Goal: Task Accomplishment & Management: Complete application form

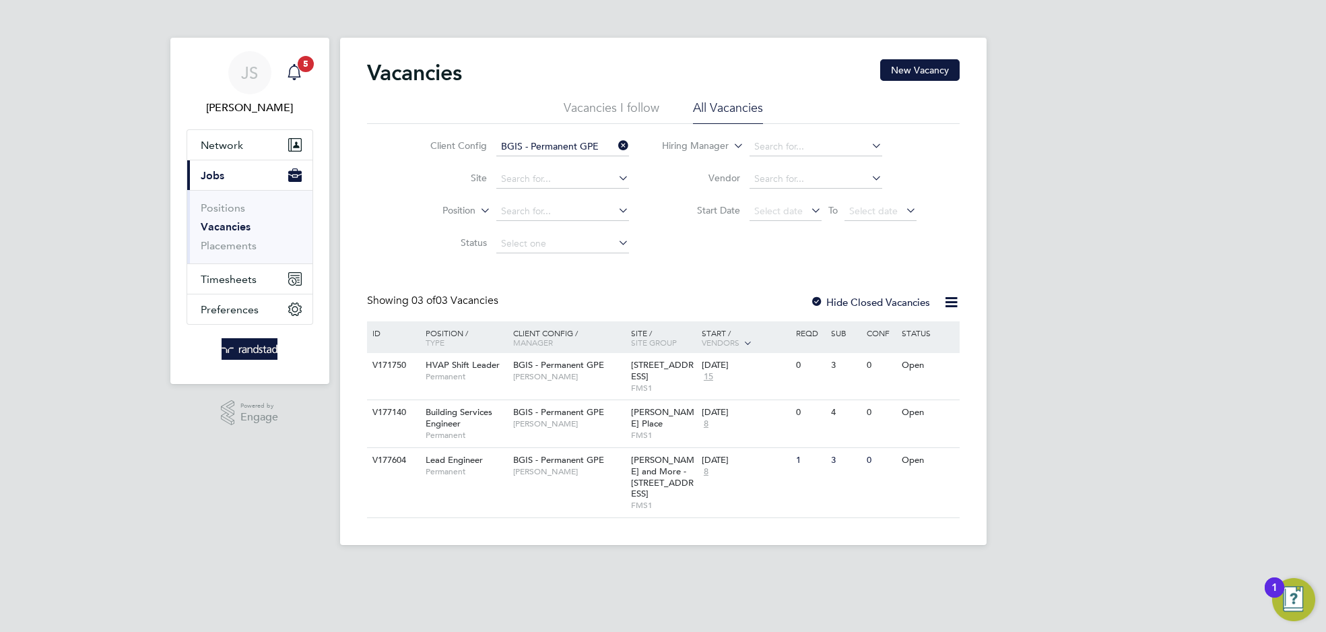
click at [293, 72] on icon "Main navigation" at bounding box center [294, 72] width 16 height 16
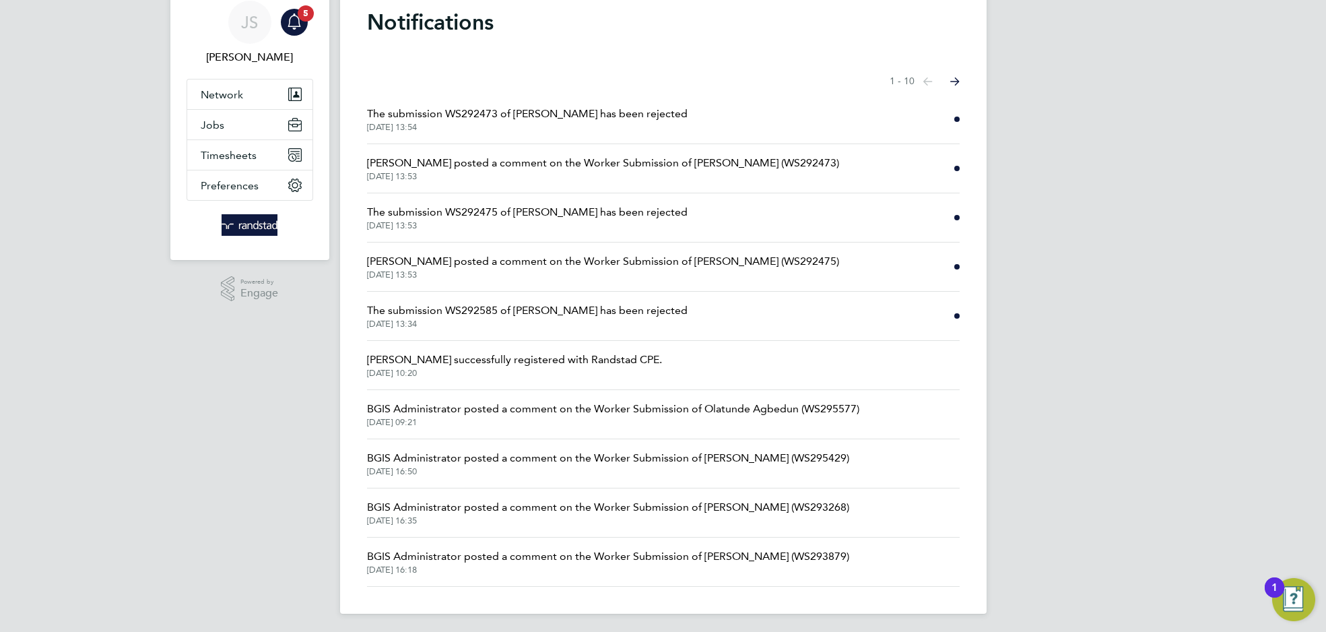
scroll to position [51, 0]
click at [570, 220] on span "[DATE] 13:53" at bounding box center [527, 225] width 321 height 11
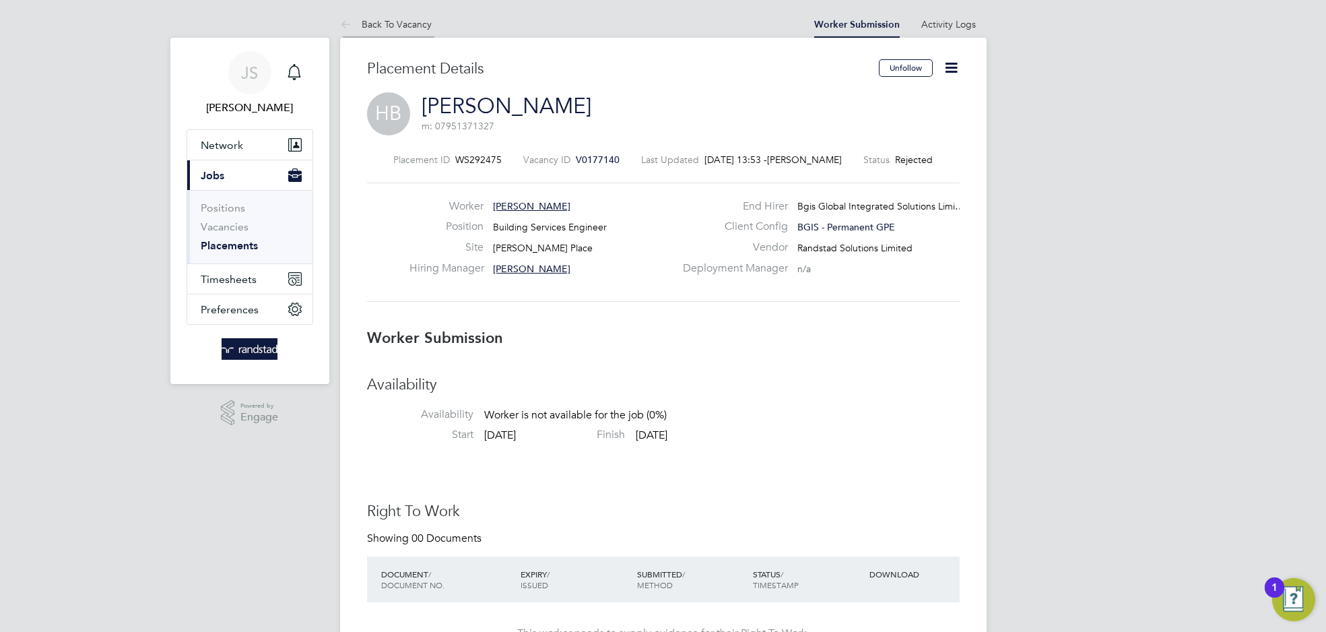
click at [381, 26] on link "Back To Vacancy" at bounding box center [386, 24] width 92 height 12
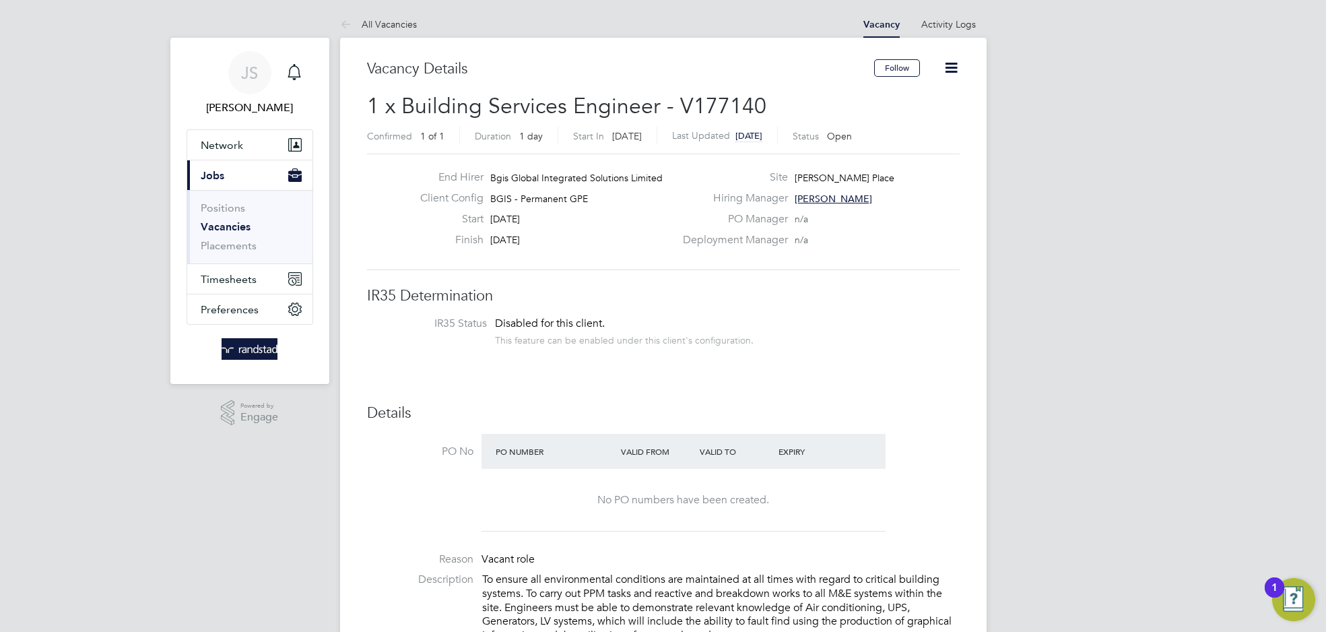
click at [221, 221] on link "Vacancies" at bounding box center [226, 226] width 50 height 13
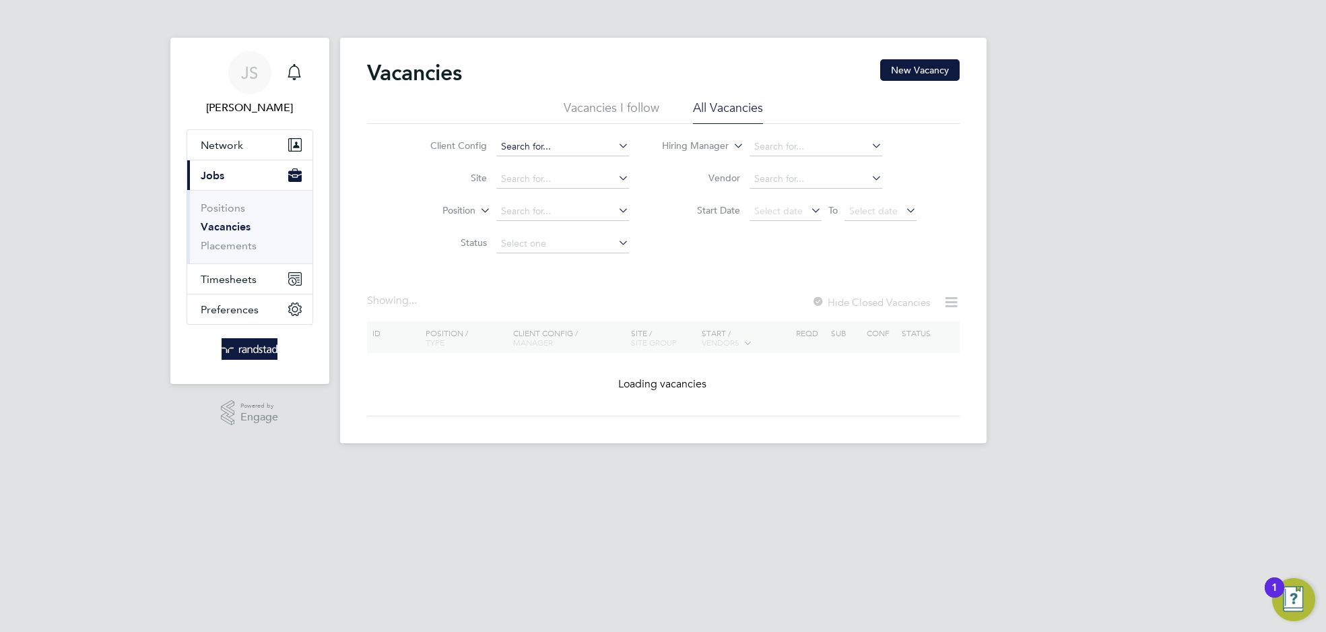
click at [565, 141] on input at bounding box center [562, 146] width 133 height 19
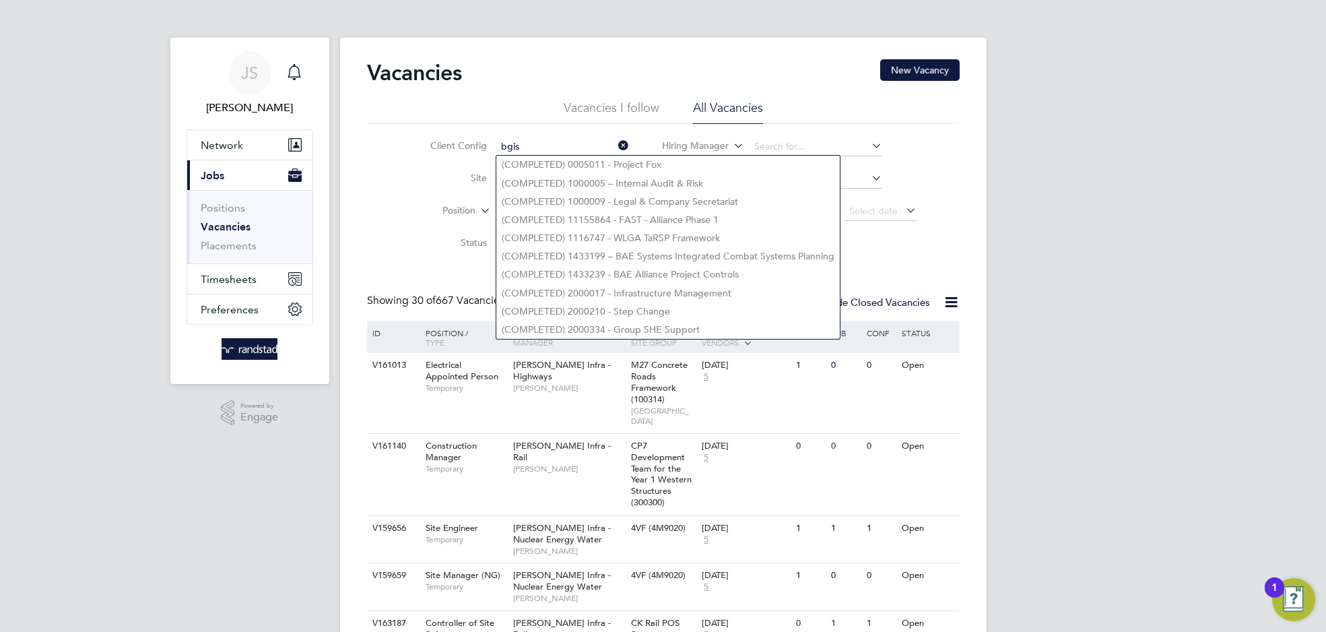
click at [541, 145] on input "bgis" at bounding box center [562, 146] width 133 height 19
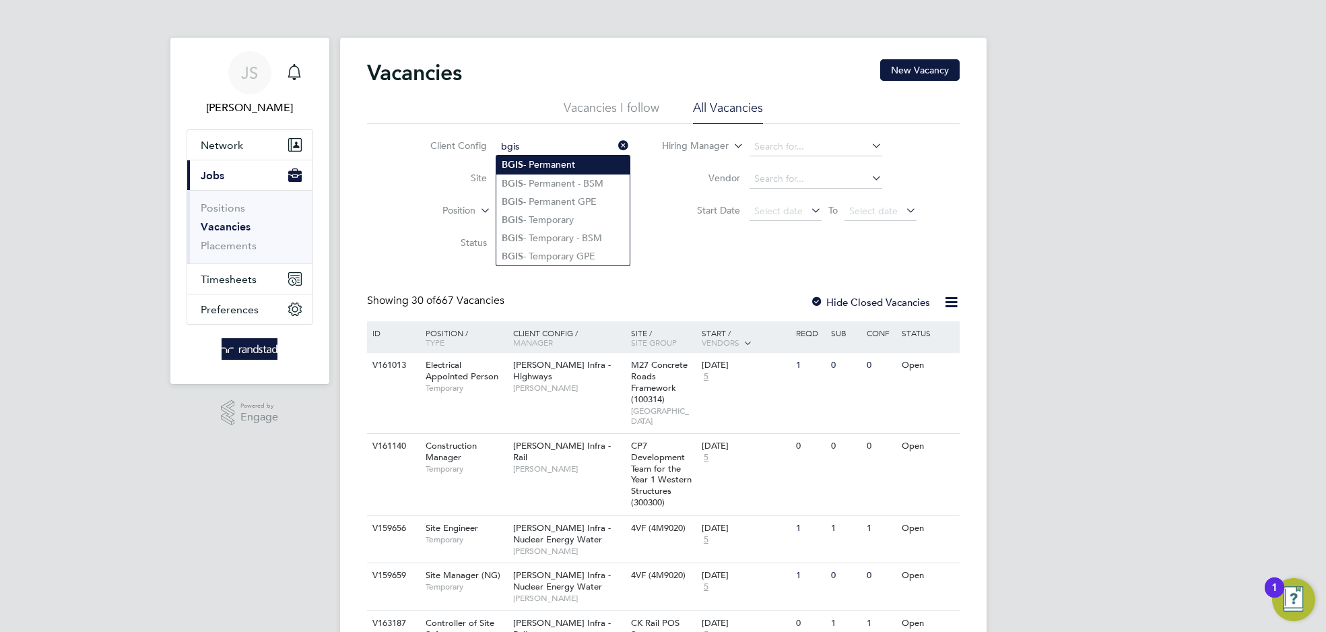
click at [550, 158] on li "BGIS - Permanent" at bounding box center [562, 165] width 133 height 18
type input "BGIS - Permanent"
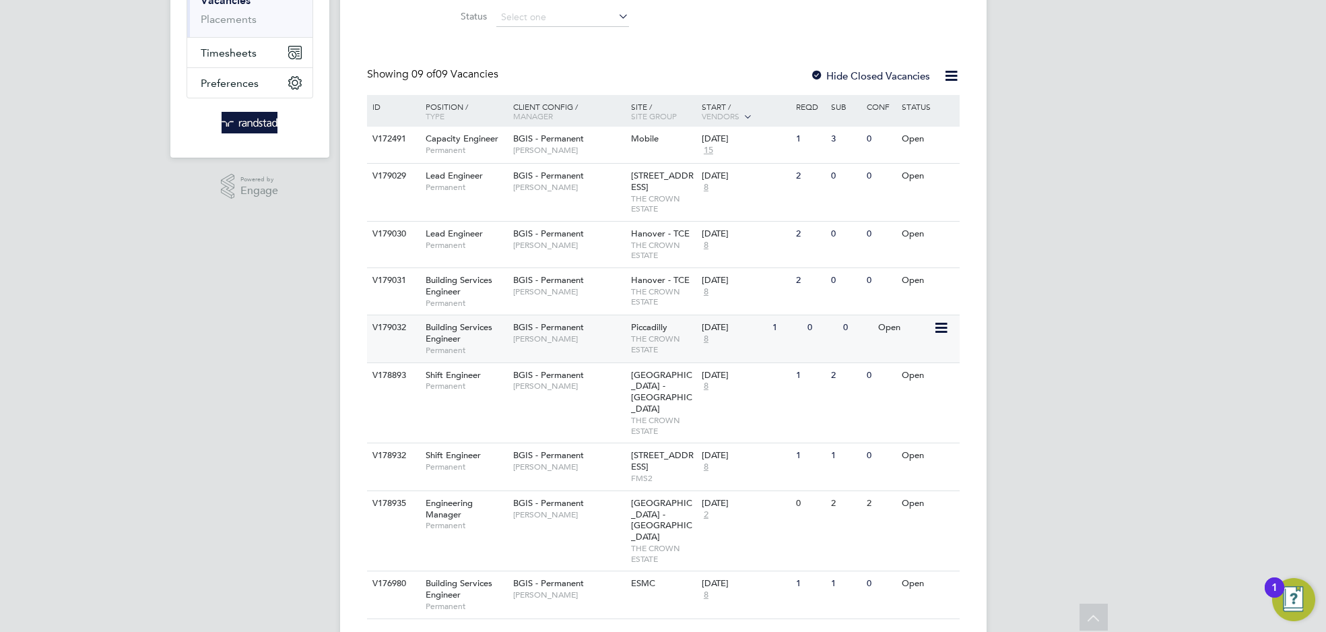
click at [474, 355] on div "Building Services Engineer Permanent" at bounding box center [463, 338] width 94 height 46
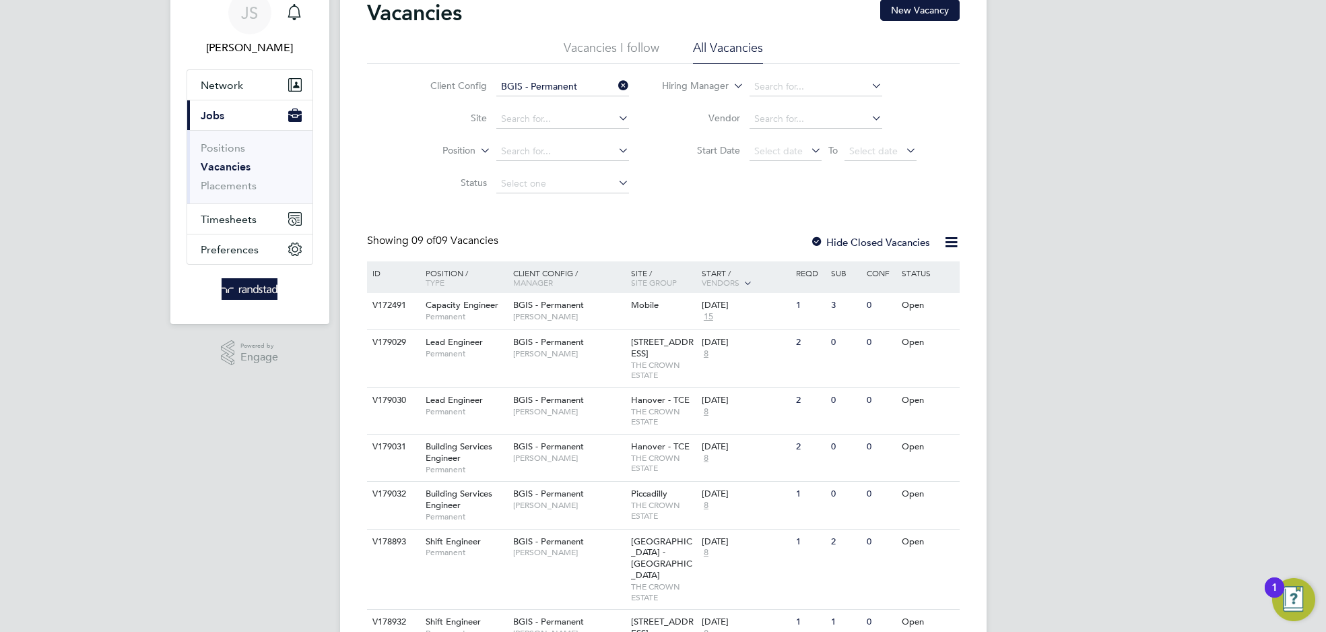
scroll to position [63, 0]
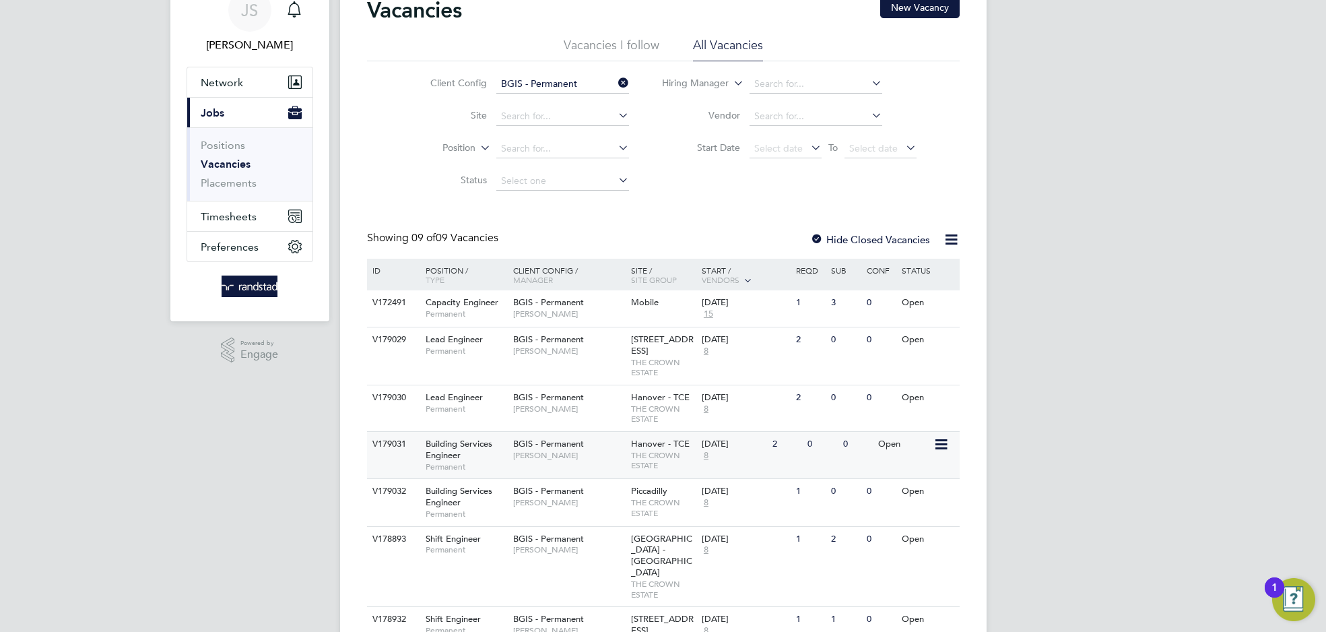
click at [469, 465] on div "Building Services Engineer Permanent" at bounding box center [463, 455] width 94 height 46
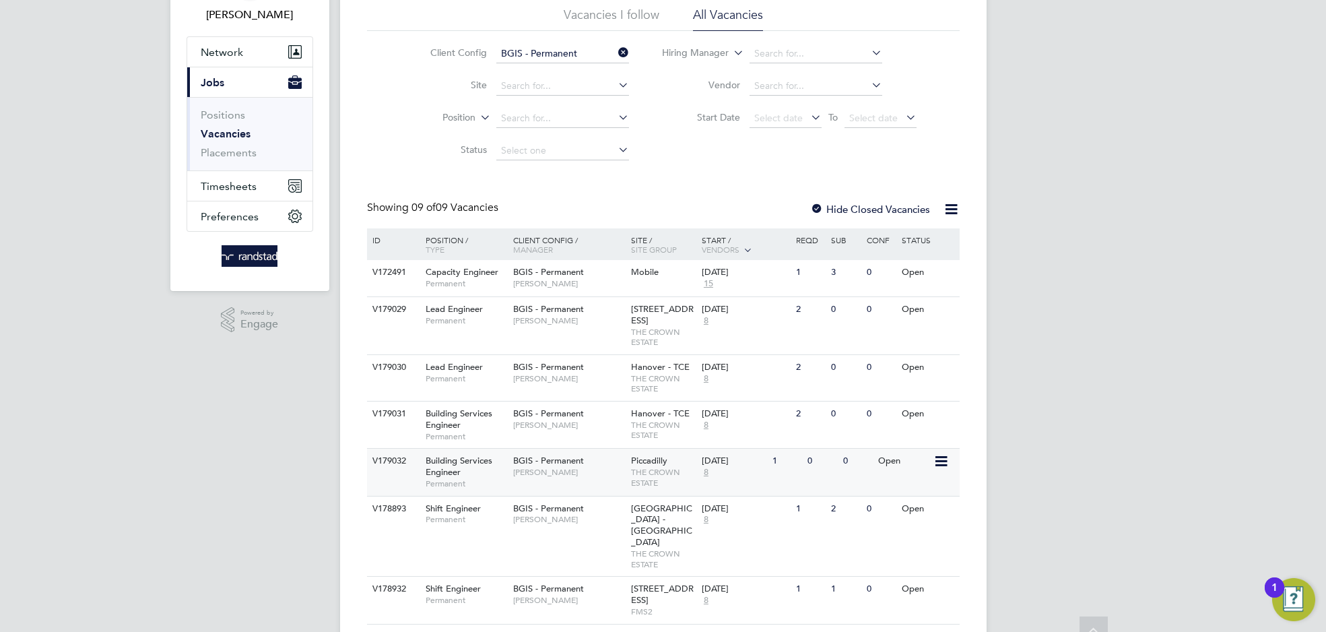
scroll to position [127, 0]
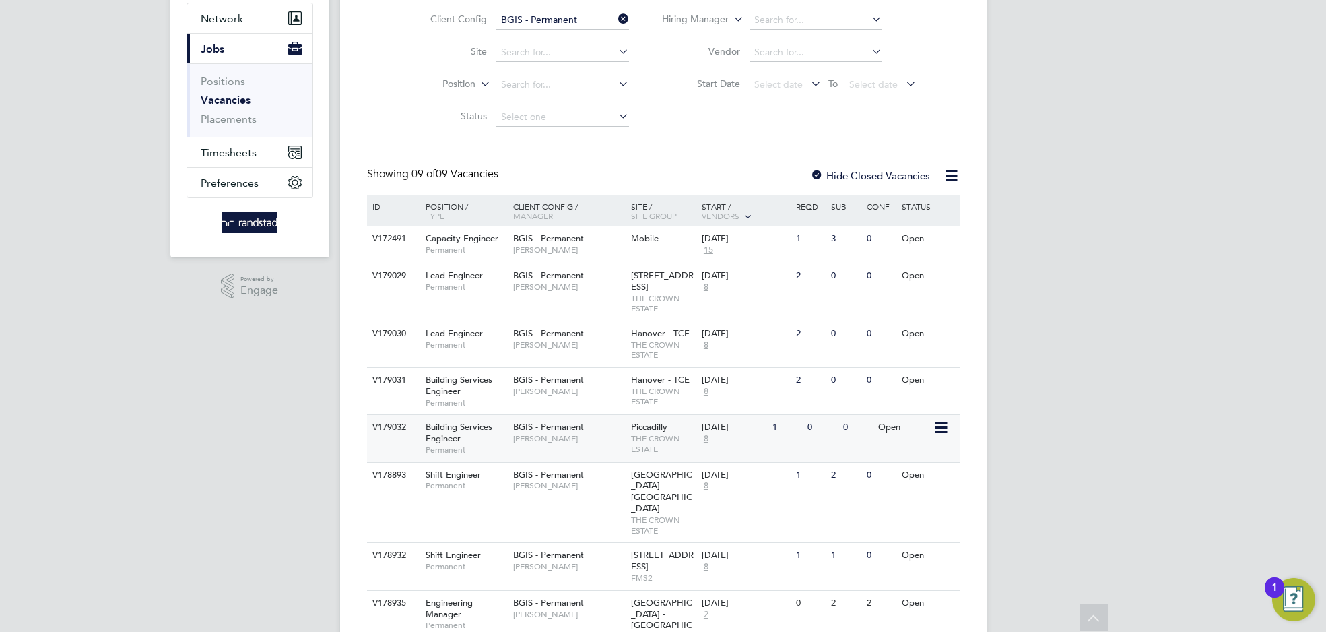
click at [569, 432] on span "BGIS - Permanent" at bounding box center [548, 426] width 71 height 11
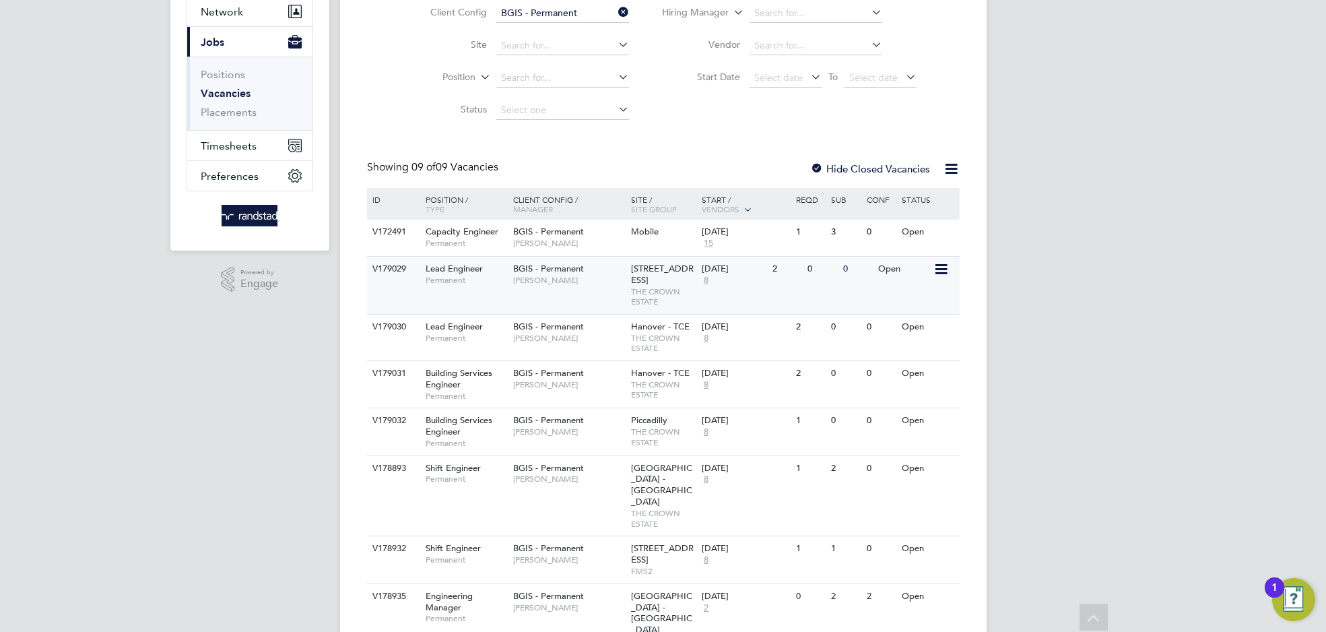
scroll to position [140, 0]
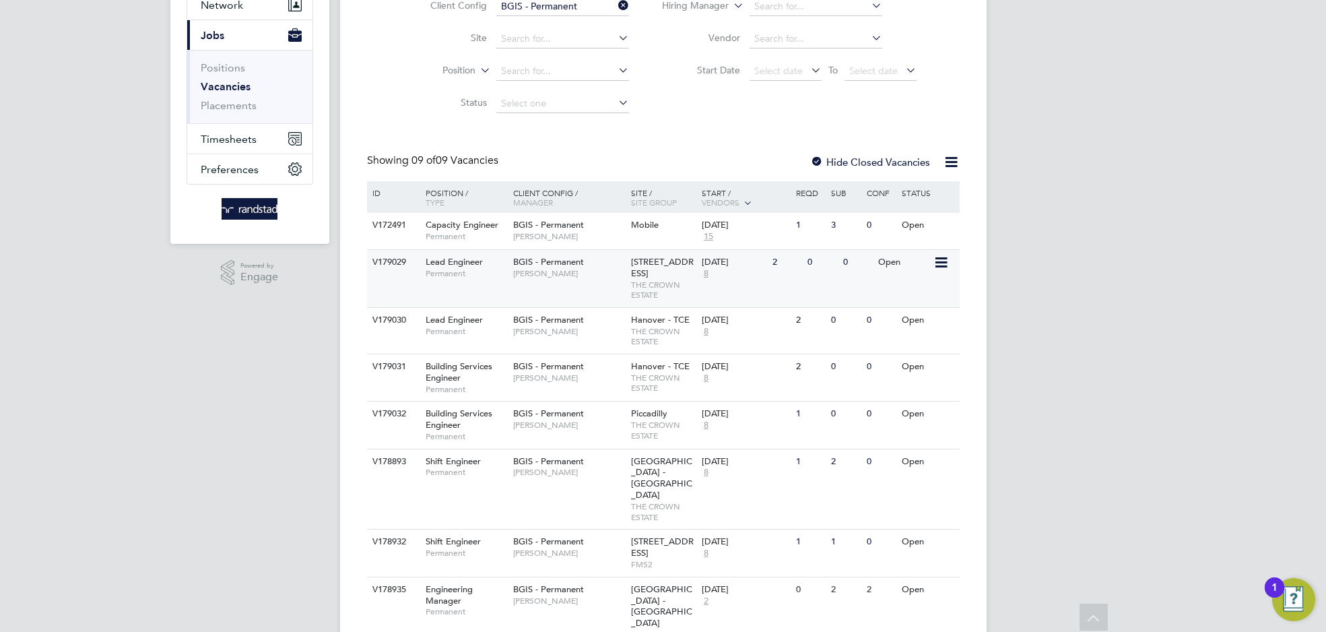
click at [537, 282] on div "BGIS - Permanent Alastair Rutherford" at bounding box center [569, 267] width 118 height 35
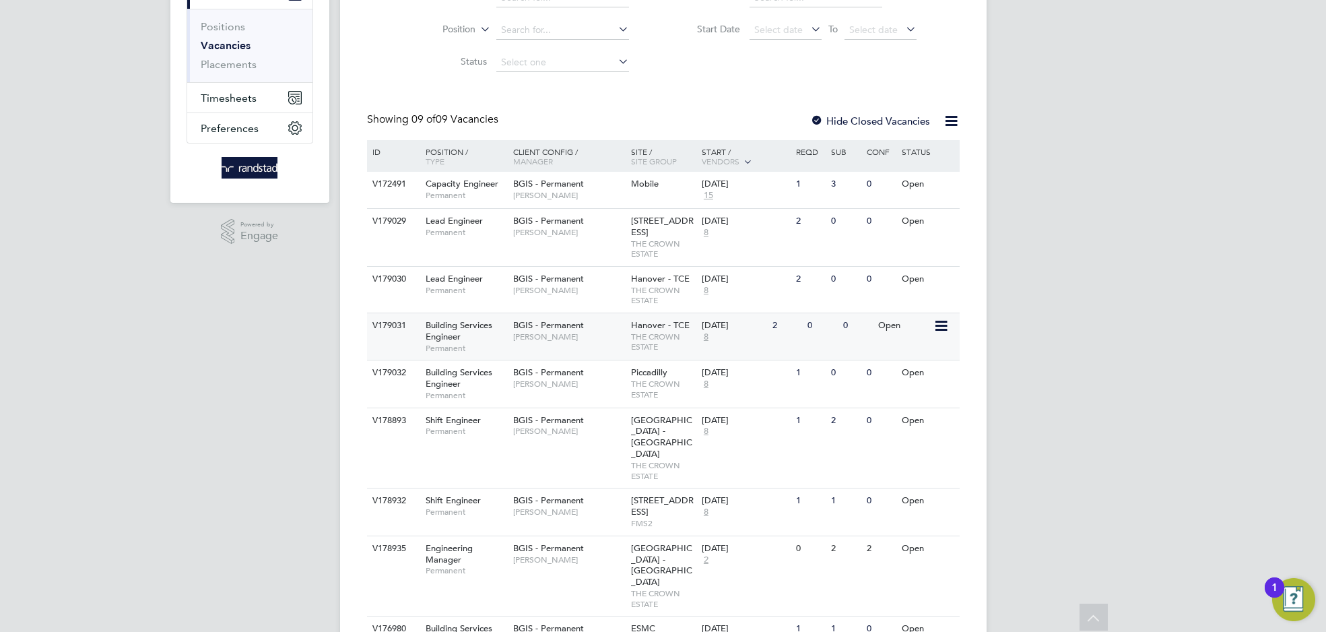
scroll to position [226, 0]
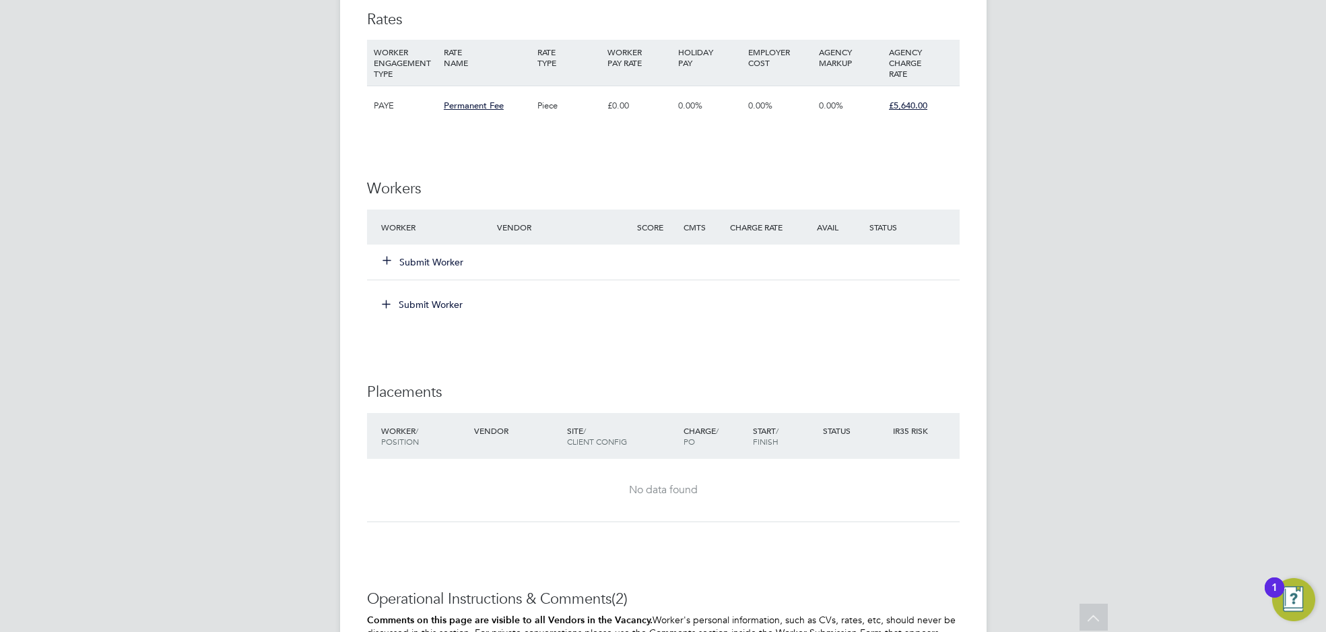
scroll to position [1787, 0]
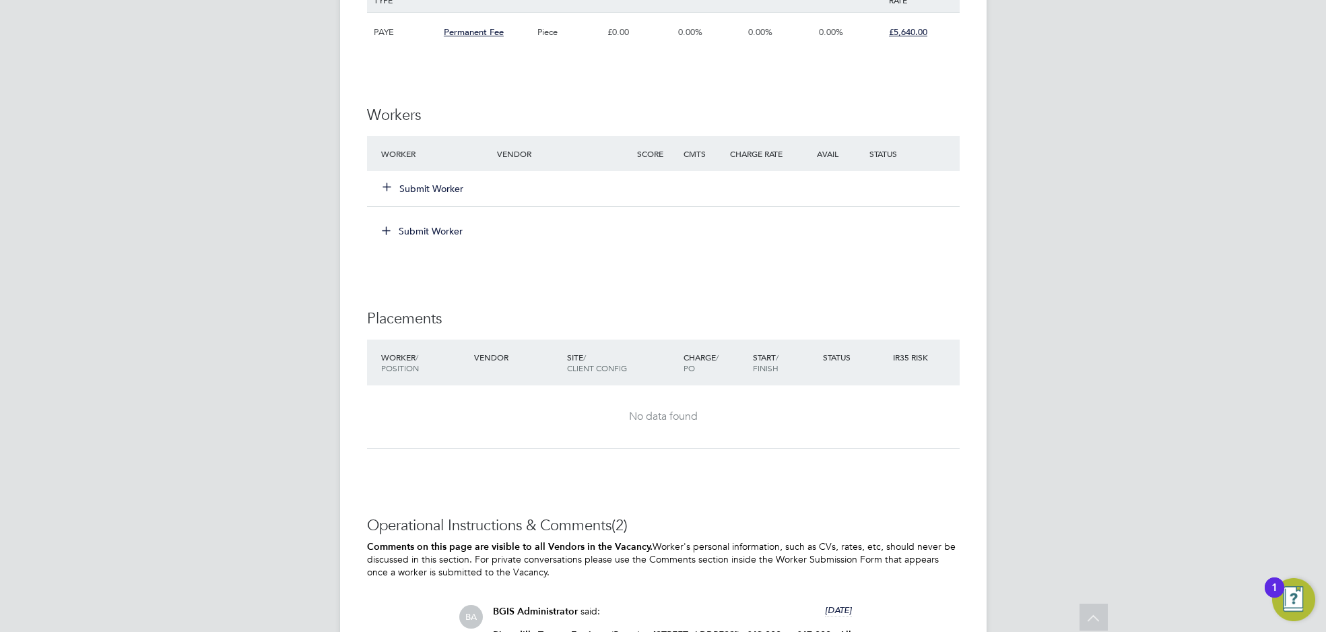
click at [388, 183] on icon at bounding box center [387, 186] width 10 height 10
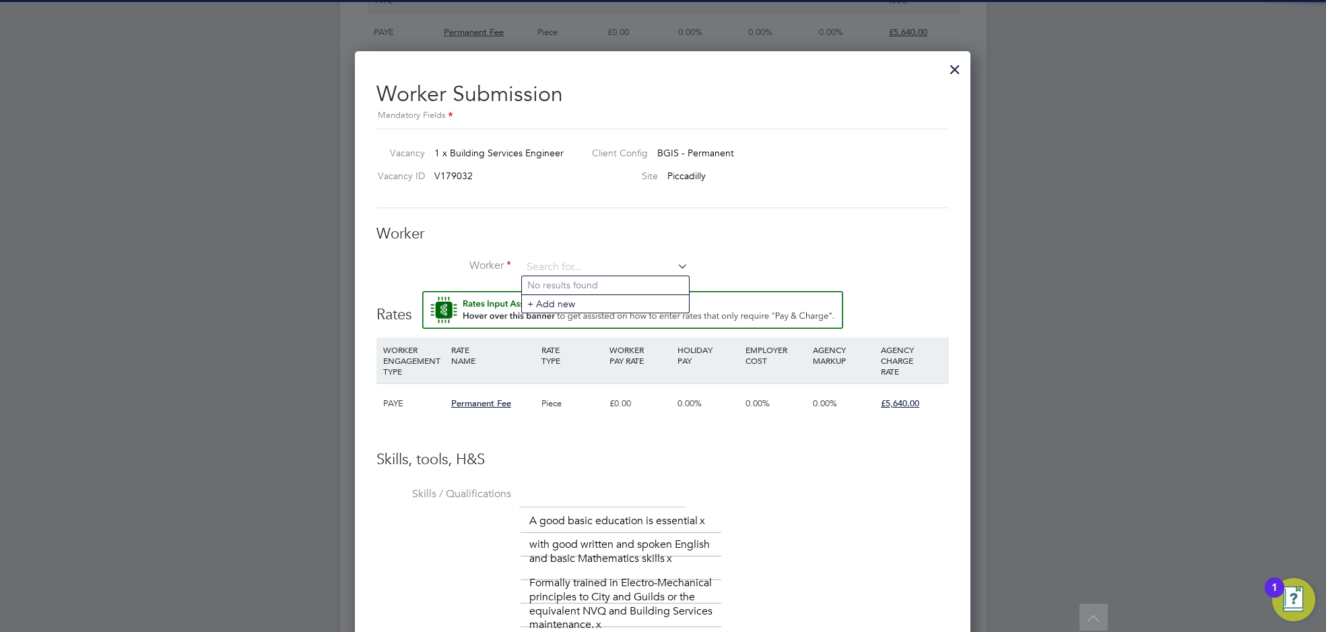
scroll to position [0, 0]
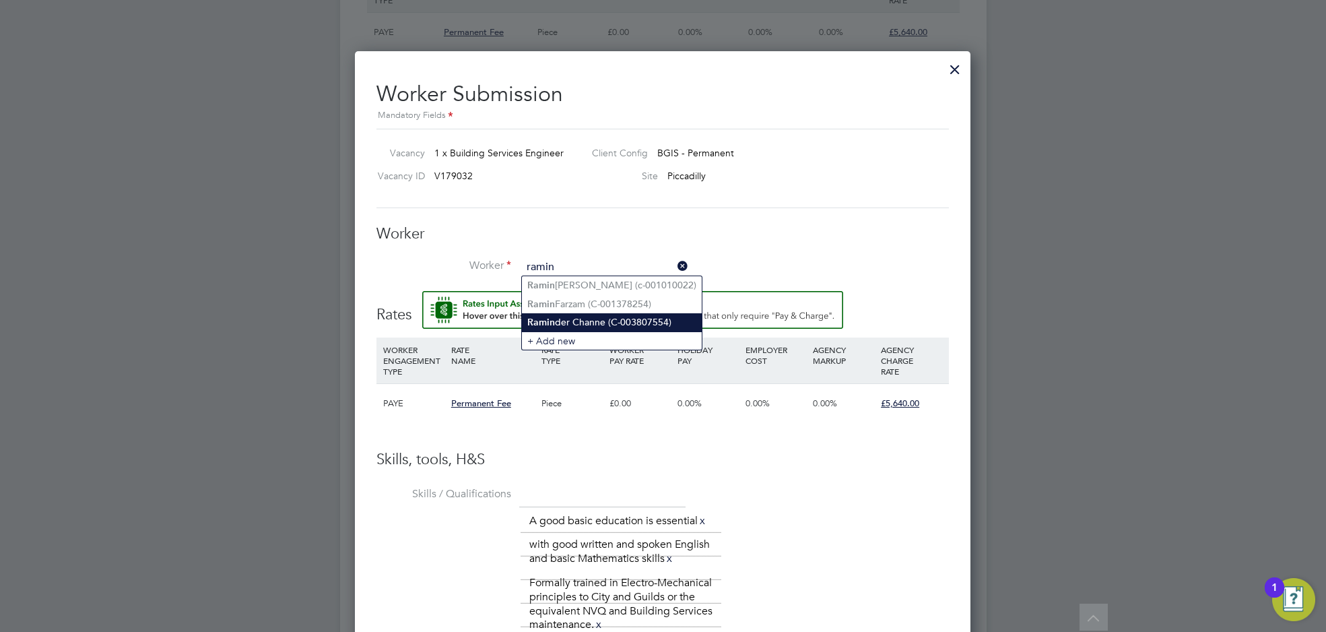
click at [589, 315] on li "Ramin der Channe (C-003807554)" at bounding box center [612, 322] width 180 height 18
type input "Raminder Channe (C-003807554)"
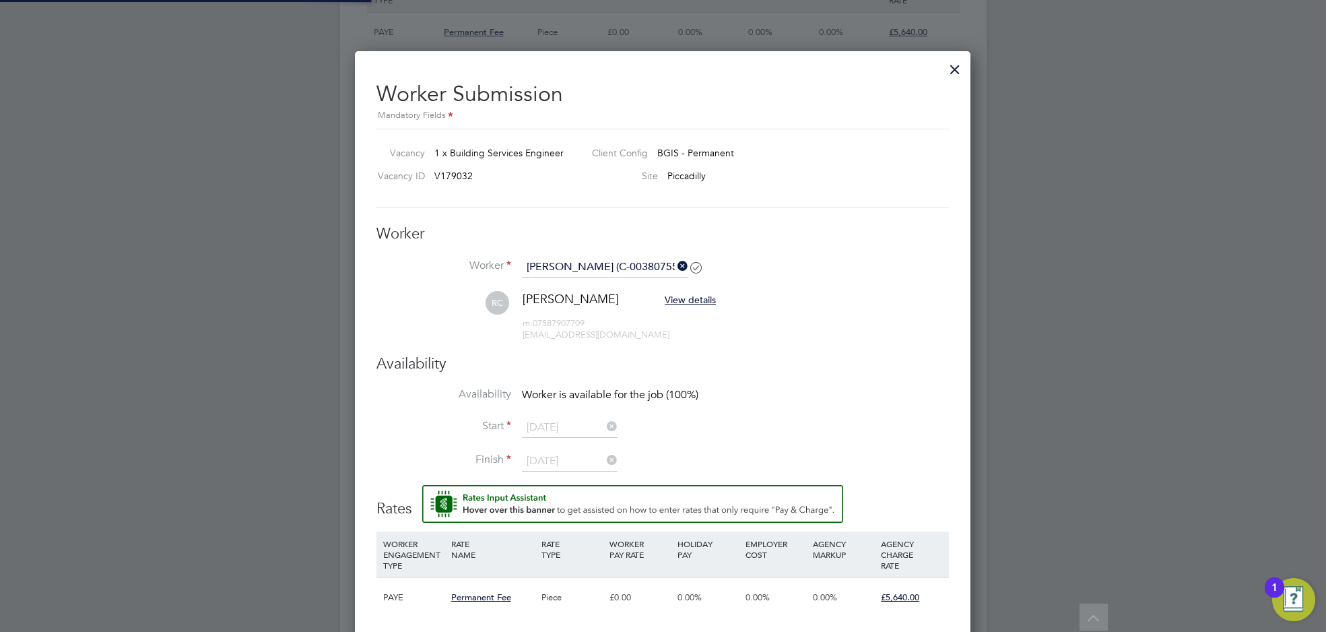
scroll to position [1253, 616]
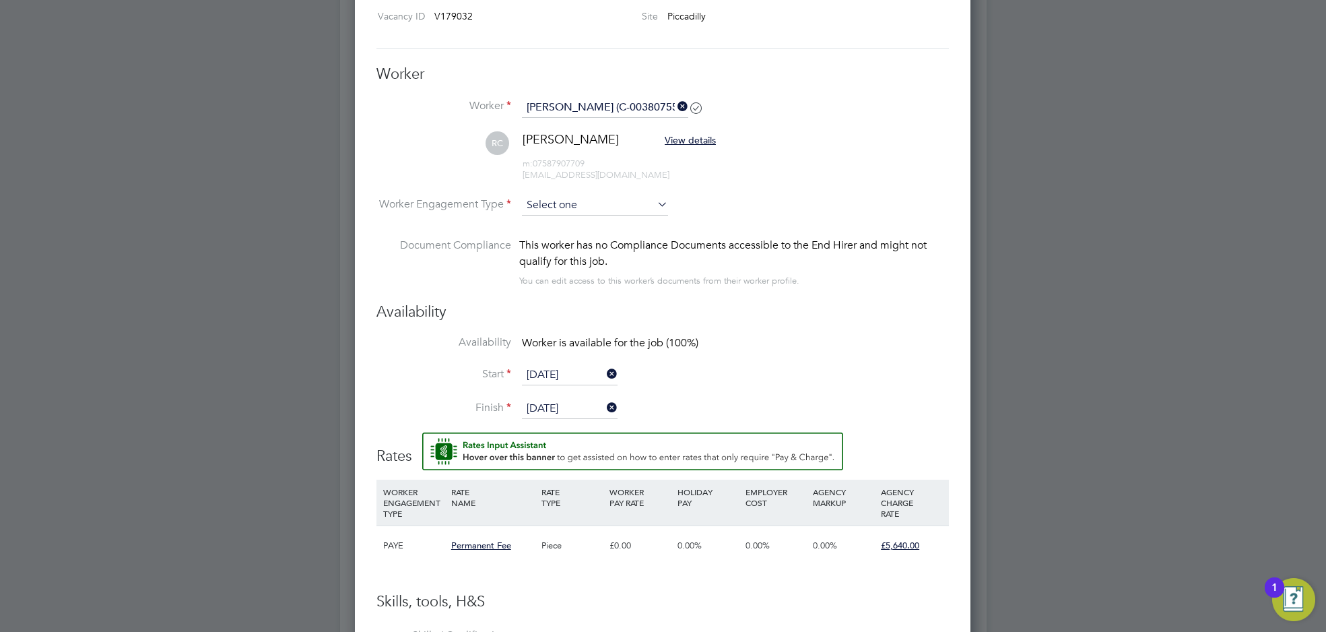
click at [617, 195] on input at bounding box center [595, 205] width 146 height 20
click at [601, 232] on li "PAYE" at bounding box center [595, 240] width 147 height 18
type input "PAYE"
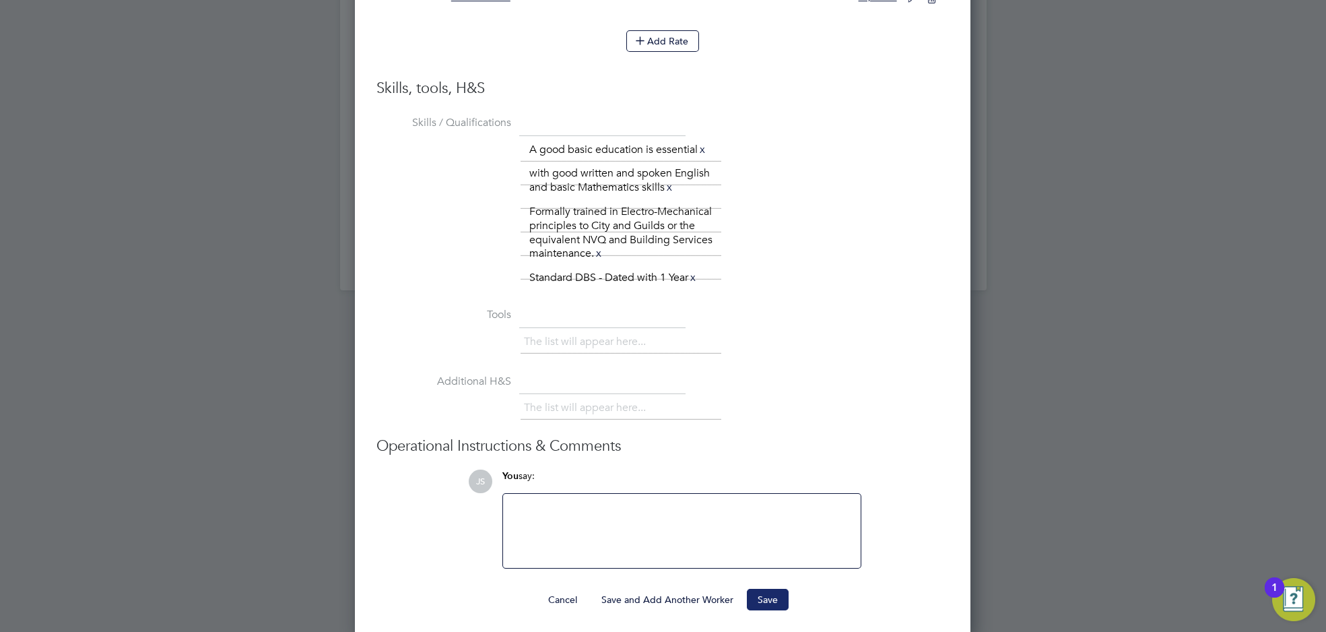
click at [763, 594] on button "Save" at bounding box center [768, 600] width 42 height 22
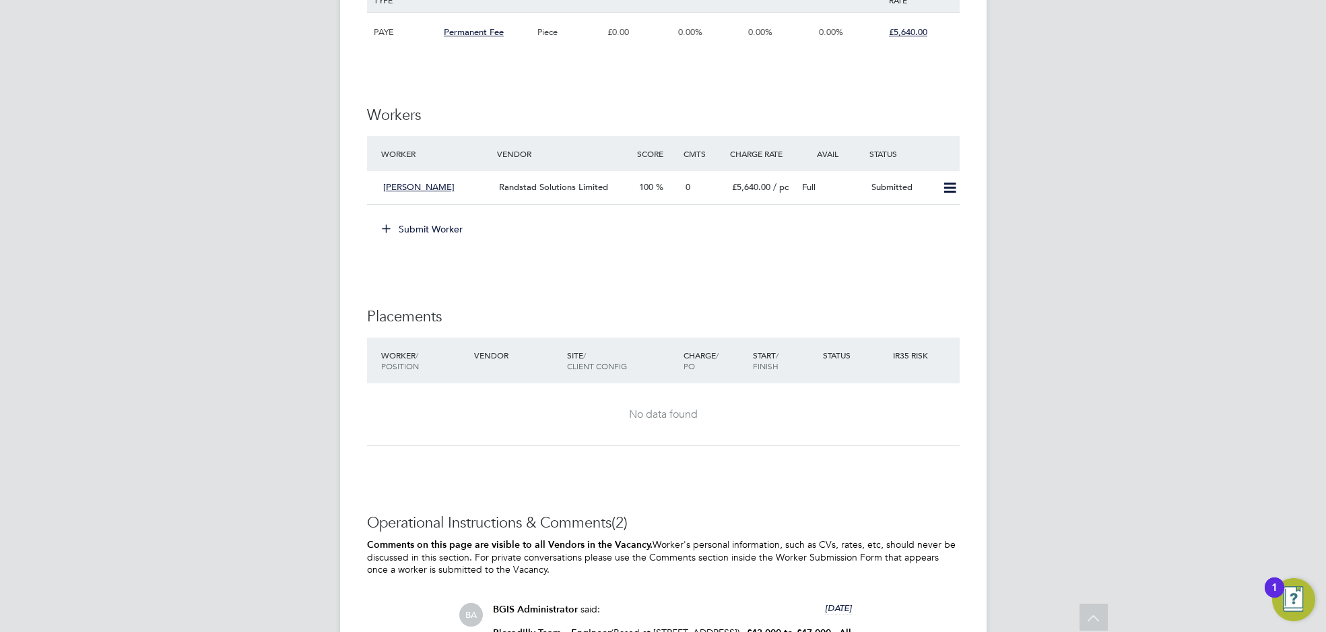
click at [383, 227] on icon at bounding box center [386, 228] width 10 height 10
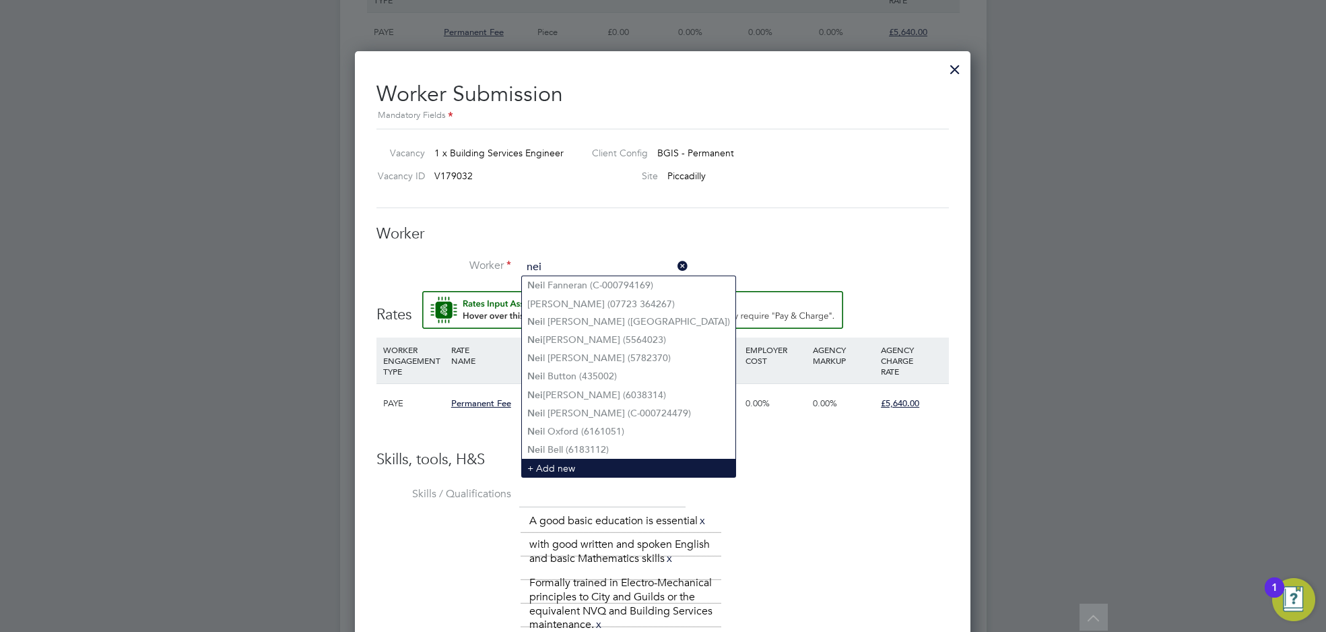
type input "nei"
click at [565, 463] on li "+ Add new" at bounding box center [628, 468] width 213 height 18
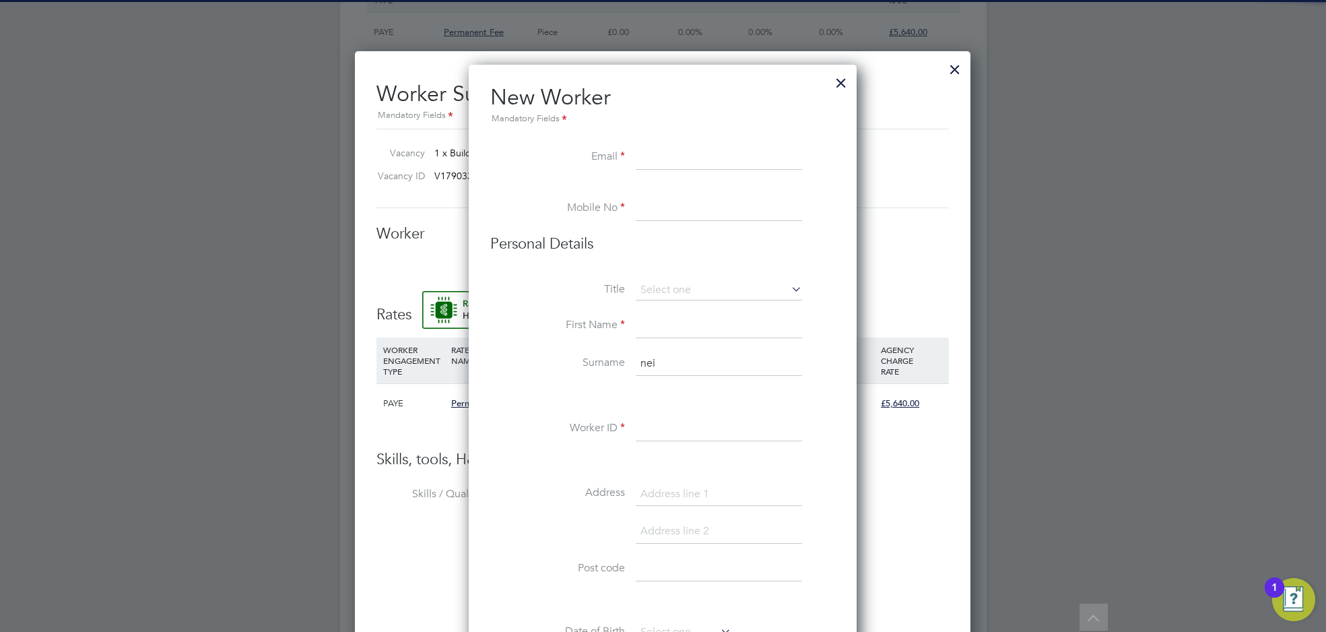
click at [656, 160] on input at bounding box center [719, 157] width 166 height 24
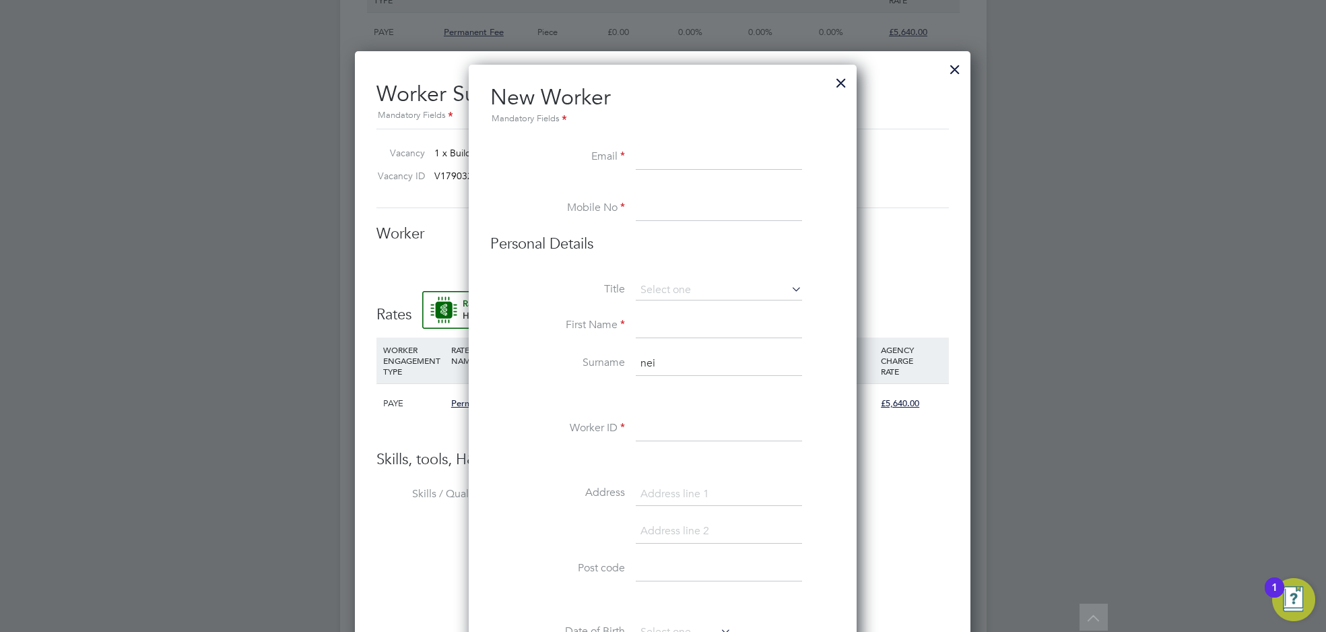
paste input "warrentt.neil@yahoo.co.uk"
type input "warrentt.neil@yahoo.co.uk"
click at [672, 207] on input at bounding box center [719, 209] width 166 height 24
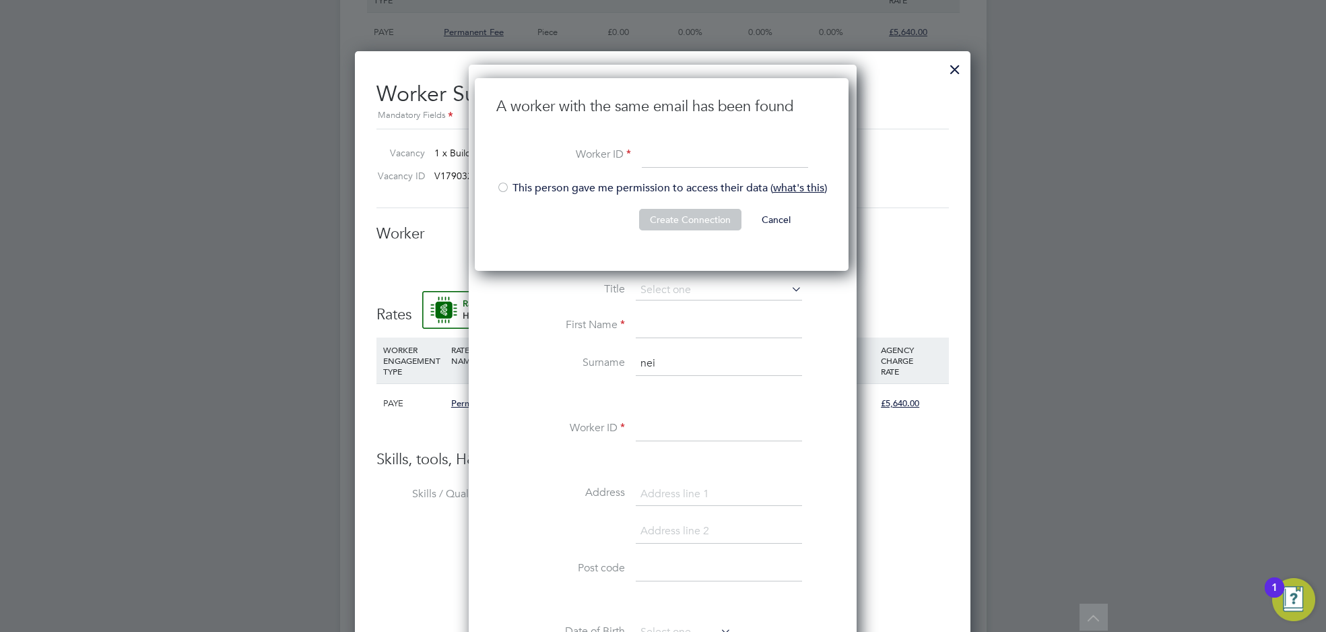
paste input "C-000583614"
type input "C-000583614"
click at [500, 189] on div at bounding box center [502, 188] width 13 height 13
click at [655, 215] on button "Create Connection" at bounding box center [690, 220] width 102 height 22
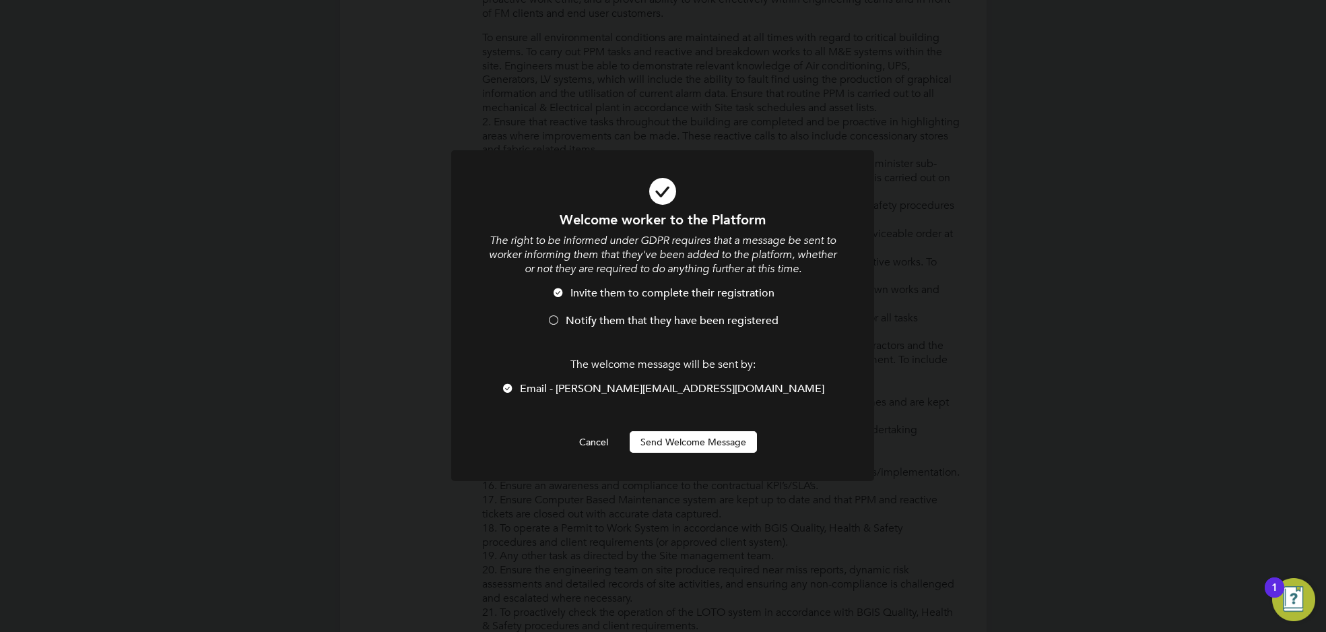
click at [556, 321] on div at bounding box center [553, 321] width 13 height 13
click at [684, 440] on button "Send Welcome Message" at bounding box center [693, 442] width 127 height 22
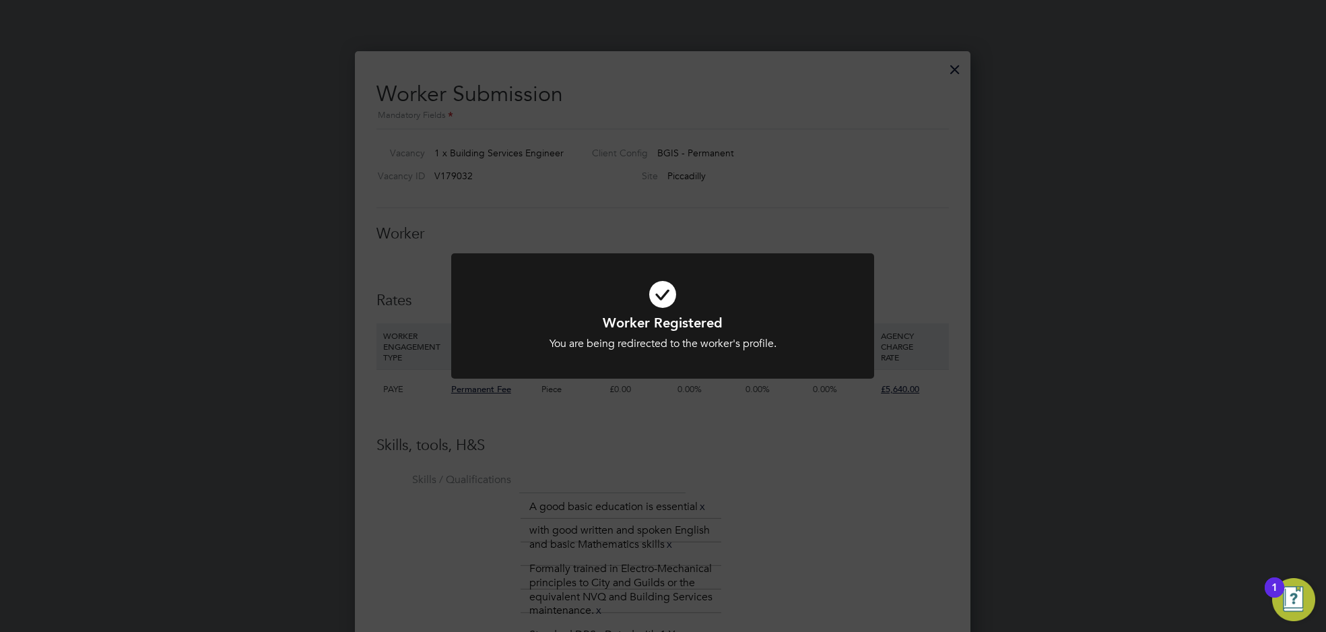
click at [711, 416] on div "Worker Registered You are being redirected to the worker's profile. Cancel Okay" at bounding box center [663, 316] width 1326 height 632
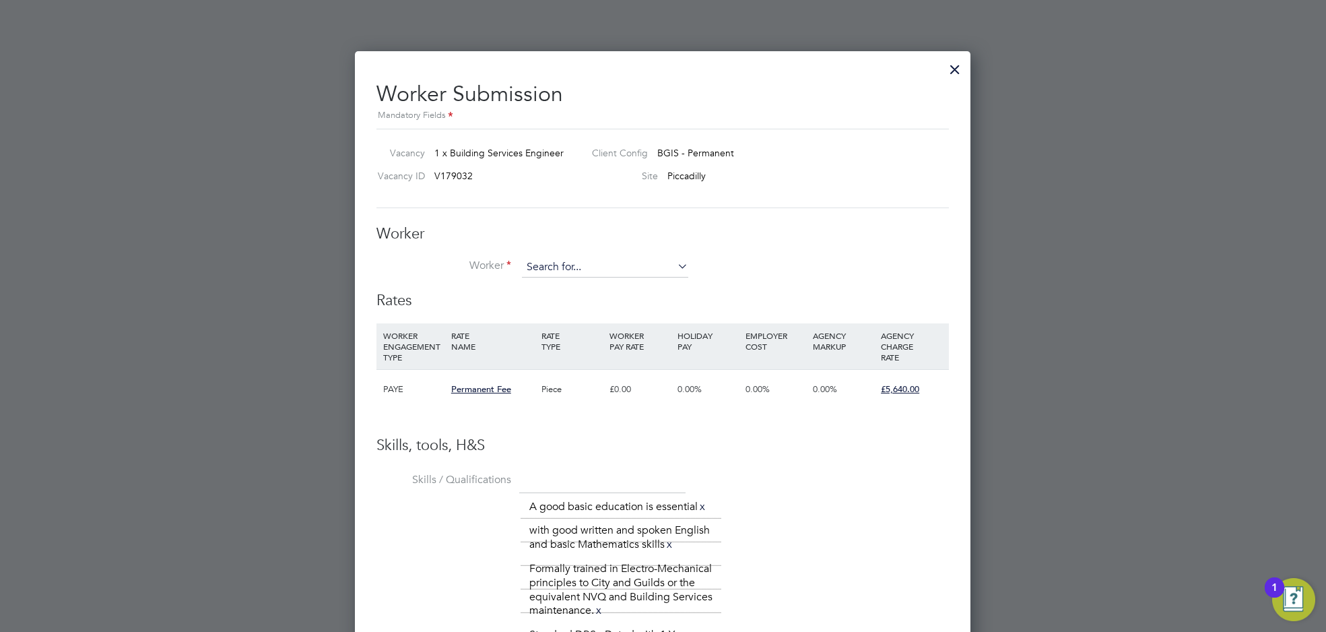
click at [595, 257] on input at bounding box center [605, 267] width 166 height 20
paste input "C-000583614"
click at [543, 293] on li "Neil Warren ( C-000583614 )" at bounding box center [605, 285] width 167 height 18
type input "Neil Warren (C-000583614)"
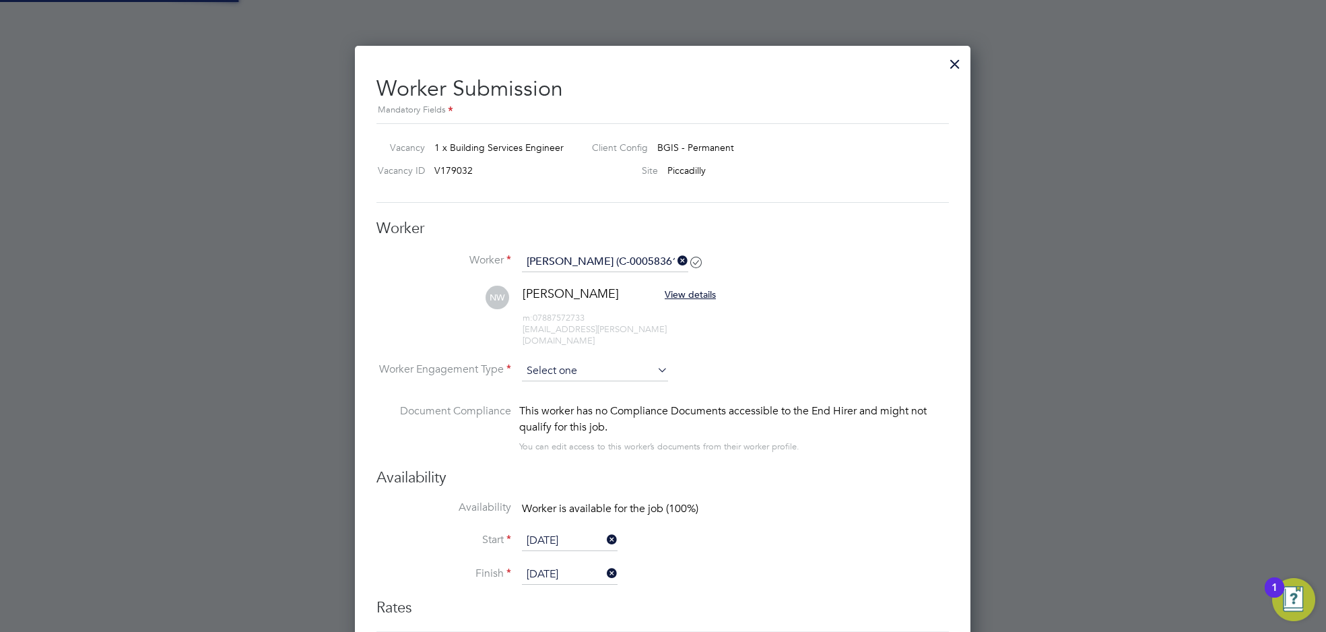
scroll to position [1794, 0]
click at [594, 360] on input at bounding box center [595, 370] width 146 height 20
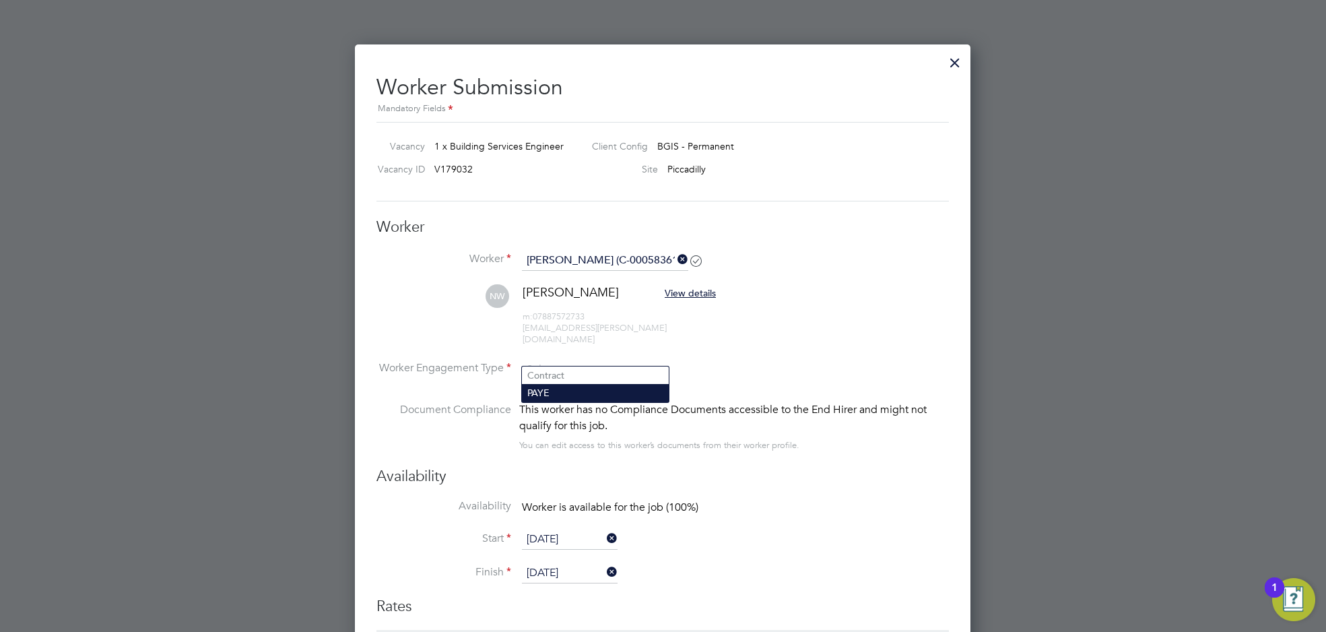
click at [587, 391] on li "PAYE" at bounding box center [595, 393] width 147 height 18
type input "PAYE"
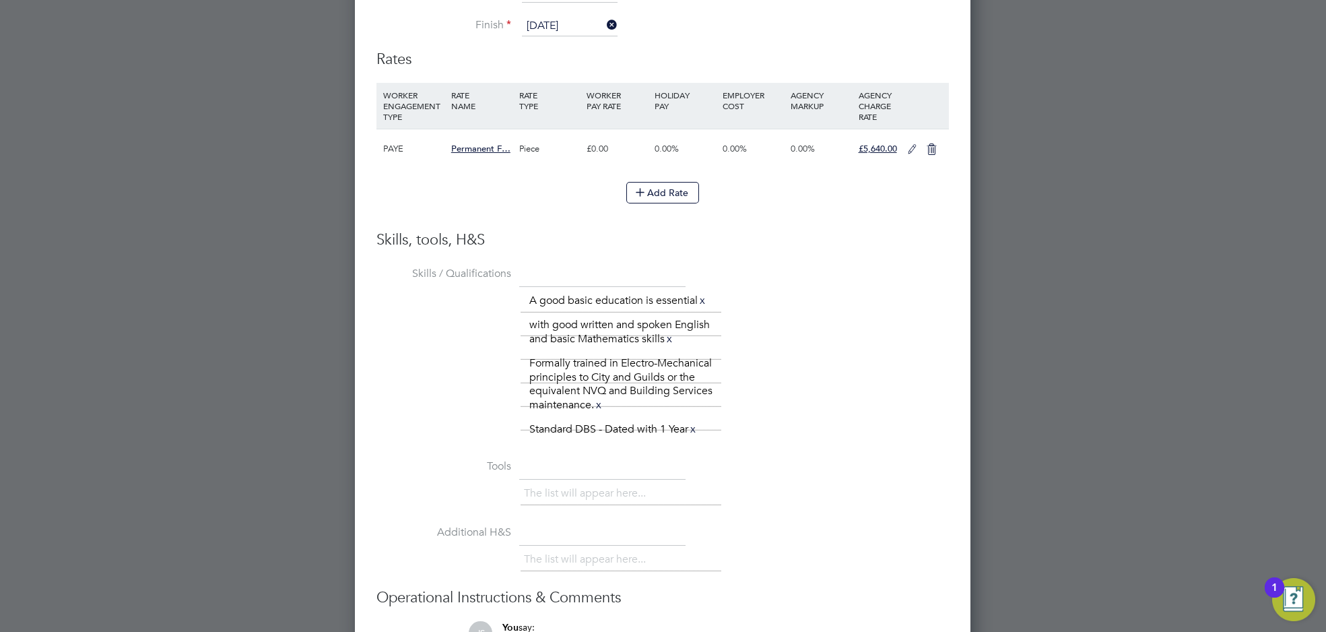
scroll to position [2481, 0]
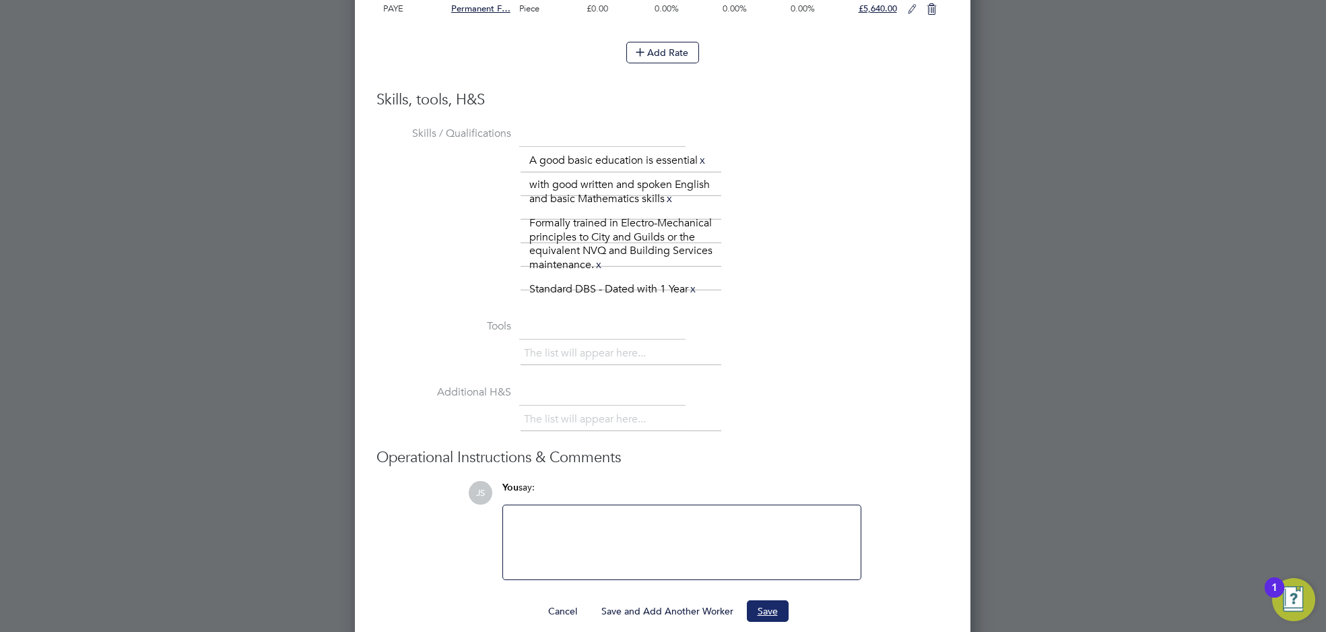
click at [771, 600] on button "Save" at bounding box center [768, 611] width 42 height 22
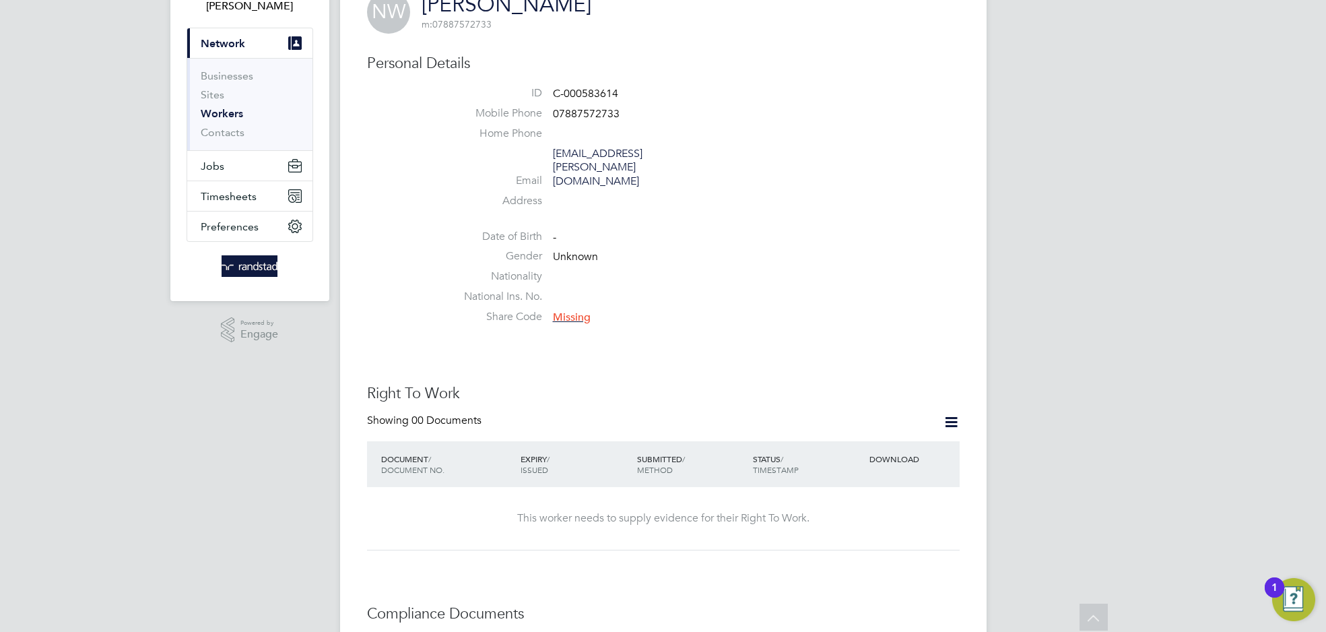
scroll to position [11, 0]
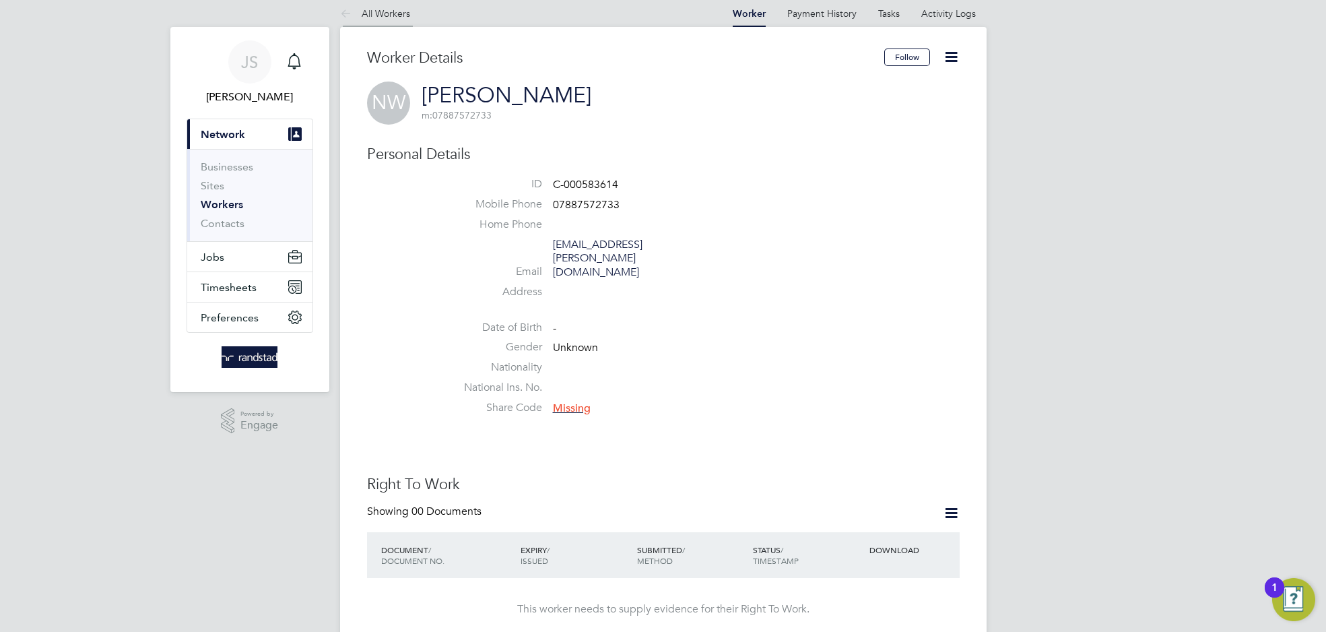
click at [345, 11] on icon at bounding box center [348, 14] width 17 height 17
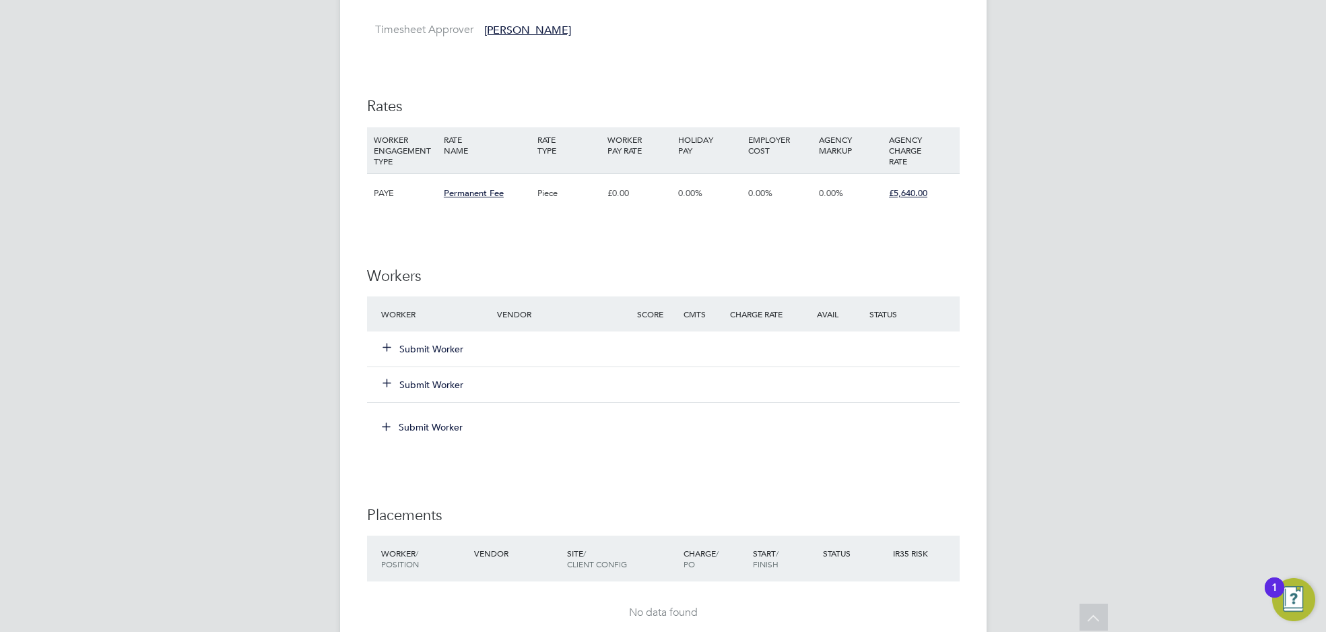
scroll to position [1604, 0]
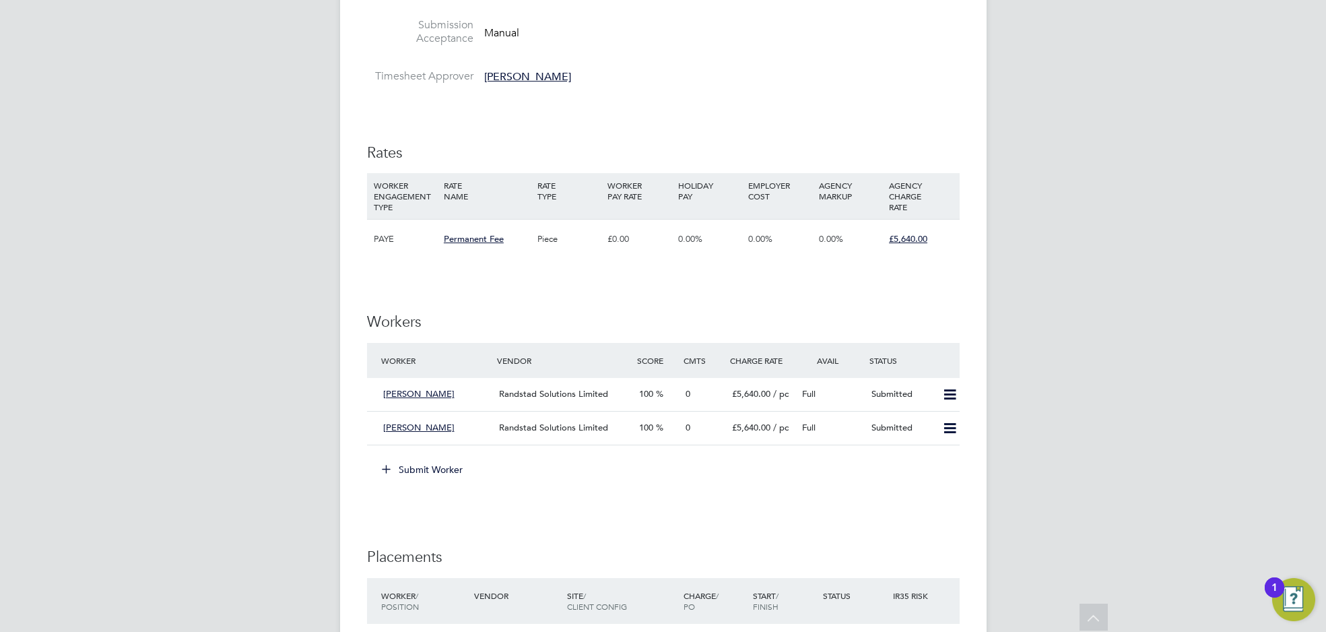
scroll to position [1636, 0]
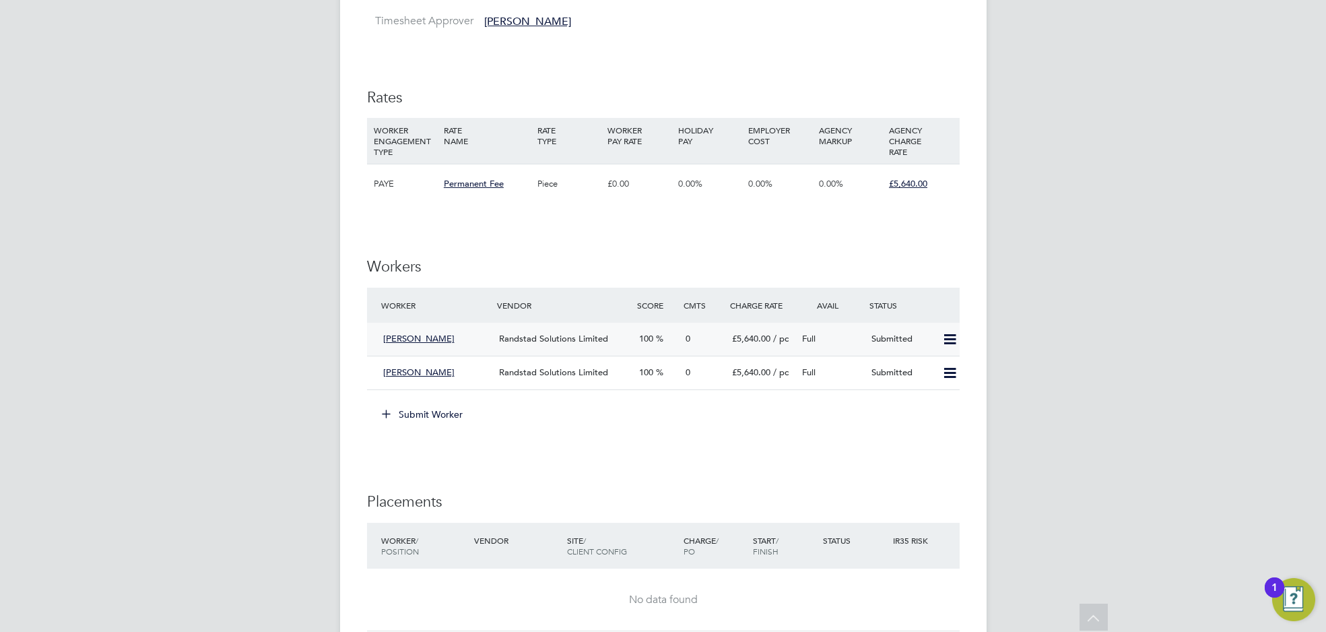
click at [452, 338] on div "[PERSON_NAME]" at bounding box center [436, 339] width 117 height 22
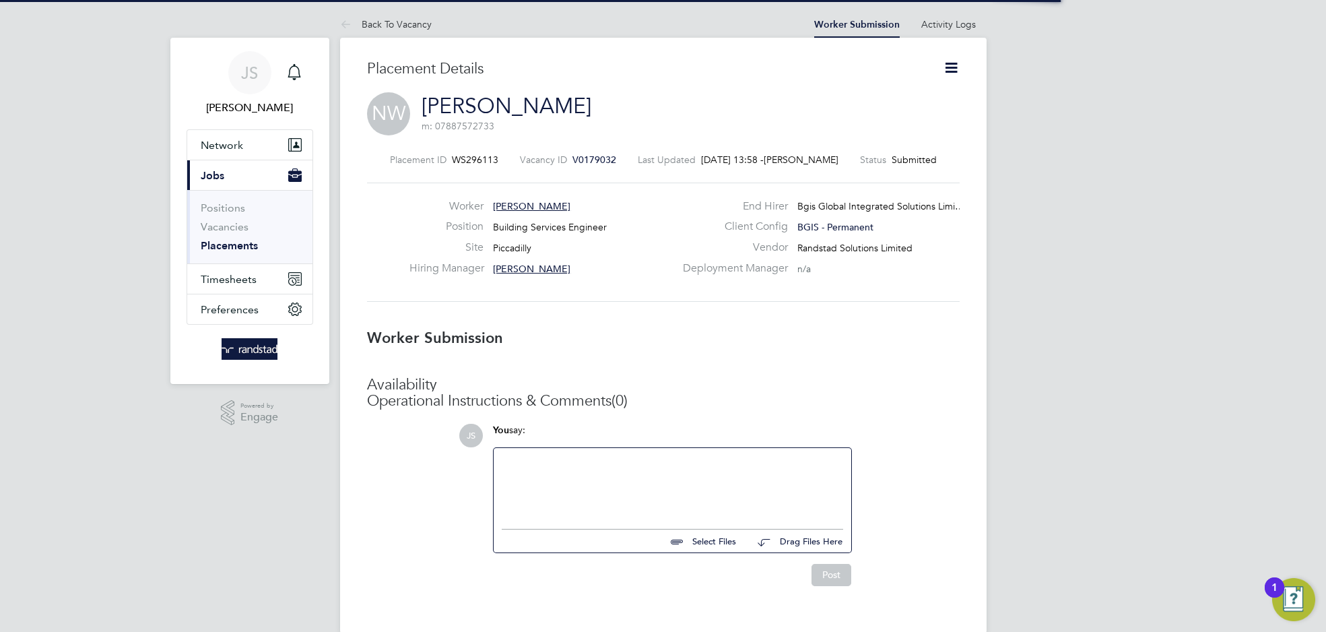
scroll to position [7, 6]
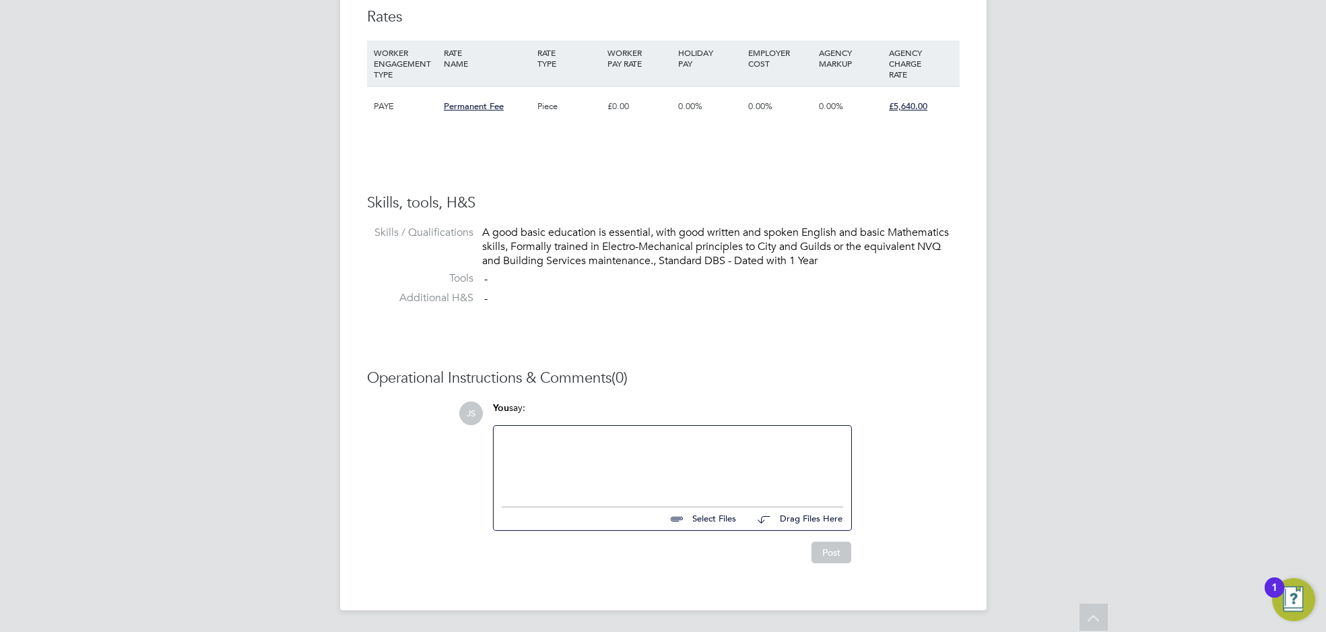
click at [717, 518] on input "file" at bounding box center [742, 516] width 202 height 19
type input "C:\fakepath\Neil Warren - Formatted Resume (3).docx"
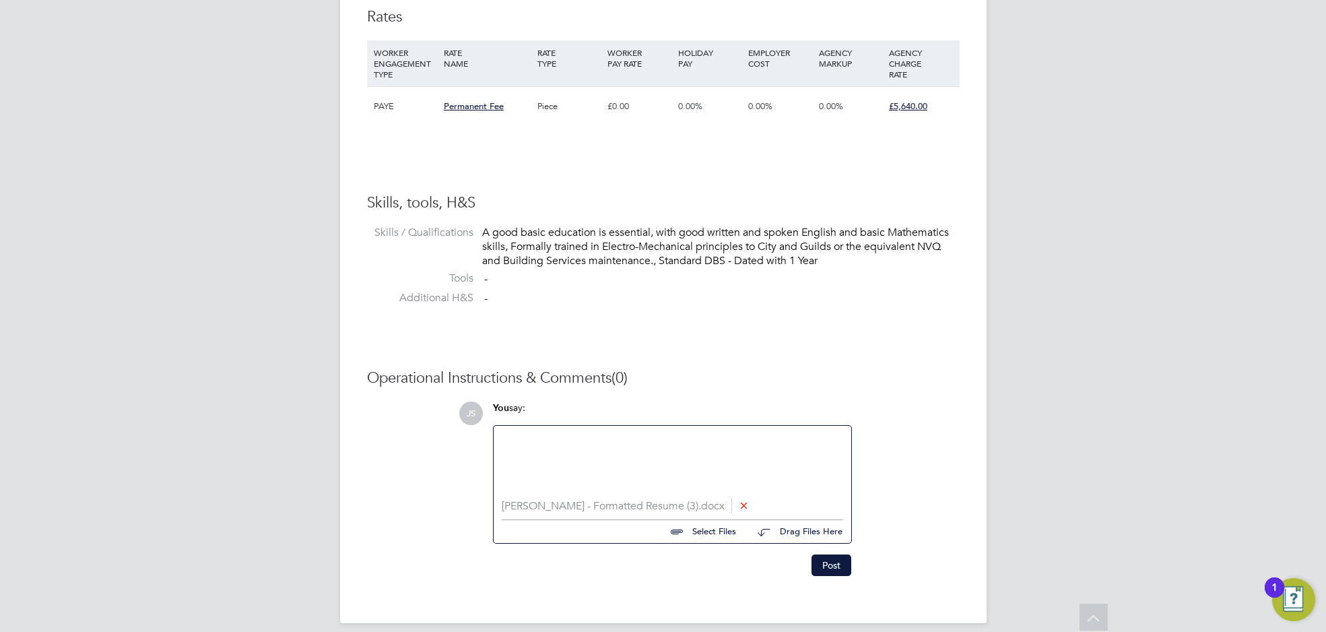
click at [698, 535] on input "file" at bounding box center [742, 529] width 202 height 19
type input "C:\fakepath\Screenshot 2025-08-22 09.51.54.png"
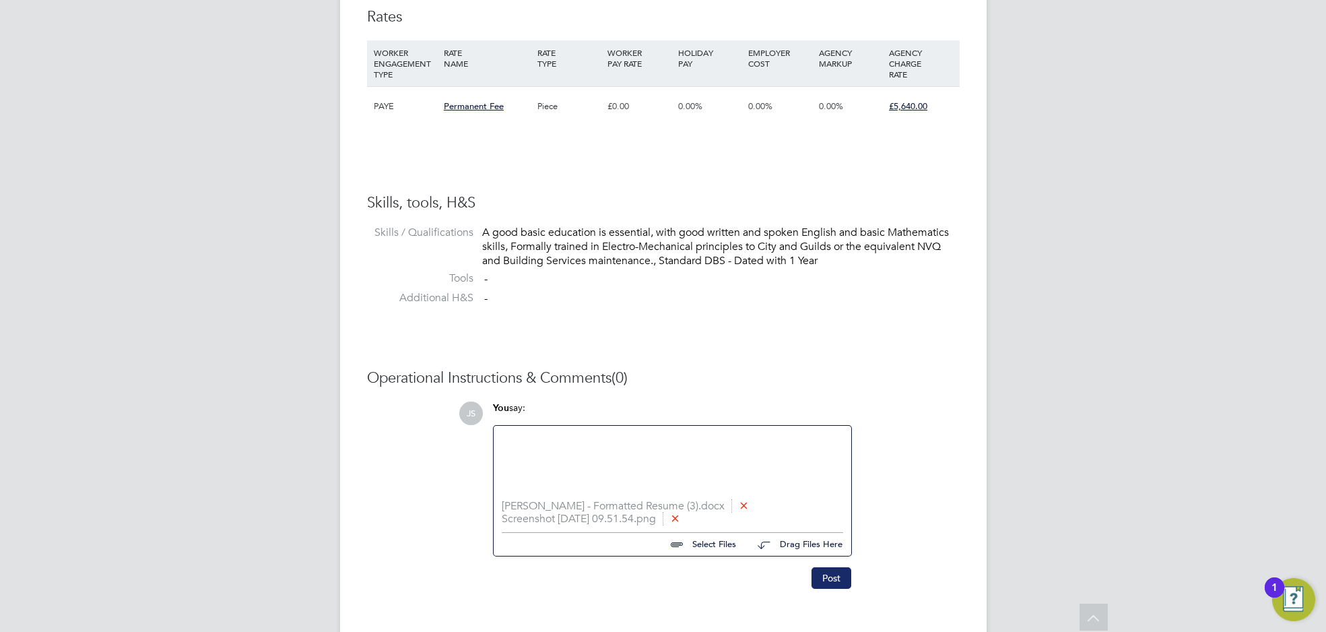
click at [836, 577] on button "Post" at bounding box center [832, 578] width 40 height 22
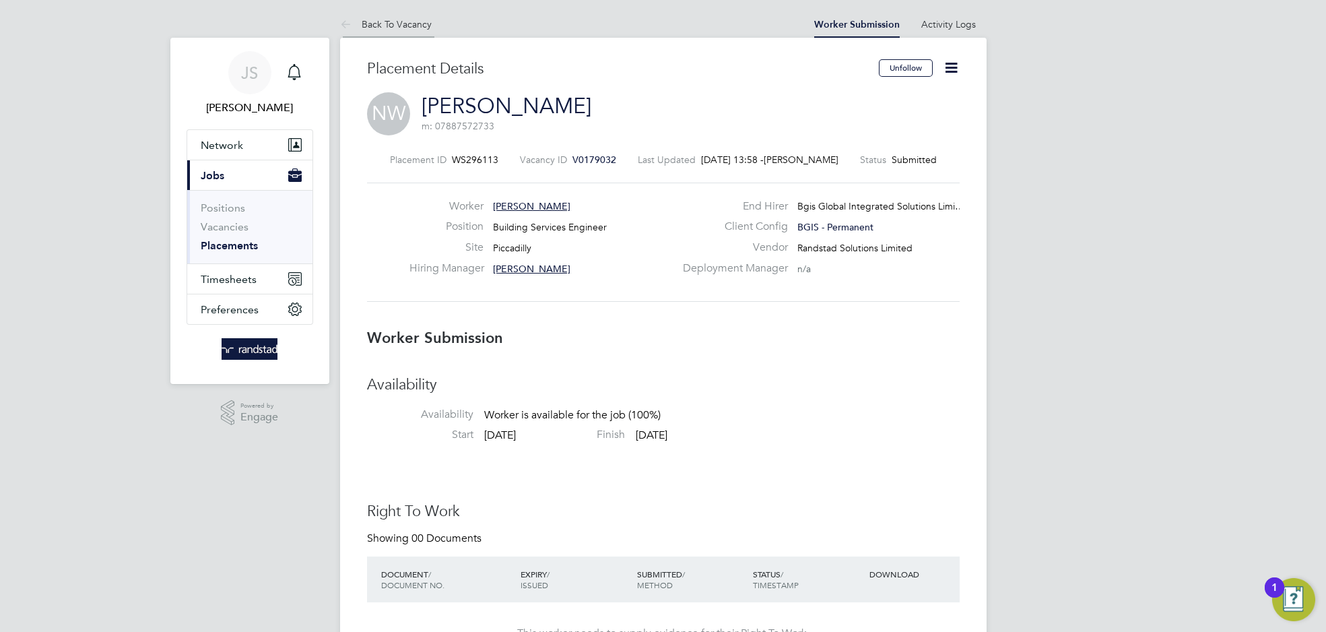
click at [369, 20] on link "Back To Vacancy" at bounding box center [386, 24] width 92 height 12
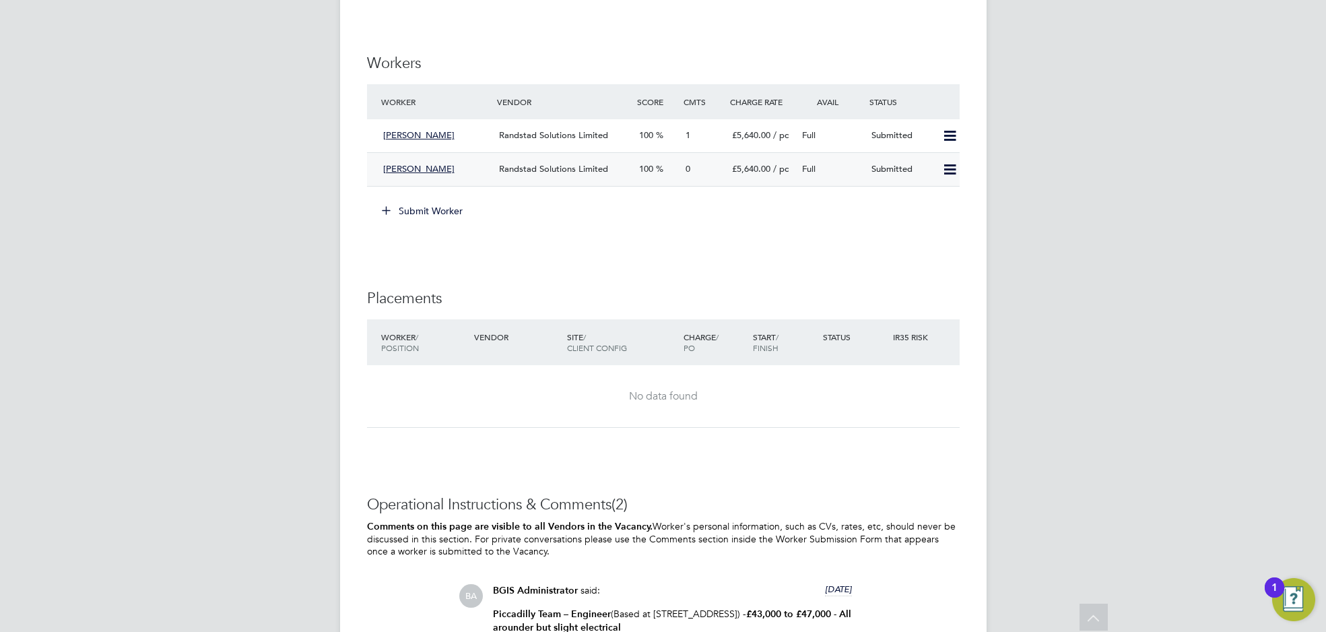
click at [466, 162] on div "Raminder Channe" at bounding box center [436, 169] width 117 height 22
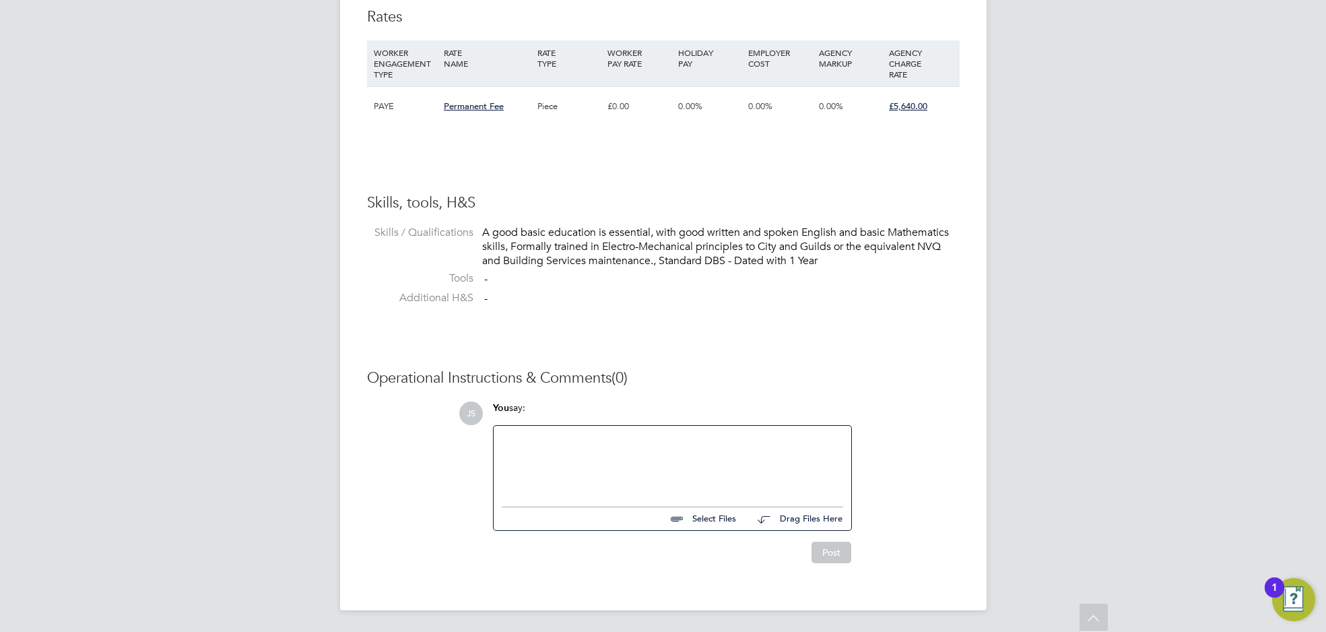
click at [721, 508] on input "file" at bounding box center [742, 516] width 202 height 19
click at [708, 523] on input "file" at bounding box center [742, 516] width 202 height 19
type input "C:\fakepath\RAMINDER CHANNE (2).pdf"
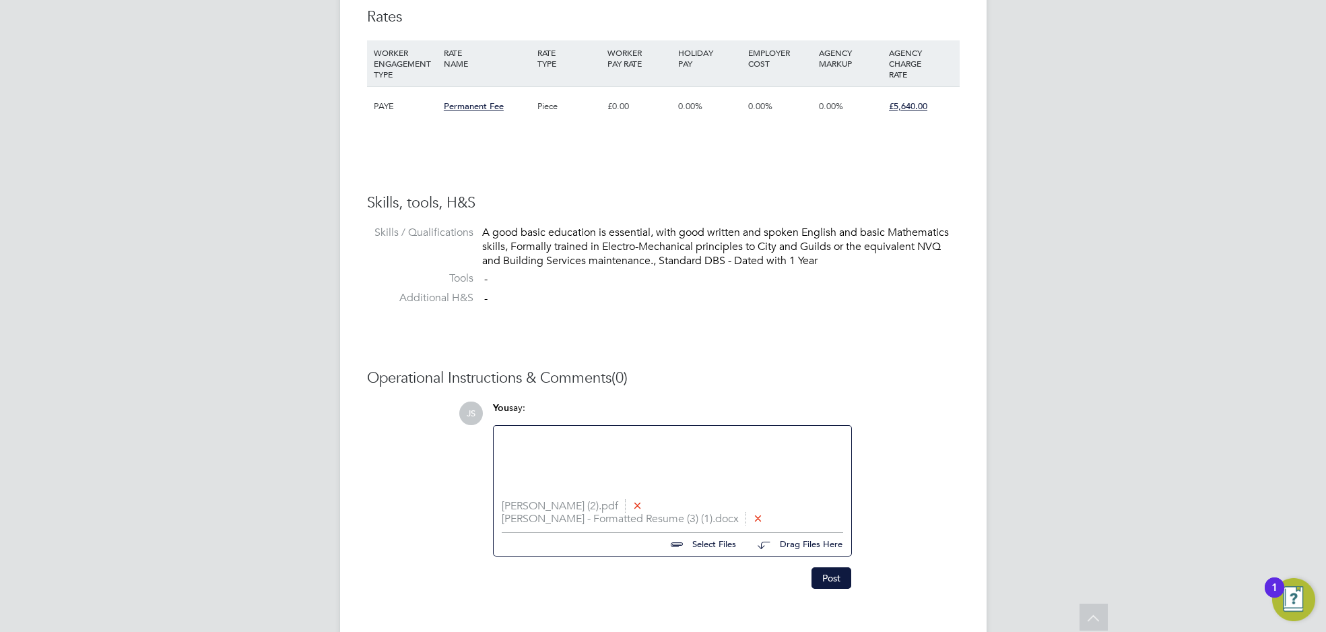
click at [667, 424] on div "You say:" at bounding box center [672, 413] width 359 height 24
click at [642, 502] on icon at bounding box center [637, 505] width 10 height 10
click at [837, 581] on button "Post" at bounding box center [832, 578] width 40 height 22
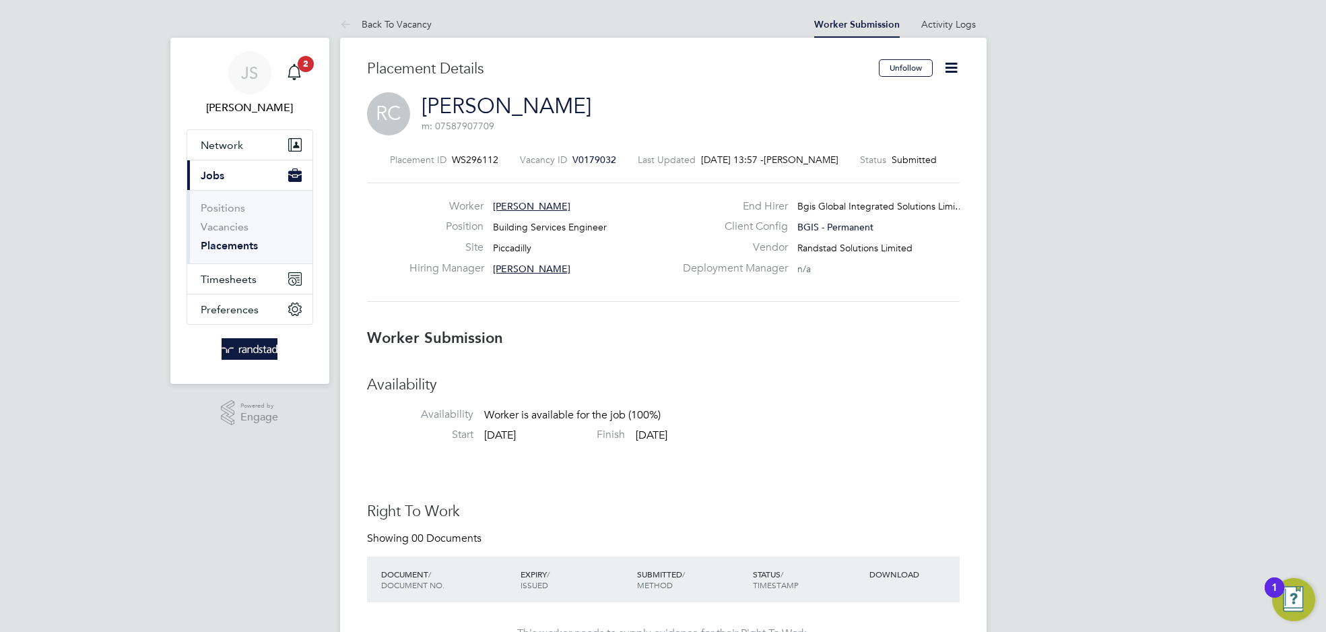
click at [350, 18] on icon at bounding box center [348, 25] width 17 height 17
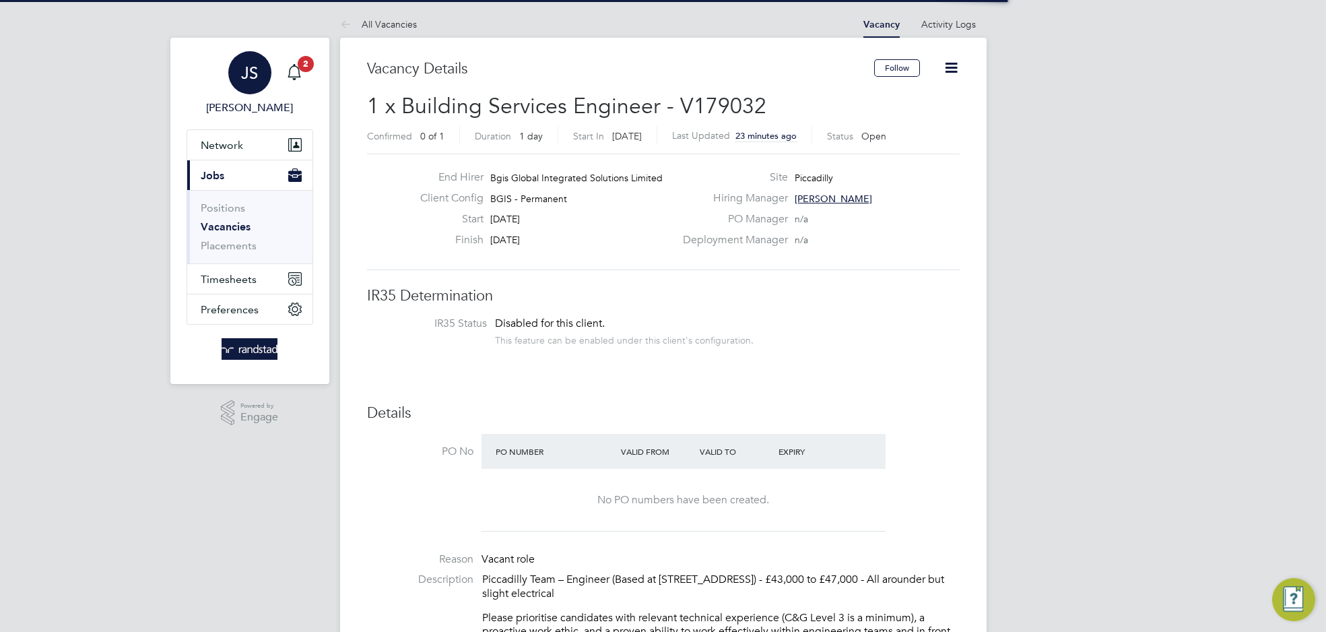
scroll to position [22, 117]
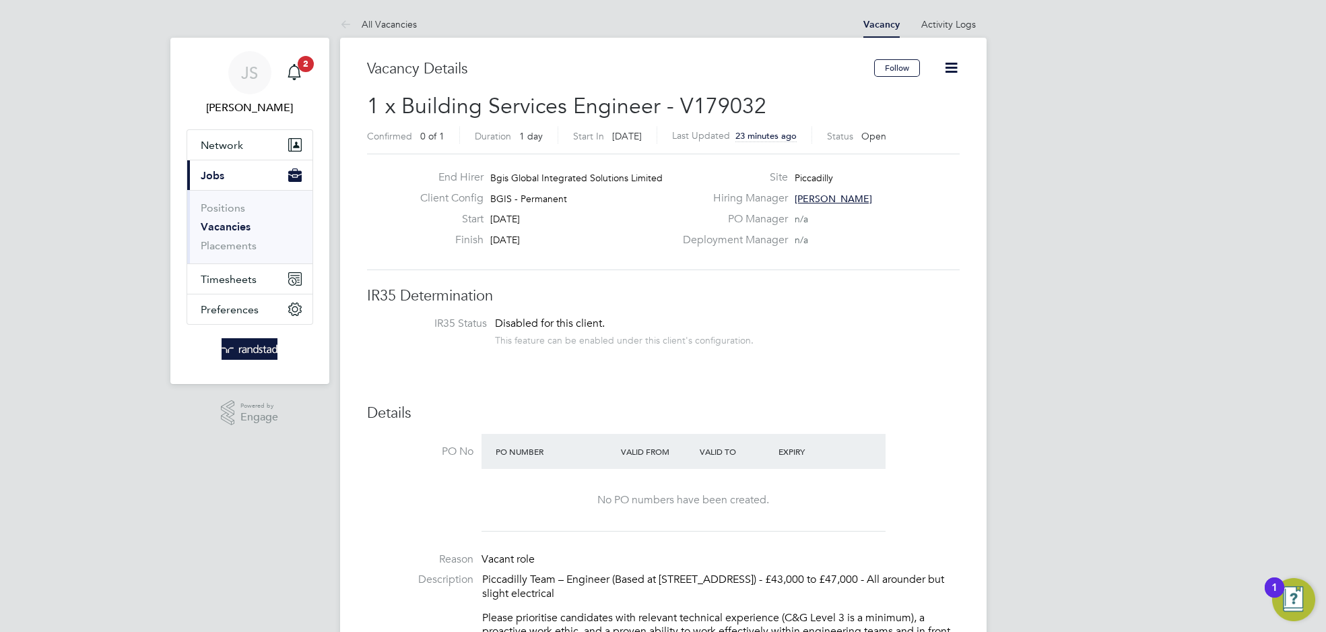
click at [236, 232] on link "Vacancies" at bounding box center [226, 226] width 50 height 13
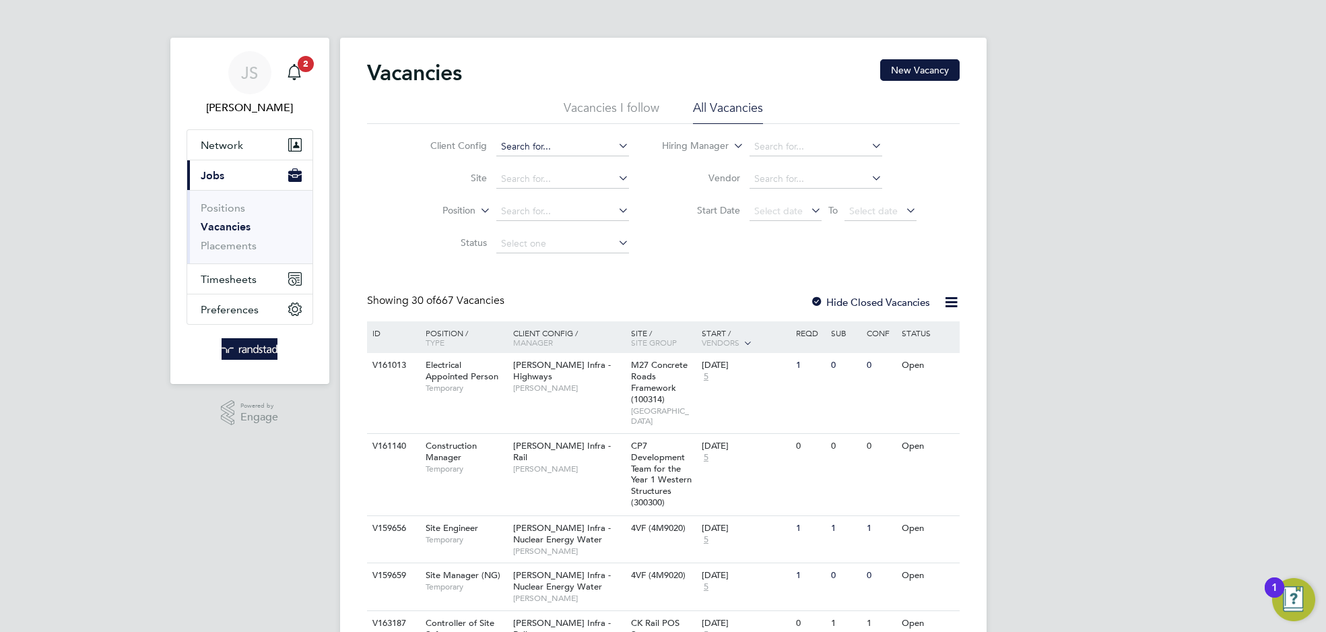
click at [544, 148] on input at bounding box center [562, 146] width 133 height 19
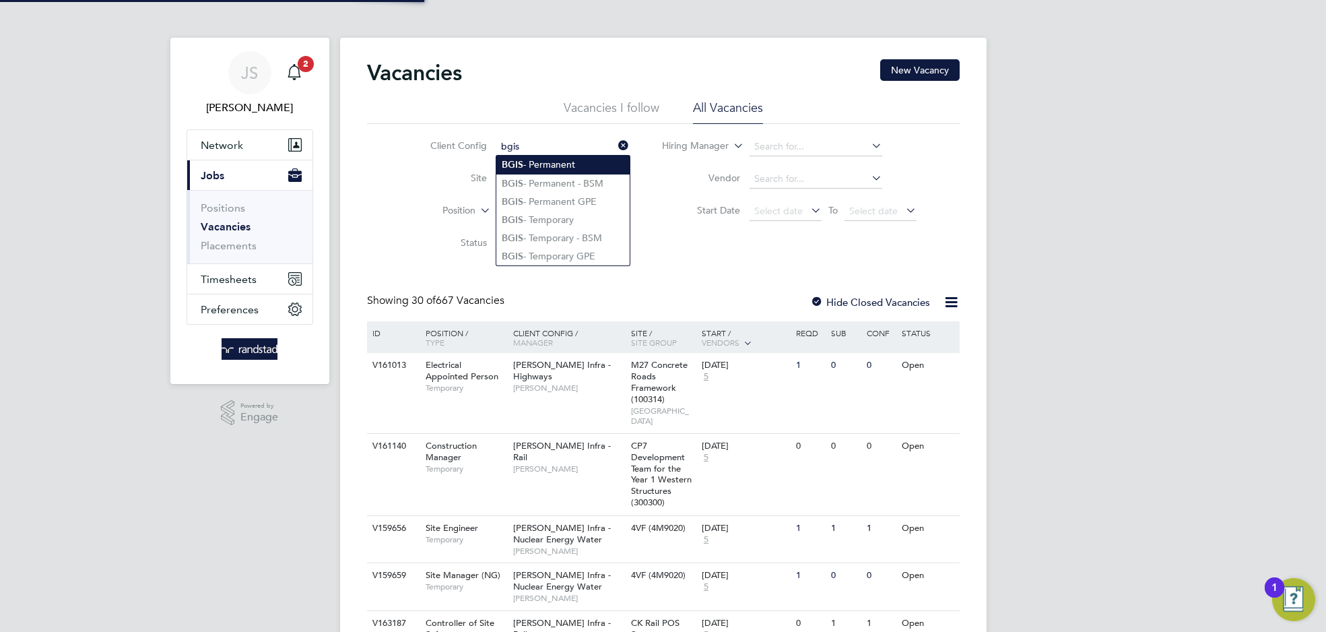
click at [543, 168] on li "BGIS - Permanent" at bounding box center [562, 165] width 133 height 18
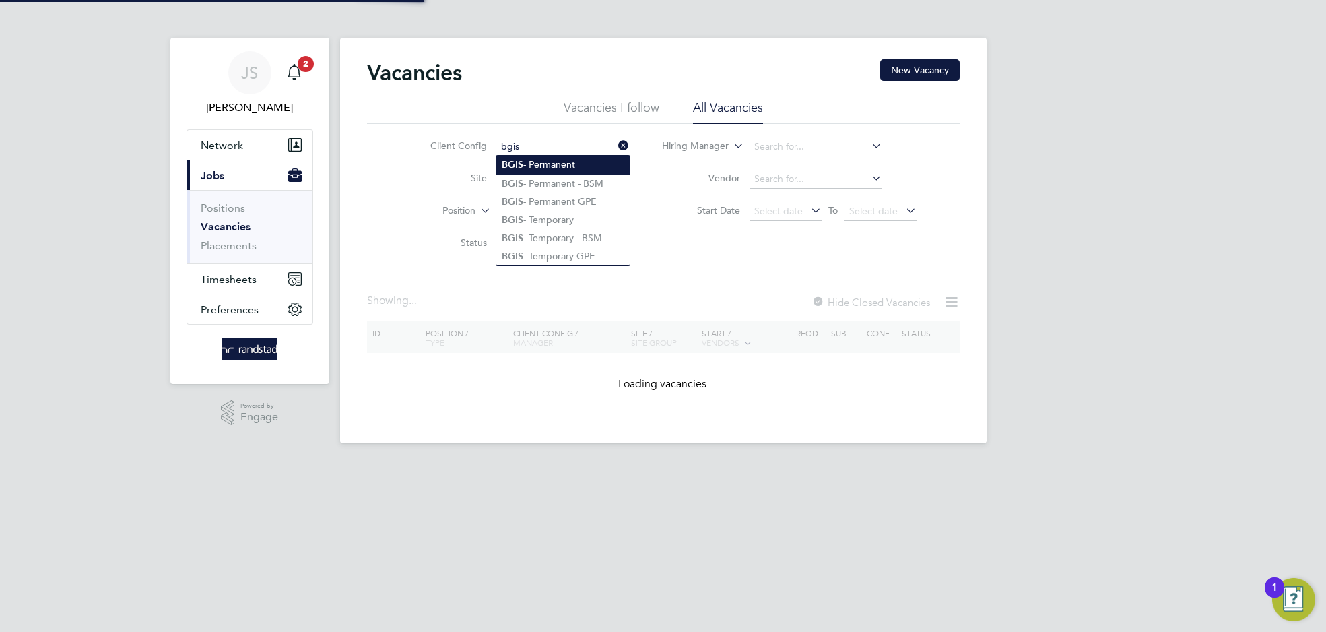
type input "BGIS - Permanent"
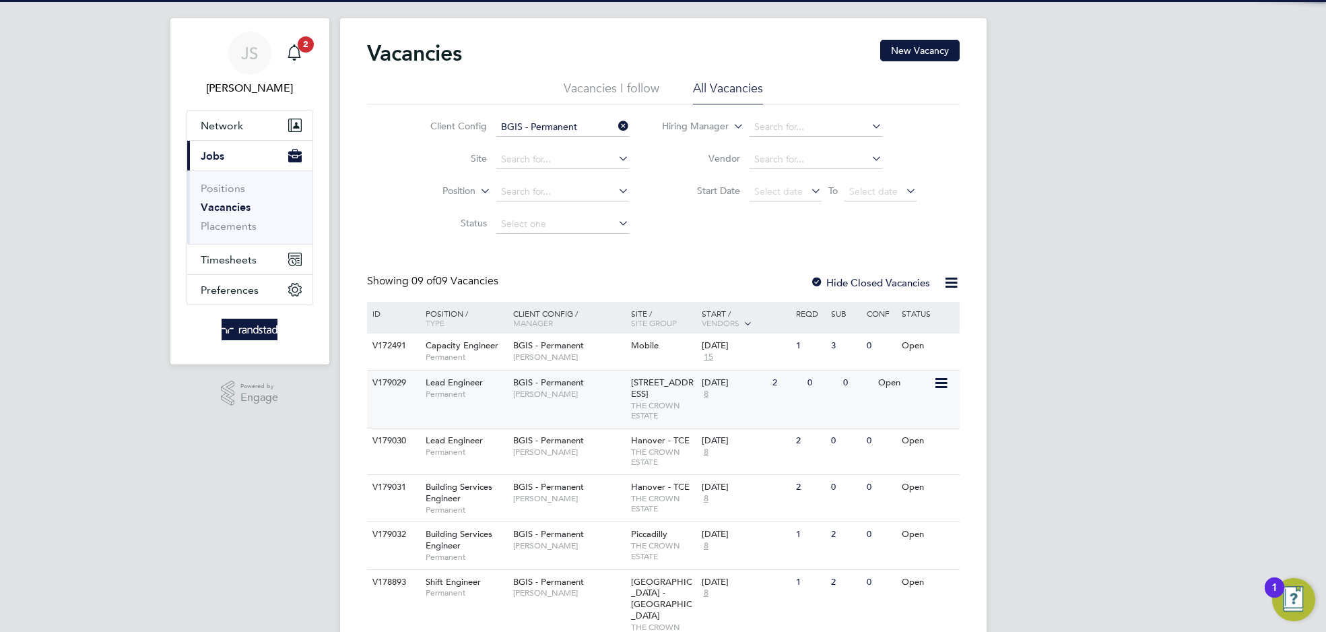
scroll to position [20, 0]
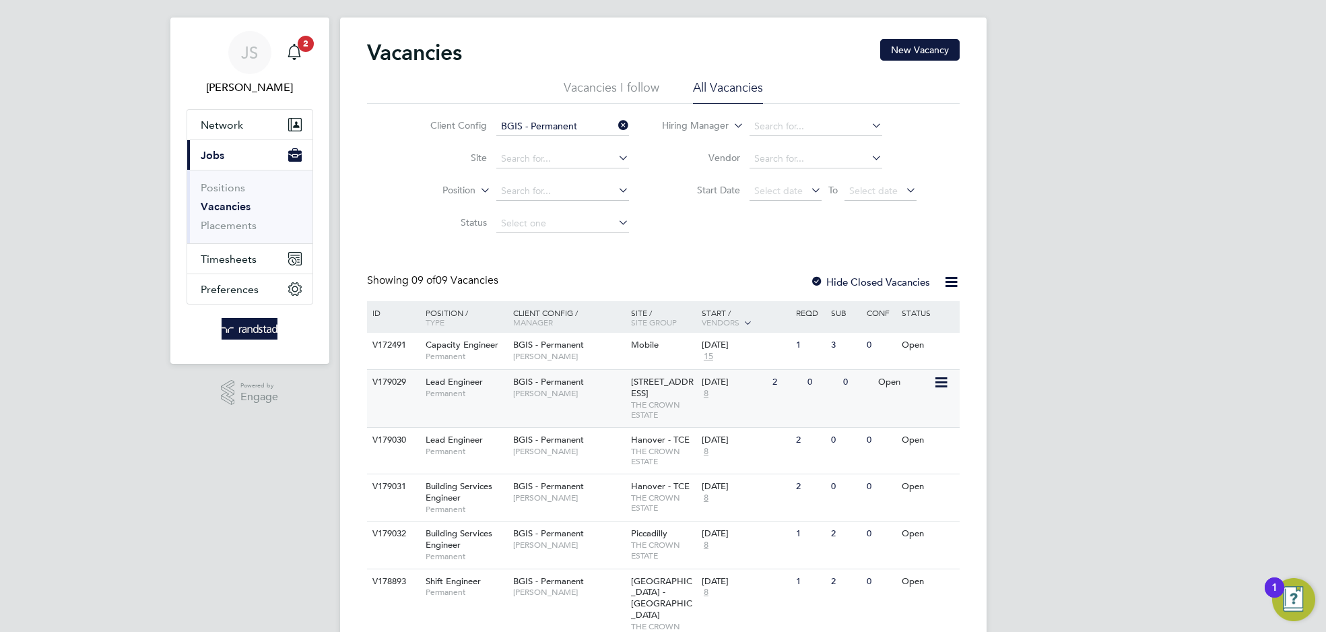
click at [496, 393] on span "Permanent" at bounding box center [466, 393] width 81 height 11
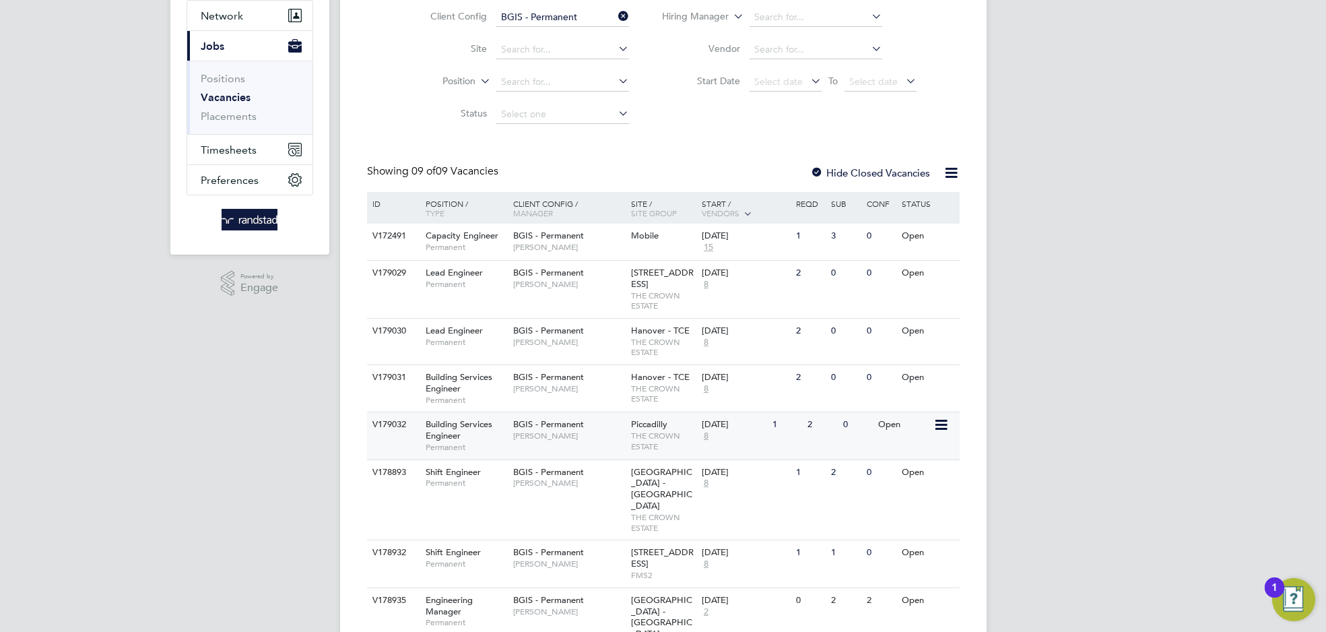
scroll to position [154, 0]
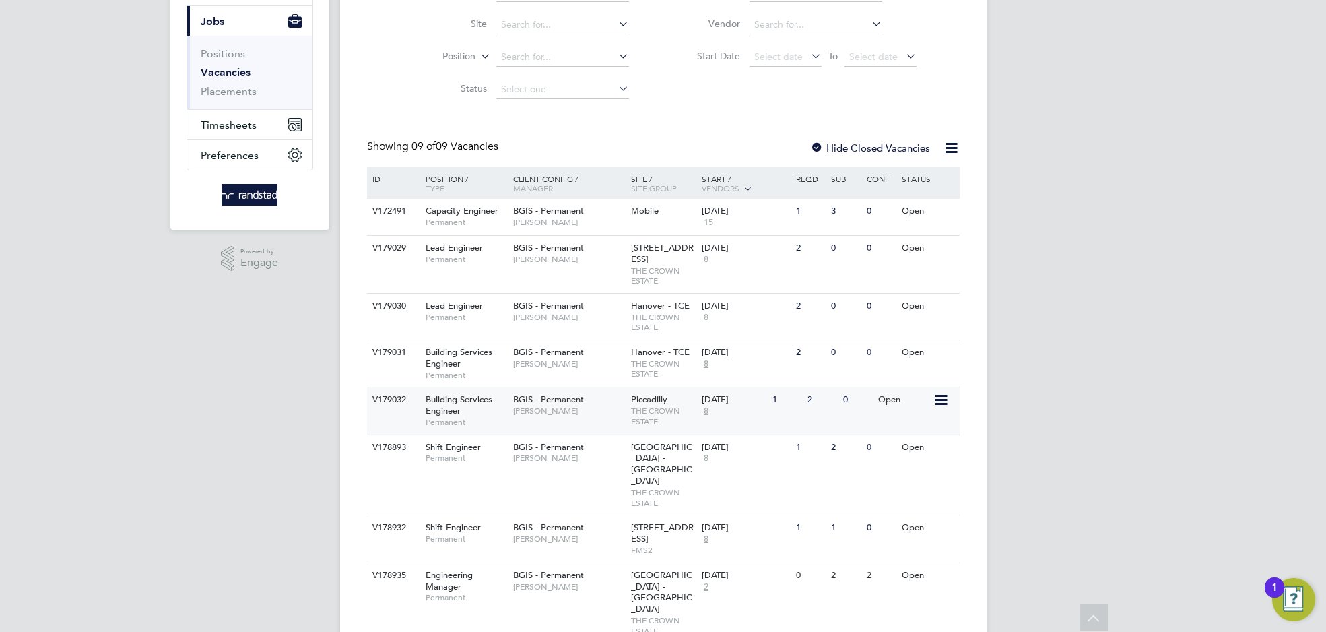
click at [517, 416] on span "[PERSON_NAME]" at bounding box center [568, 410] width 111 height 11
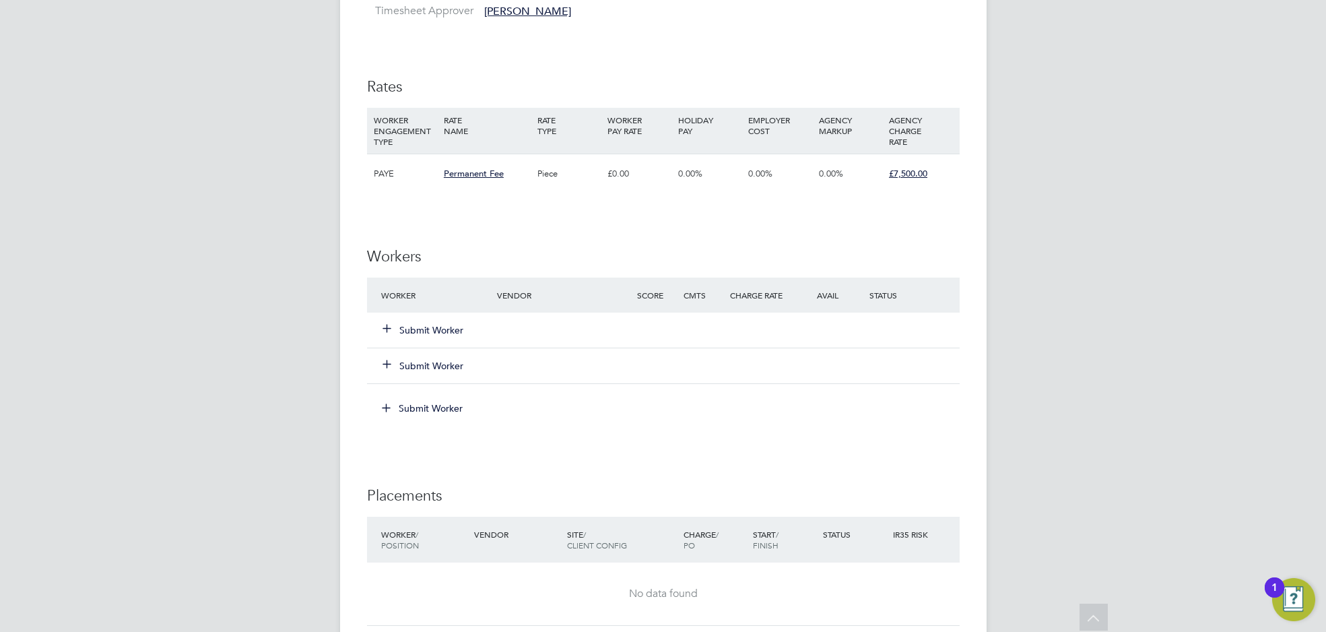
scroll to position [1317, 0]
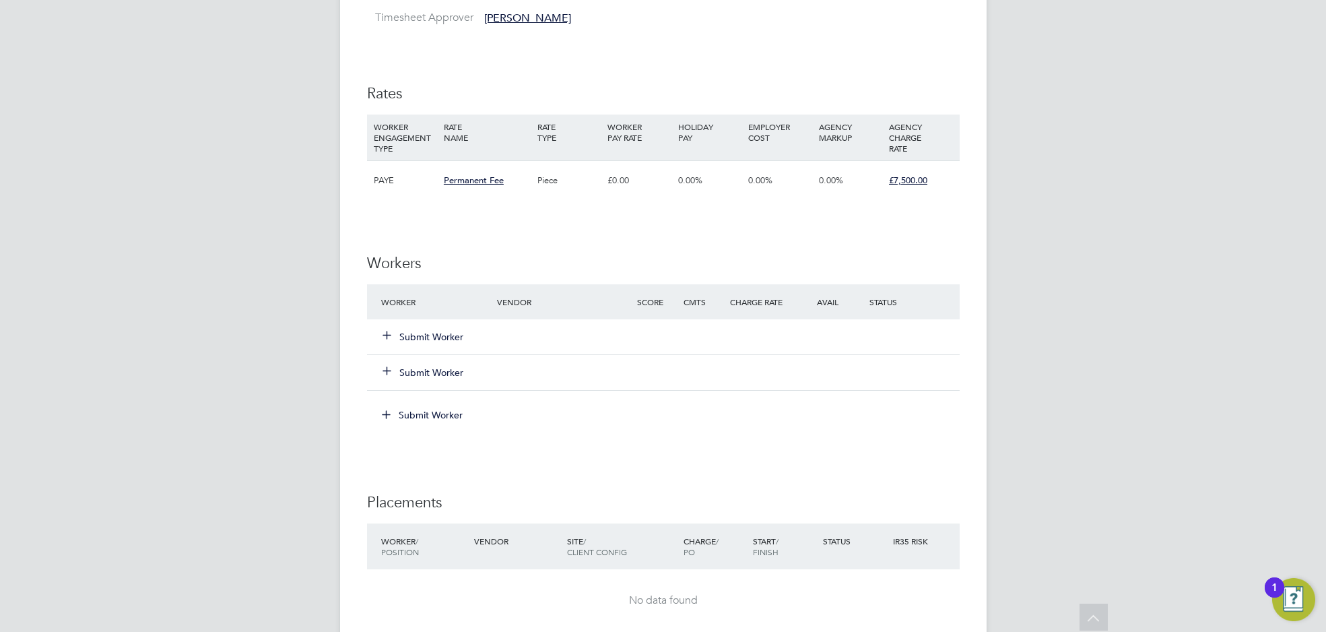
click at [382, 329] on icon at bounding box center [387, 334] width 10 height 10
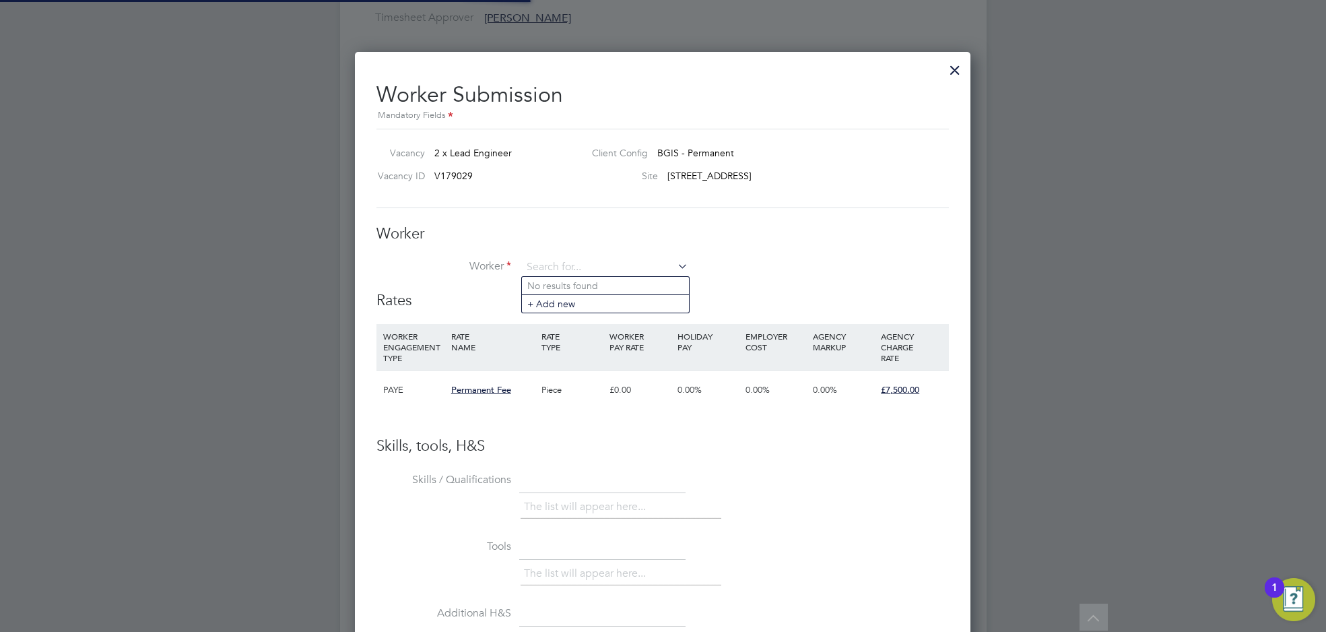
scroll to position [0, 0]
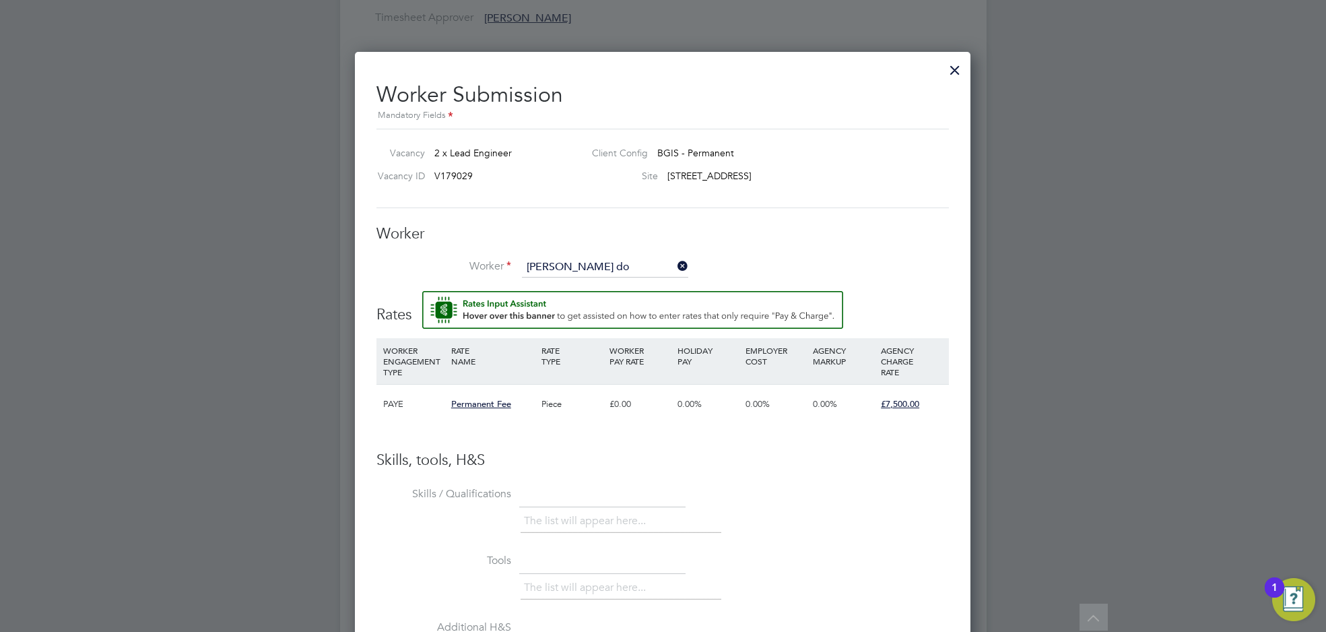
click at [554, 281] on b "Matthew" at bounding box center [566, 285] width 78 height 11
type input "Matthew Dodkins (C-000751347)"
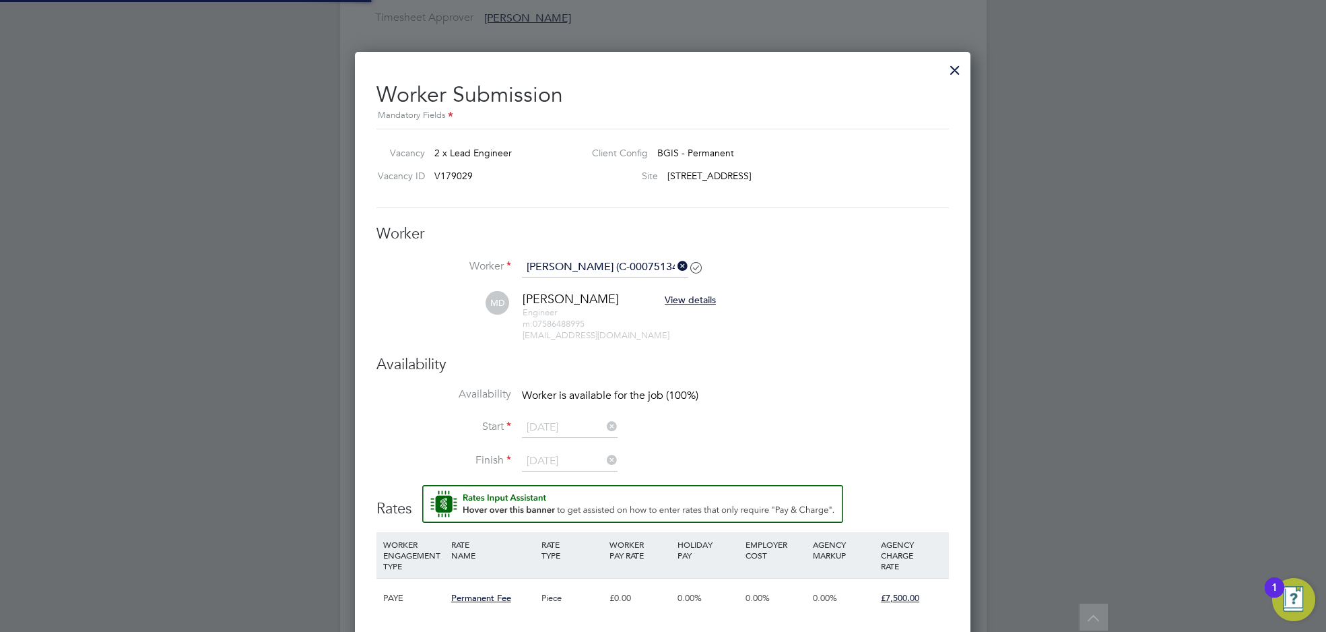
scroll to position [6, 6]
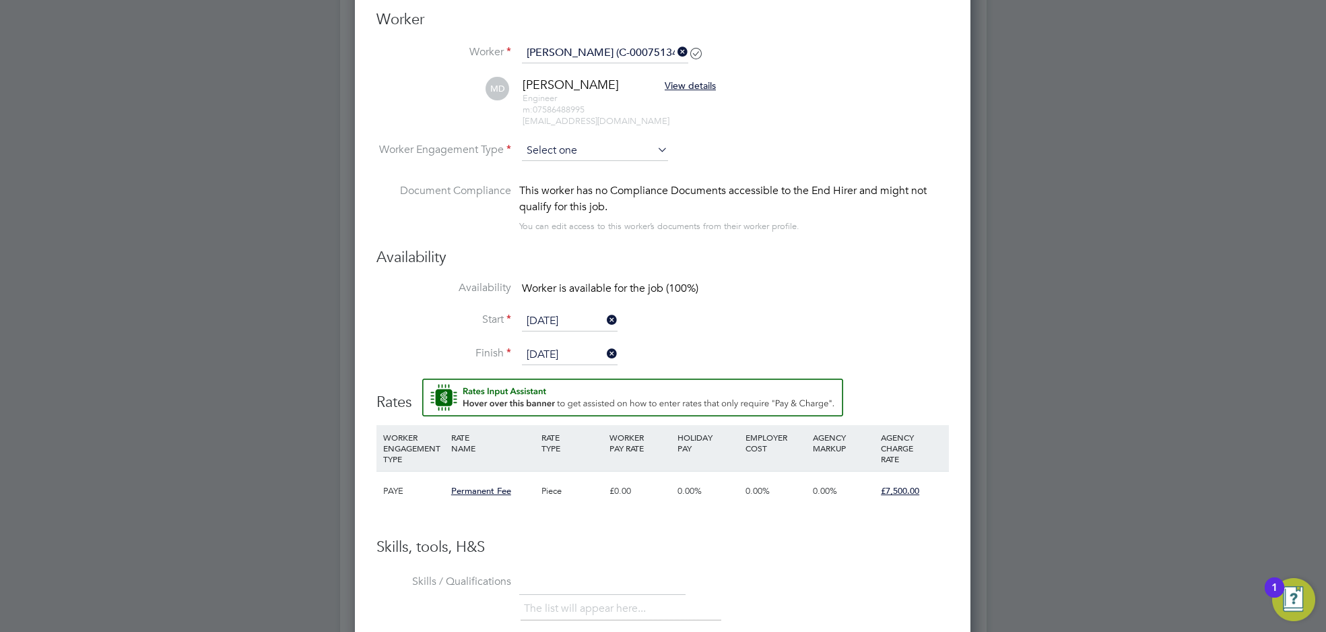
click at [602, 145] on input at bounding box center [595, 151] width 146 height 20
click at [605, 187] on li "PAYE" at bounding box center [595, 186] width 147 height 18
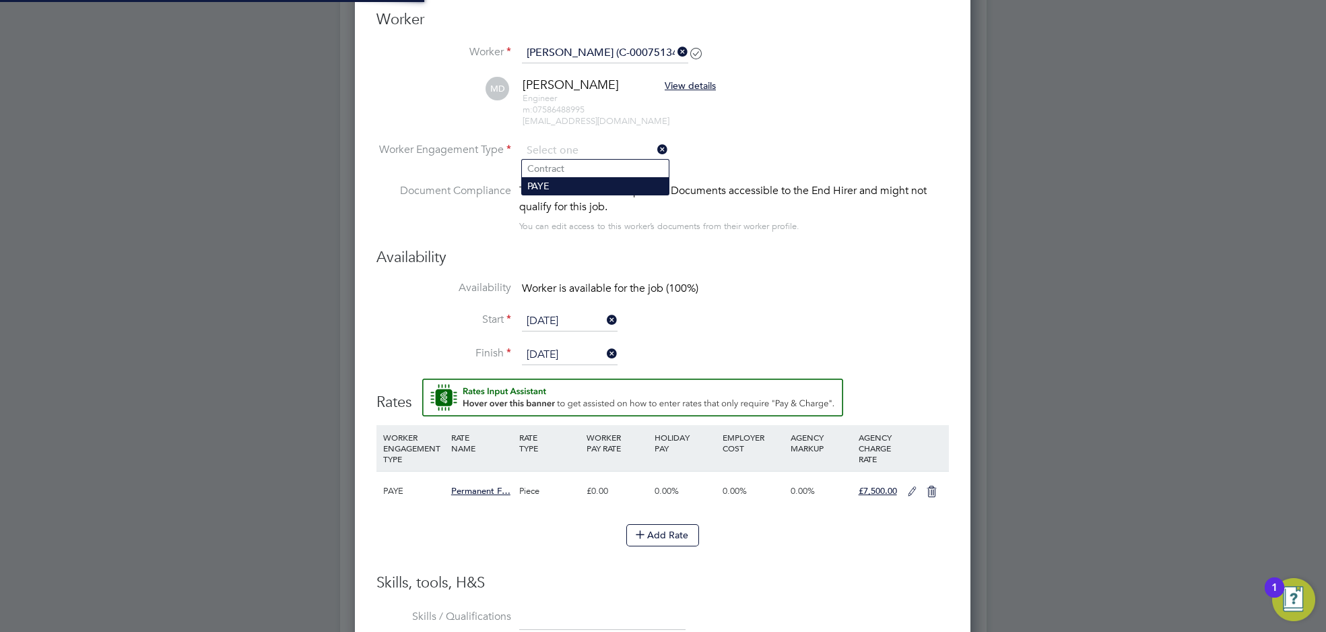
type input "PAYE"
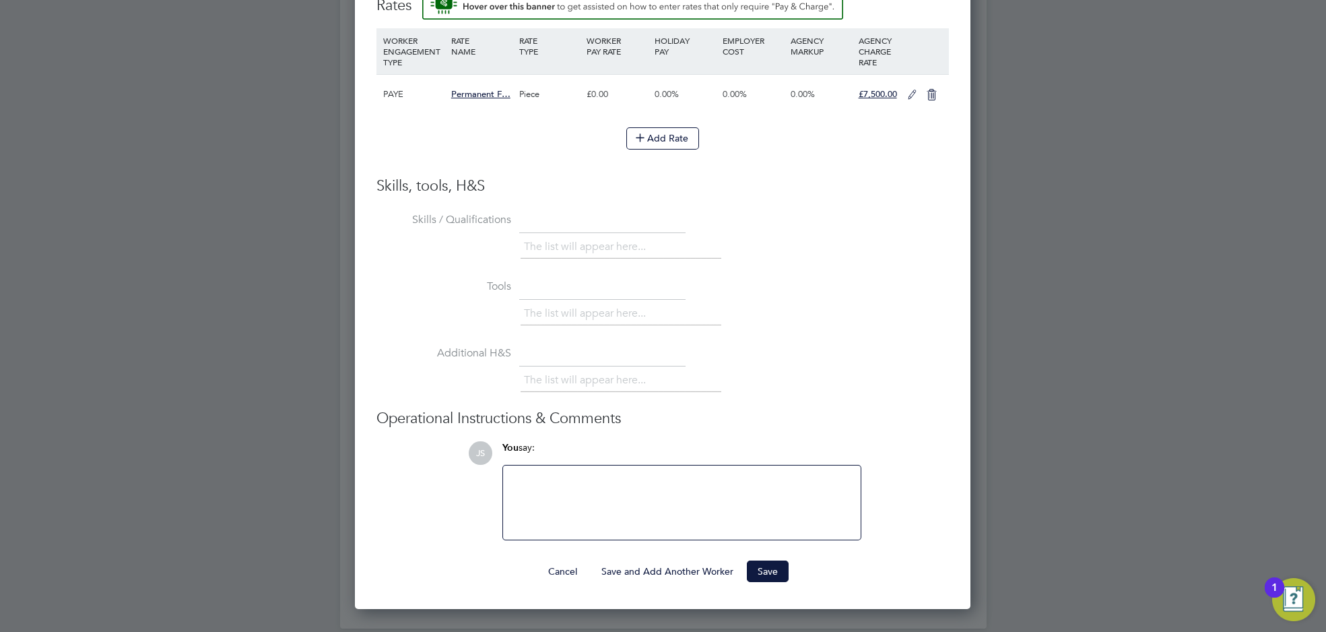
click at [784, 572] on button "Save" at bounding box center [768, 571] width 42 height 22
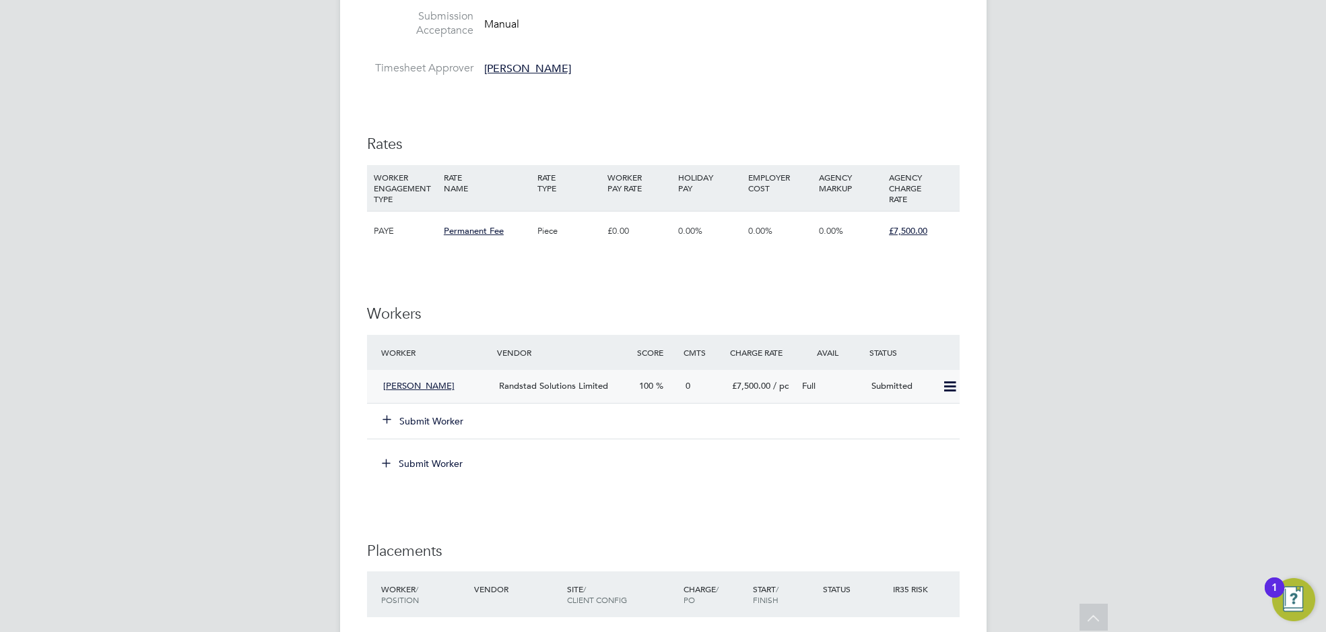
click at [424, 380] on span "Matthew Dodkins" at bounding box center [418, 385] width 71 height 11
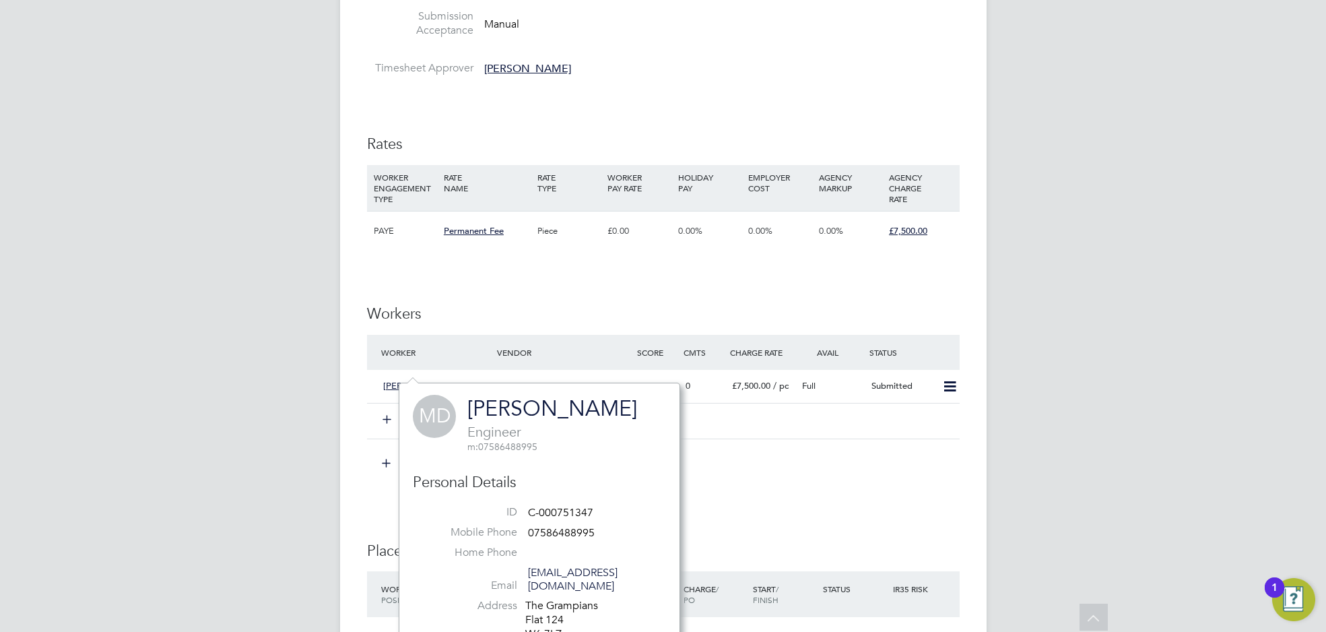
click at [11, 346] on div "JS Jamie Scattergood Notifications 2 Applications: Network Businesses Sites Wor…" at bounding box center [663, 21] width 1326 height 2576
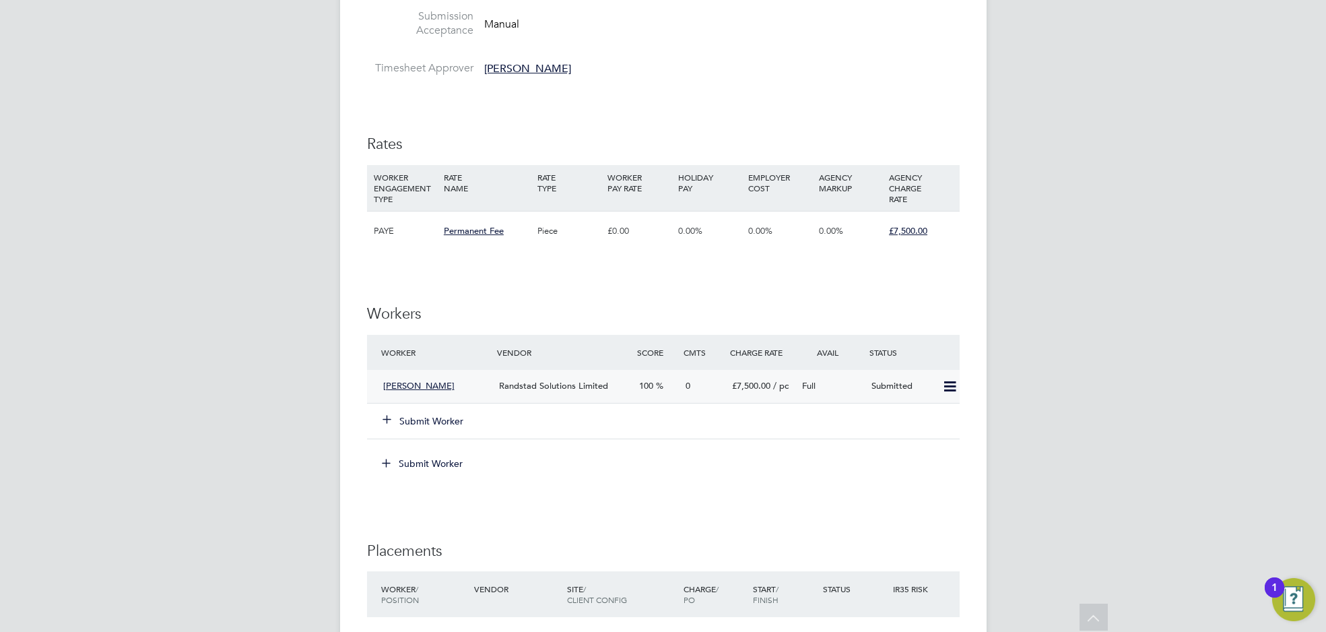
click at [398, 380] on span "Matthew Dodkins" at bounding box center [418, 385] width 71 height 11
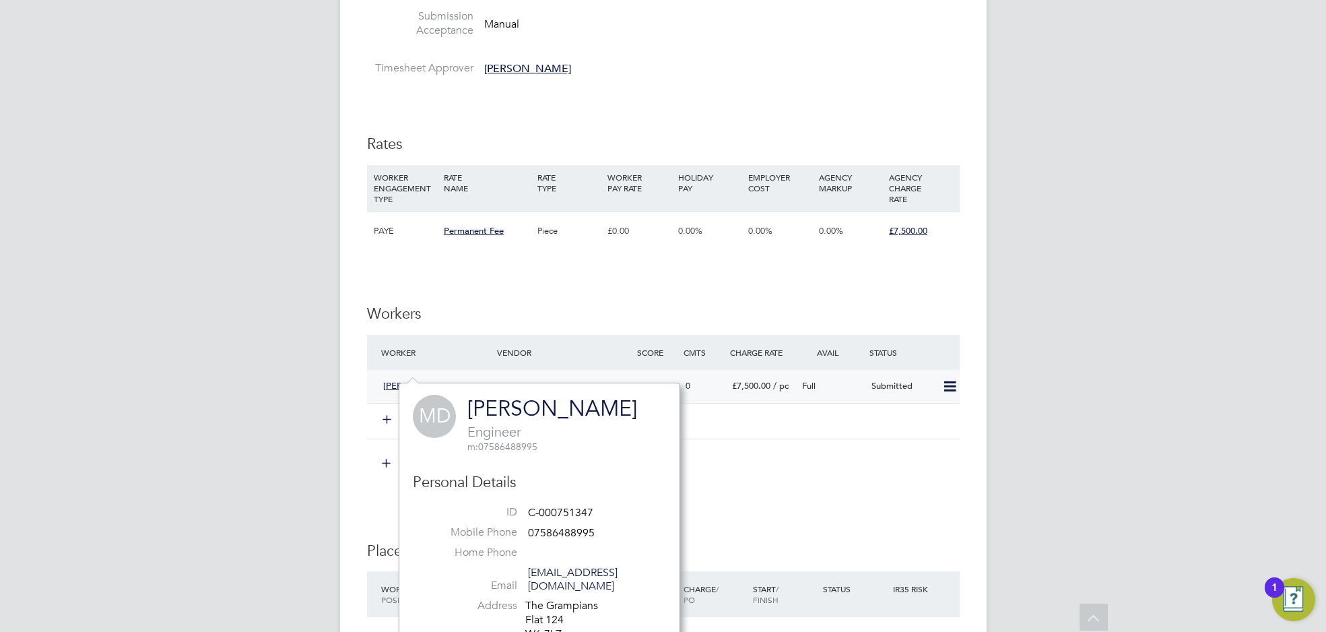
click at [401, 380] on span "Matthew Dodkins" at bounding box center [418, 385] width 71 height 11
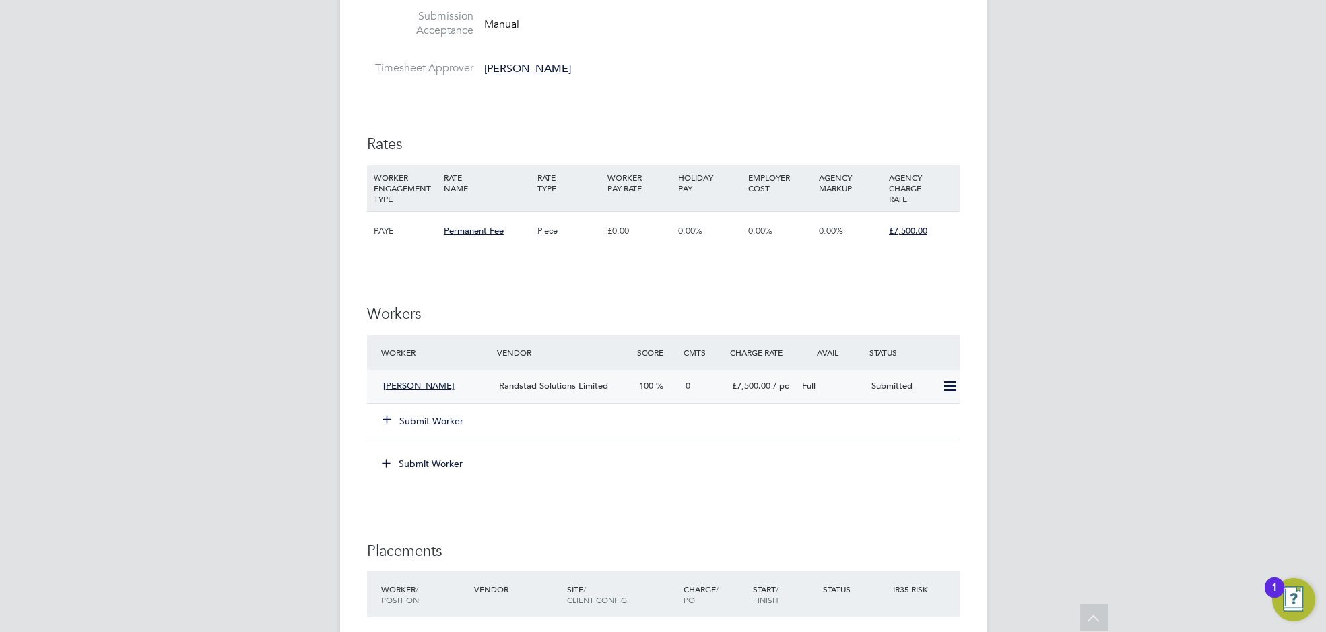
click at [424, 380] on span "Matthew Dodkins" at bounding box center [418, 385] width 71 height 11
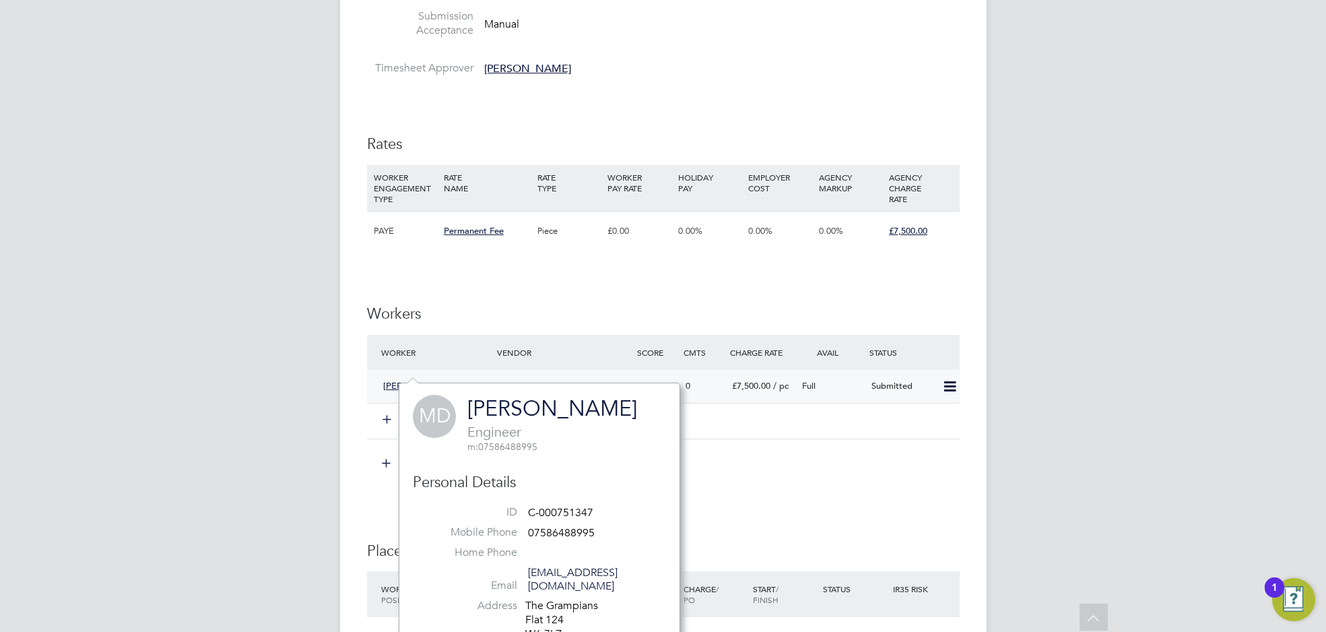
click at [420, 380] on span "Matthew Dodkins" at bounding box center [418, 385] width 71 height 11
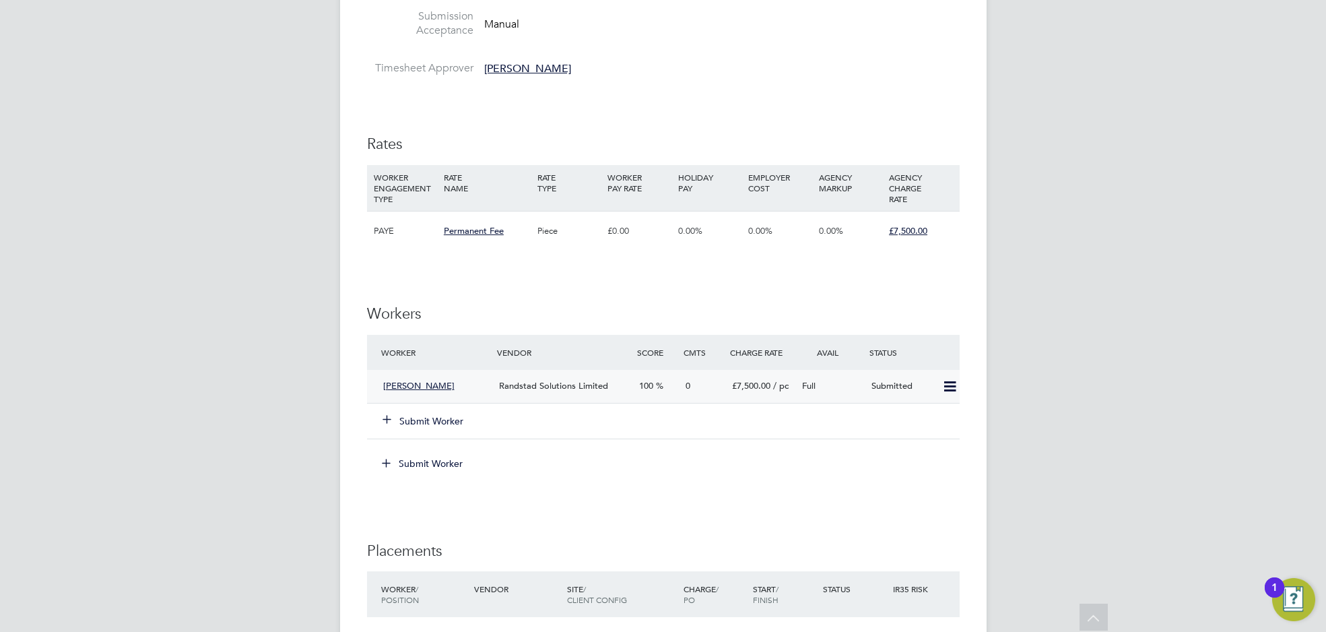
click at [420, 380] on span "Matthew Dodkins" at bounding box center [418, 385] width 71 height 11
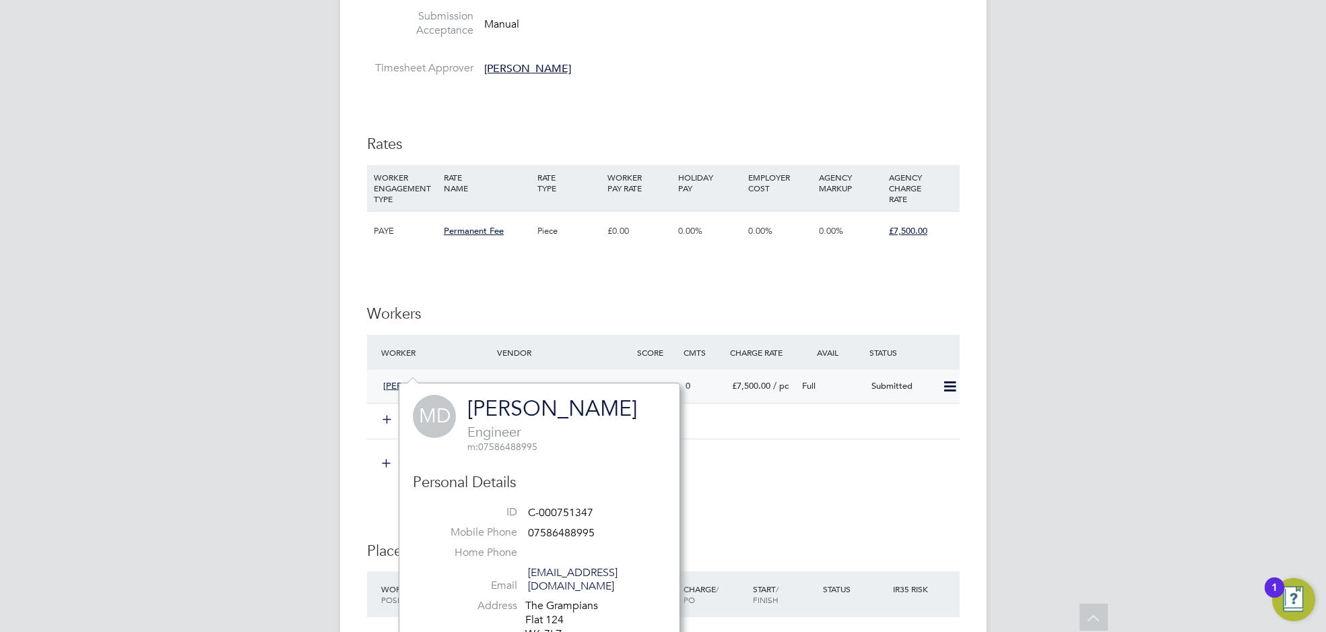
click at [420, 380] on span "Matthew Dodkins" at bounding box center [418, 385] width 71 height 11
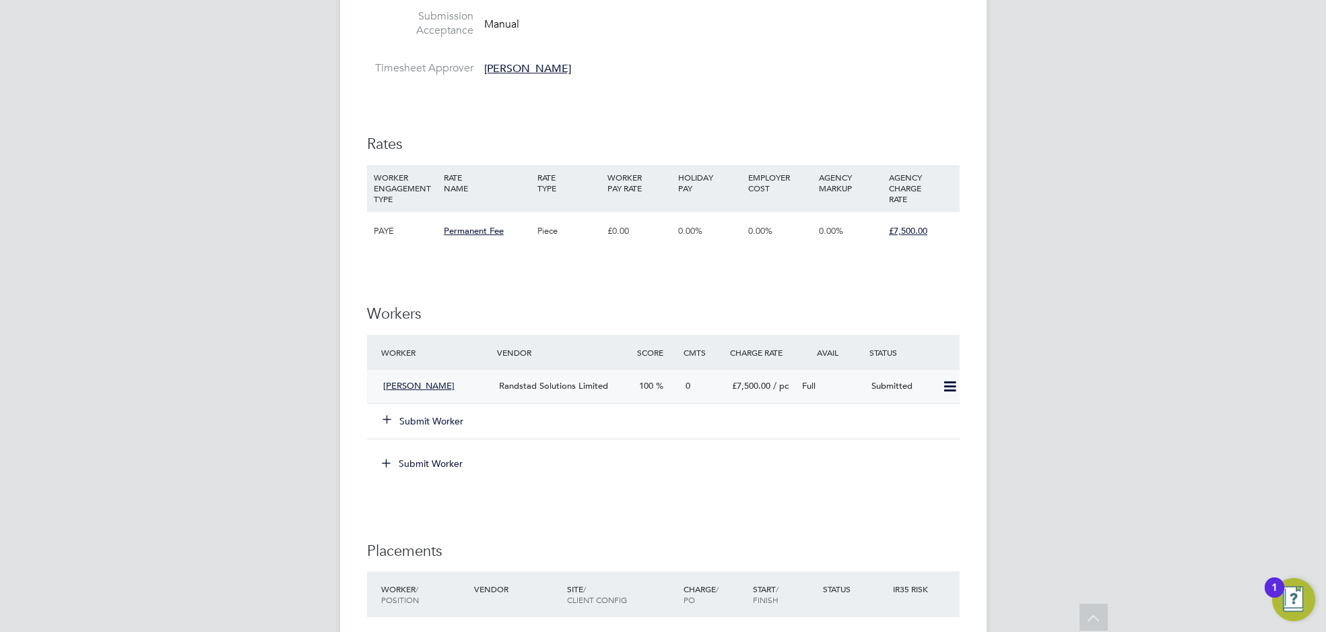
click at [420, 380] on span "Matthew Dodkins" at bounding box center [418, 385] width 71 height 11
click at [584, 380] on span "Randstad Solutions Limited" at bounding box center [553, 385] width 109 height 11
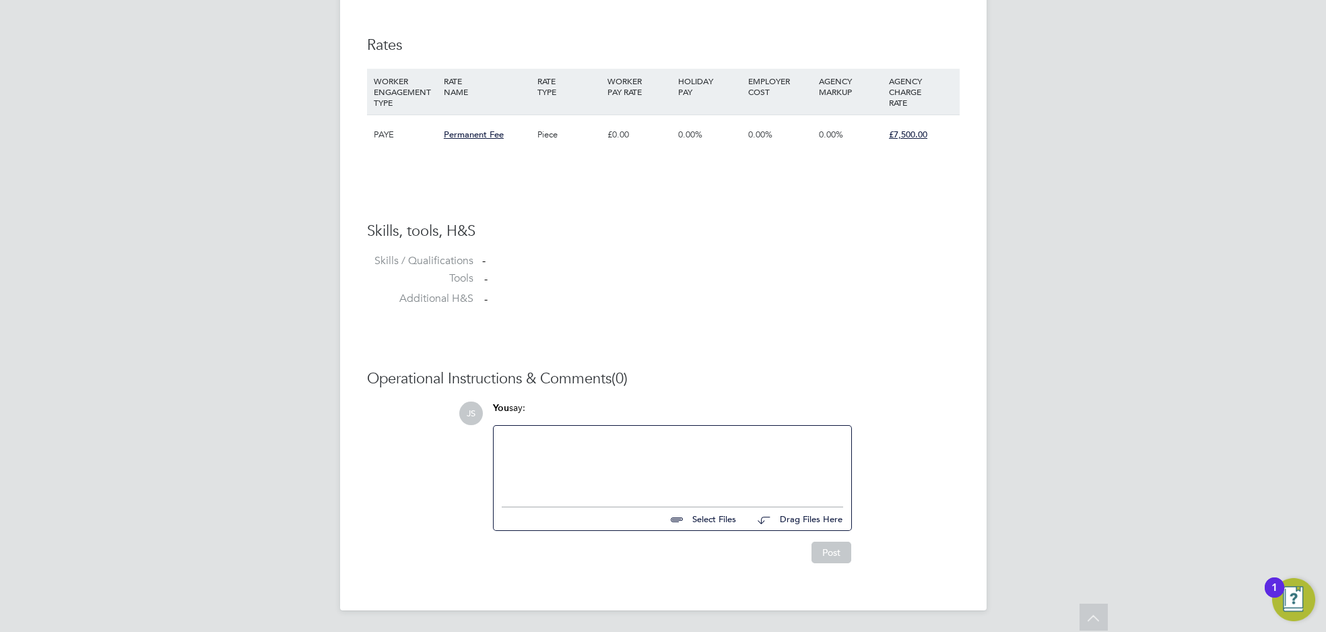
click at [698, 527] on div "Select Files Drag Files Here" at bounding box center [672, 515] width 341 height 30
click at [701, 520] on input "file" at bounding box center [742, 516] width 202 height 19
type input "C:\fakepath\image003.png"
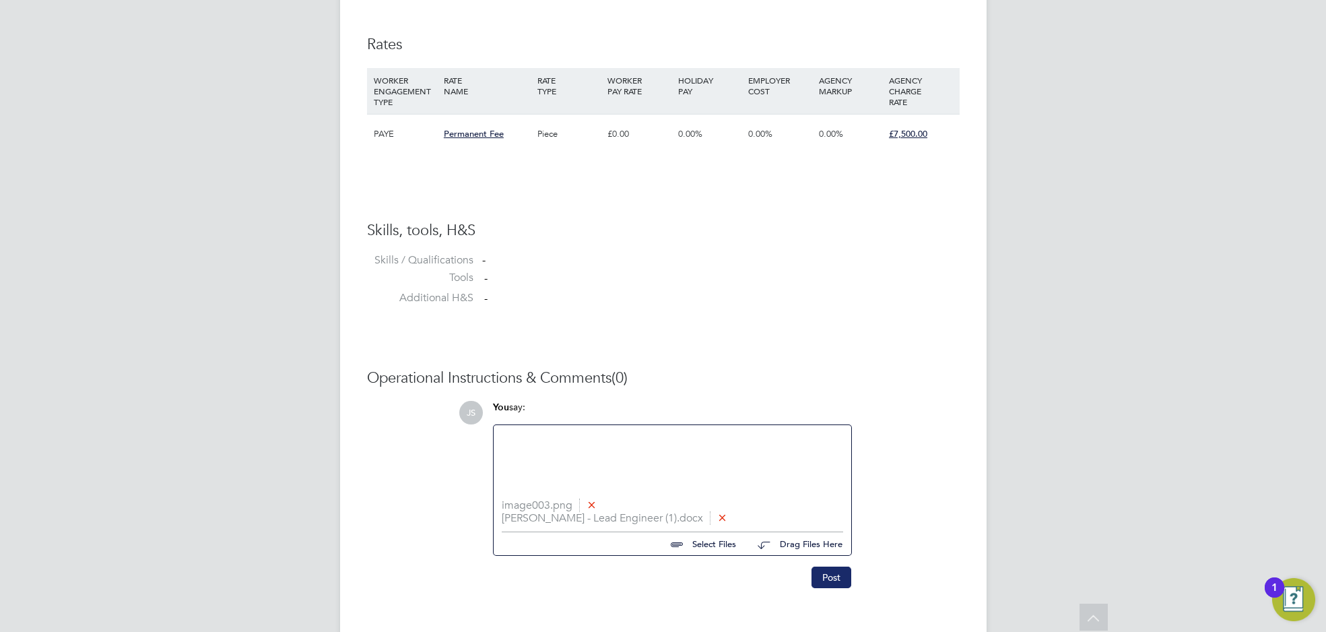
click at [818, 574] on button "Post" at bounding box center [832, 577] width 40 height 22
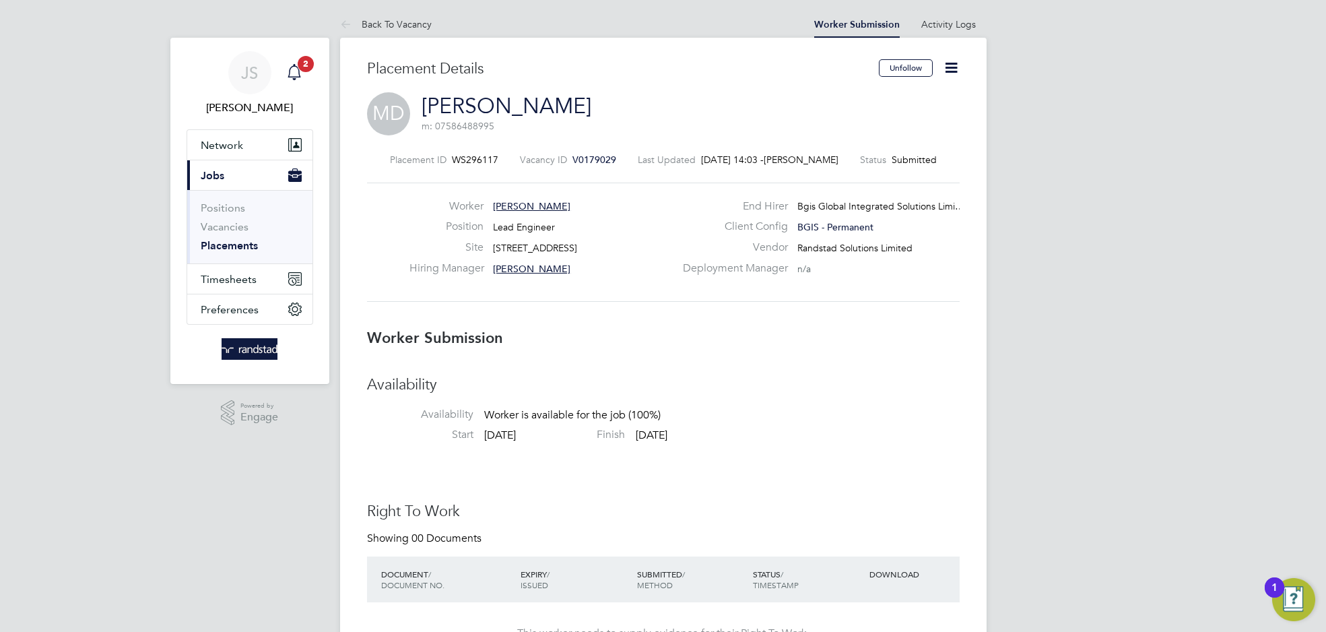
click at [298, 65] on span "2" at bounding box center [306, 64] width 16 height 16
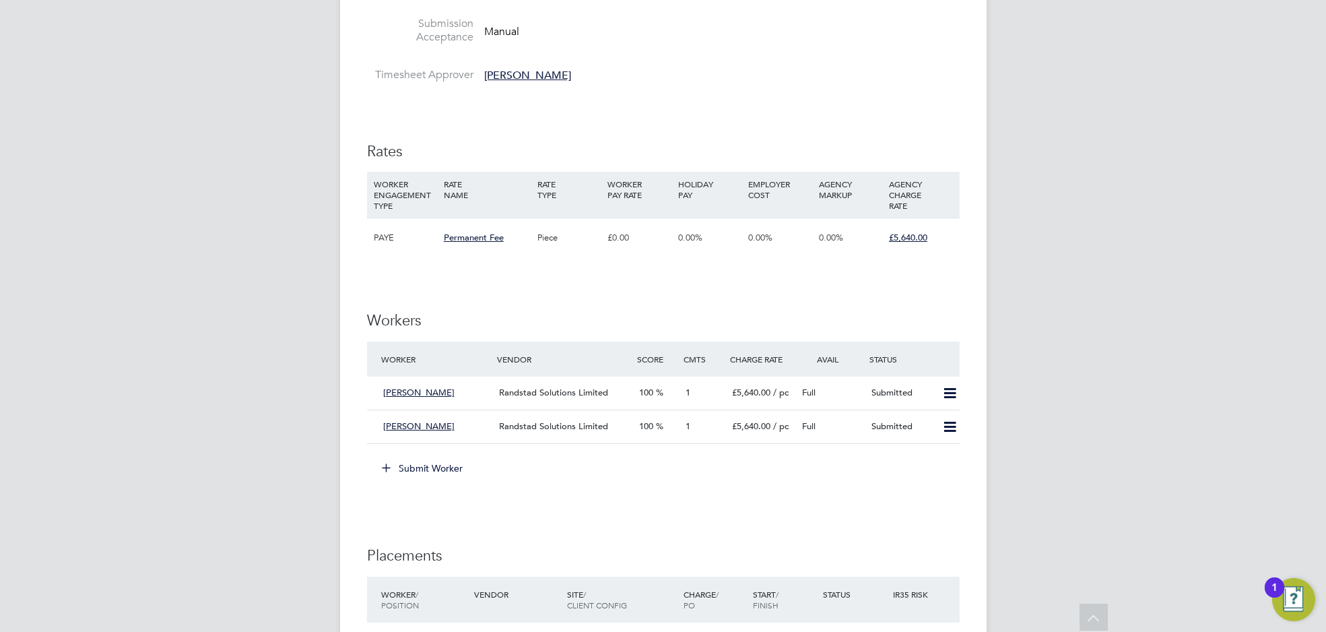
scroll to position [1700, 0]
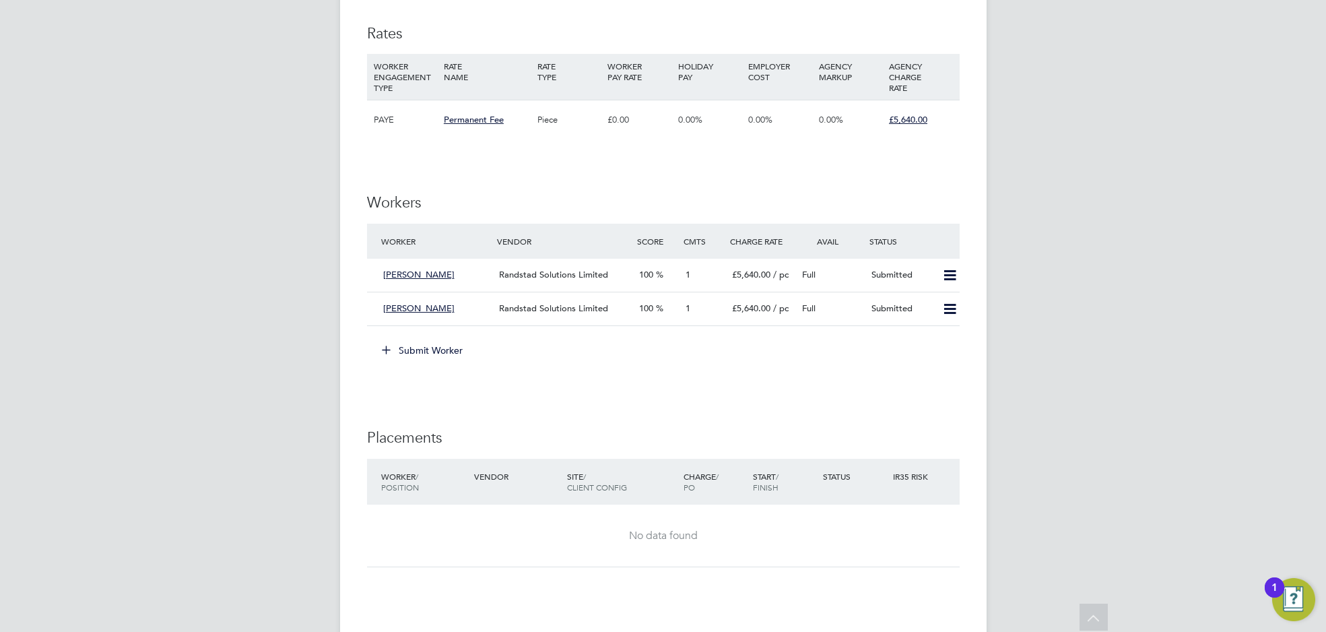
click at [373, 348] on button "Submit Worker" at bounding box center [422, 350] width 101 height 22
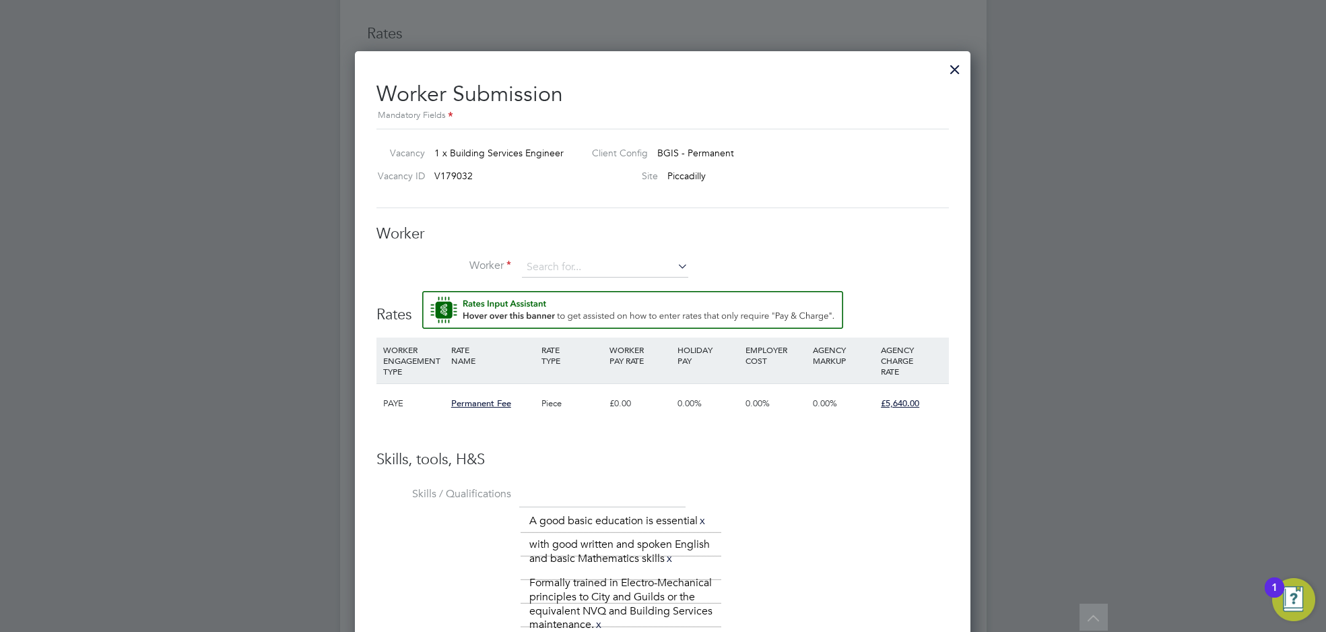
click at [535, 279] on li "Worker" at bounding box center [662, 274] width 572 height 34
click at [539, 261] on input at bounding box center [605, 267] width 166 height 20
type input "[PERSON_NAME]"
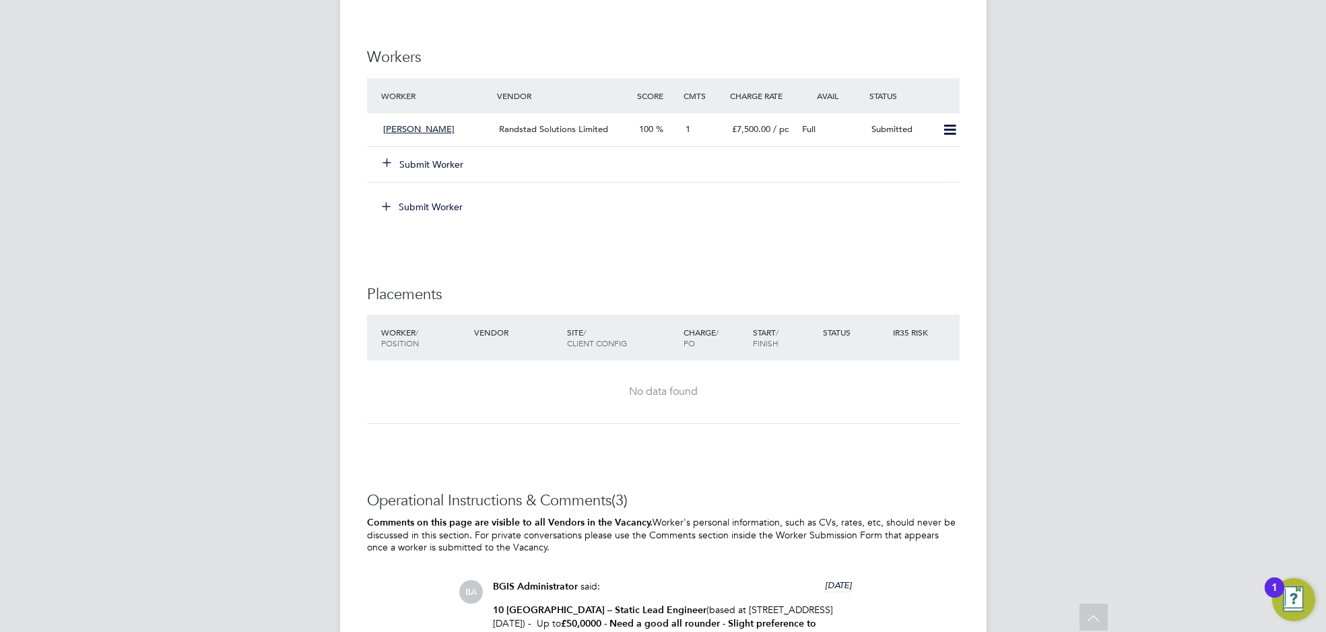
scroll to position [1340, 0]
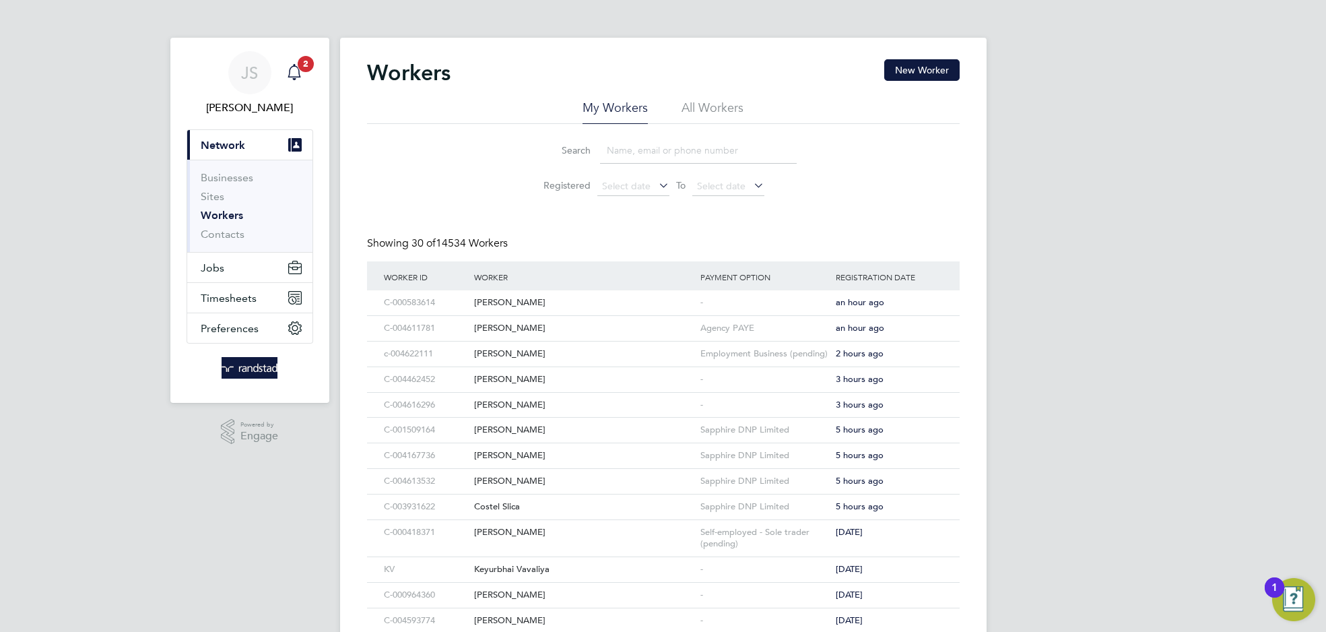
click at [296, 64] on icon "Main navigation" at bounding box center [294, 72] width 16 height 16
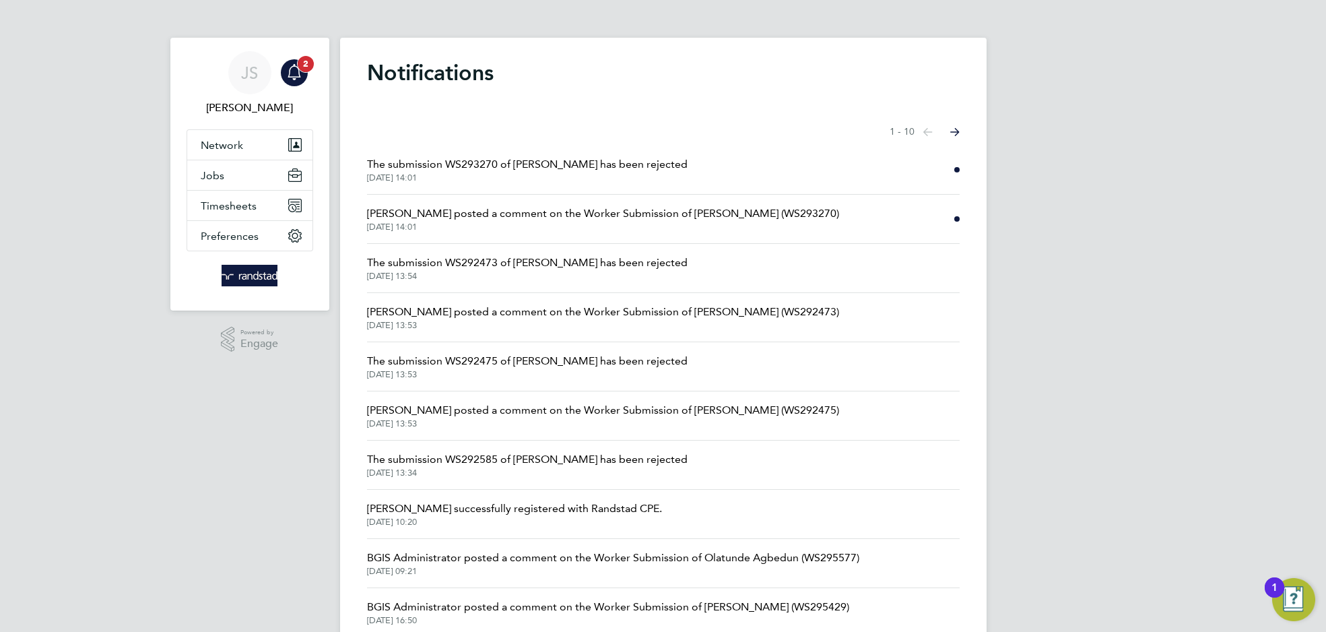
click at [296, 62] on div "Main navigation" at bounding box center [294, 72] width 27 height 27
